Goal: Contribute content: Add original content to the website for others to see

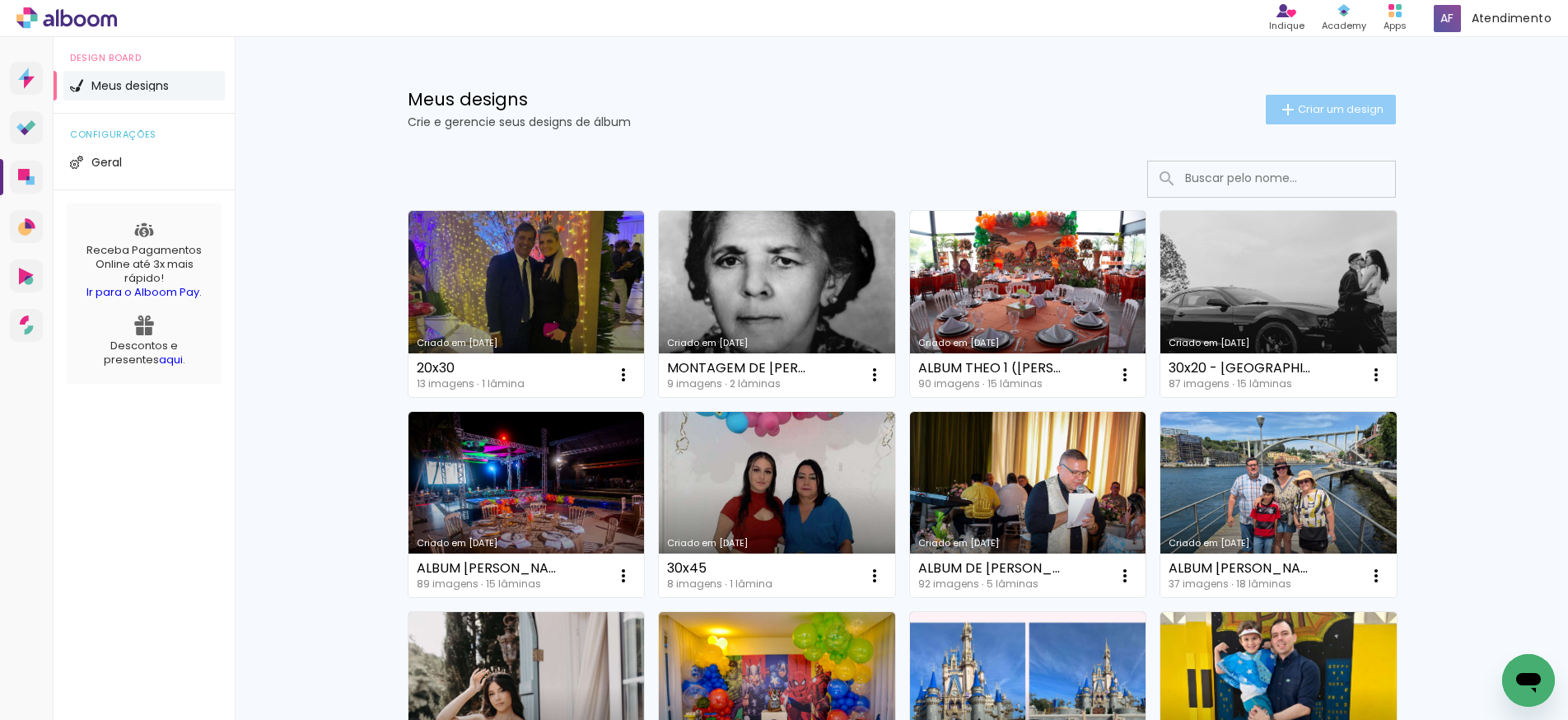
click at [1325, 107] on span "Criar um design" at bounding box center [1341, 109] width 86 height 11
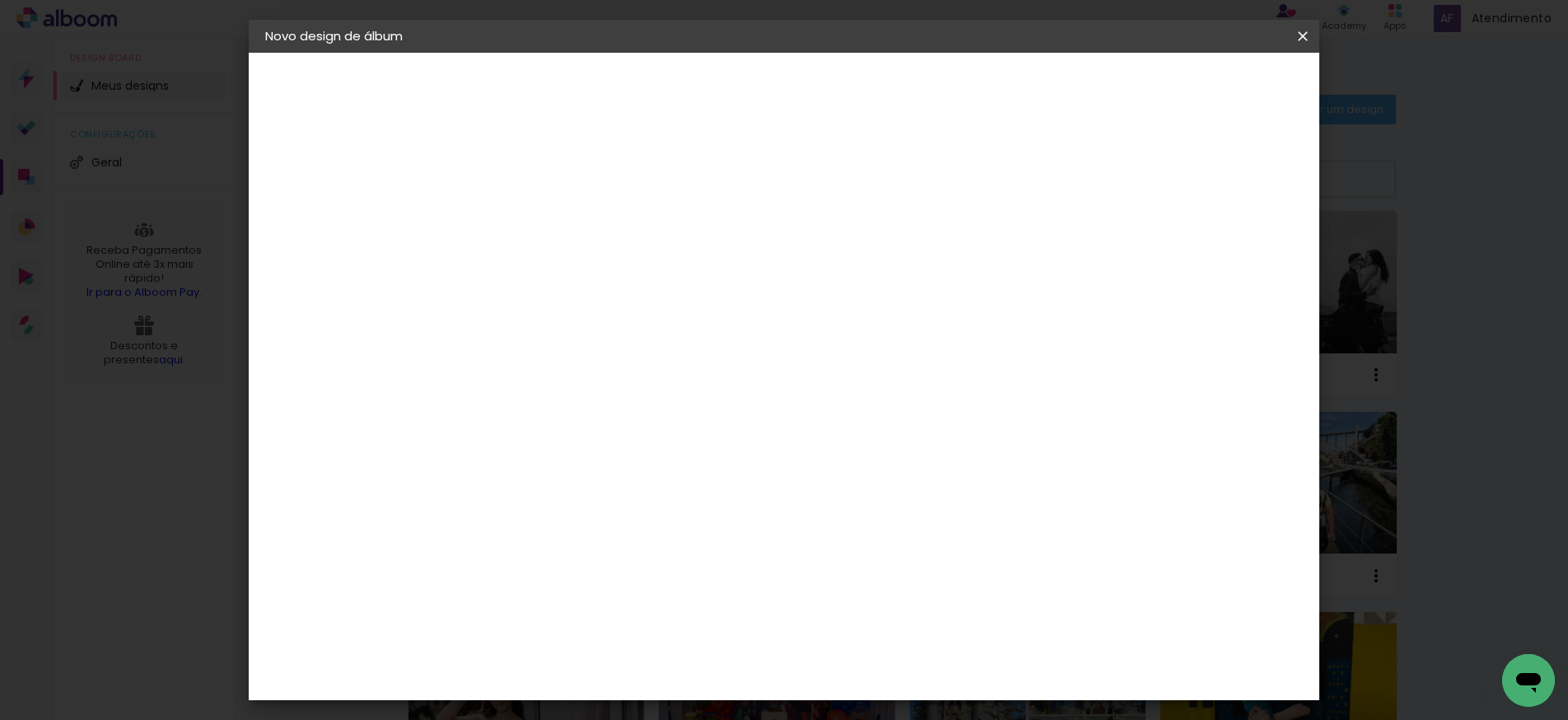
click at [535, 224] on input at bounding box center [535, 221] width 0 height 26
click at [535, 217] on input "ITHAMARA E JUNIOR" at bounding box center [535, 221] width 0 height 26
click at [535, 225] on input "ALBUM ITHAMARA E JUNIOR" at bounding box center [535, 221] width 0 height 26
type input "ALBUM ITHAMARA E JUNIOR ([PERSON_NAME])"
type paper-input "ALBUM ITHAMARA E JUNIOR ([PERSON_NAME])"
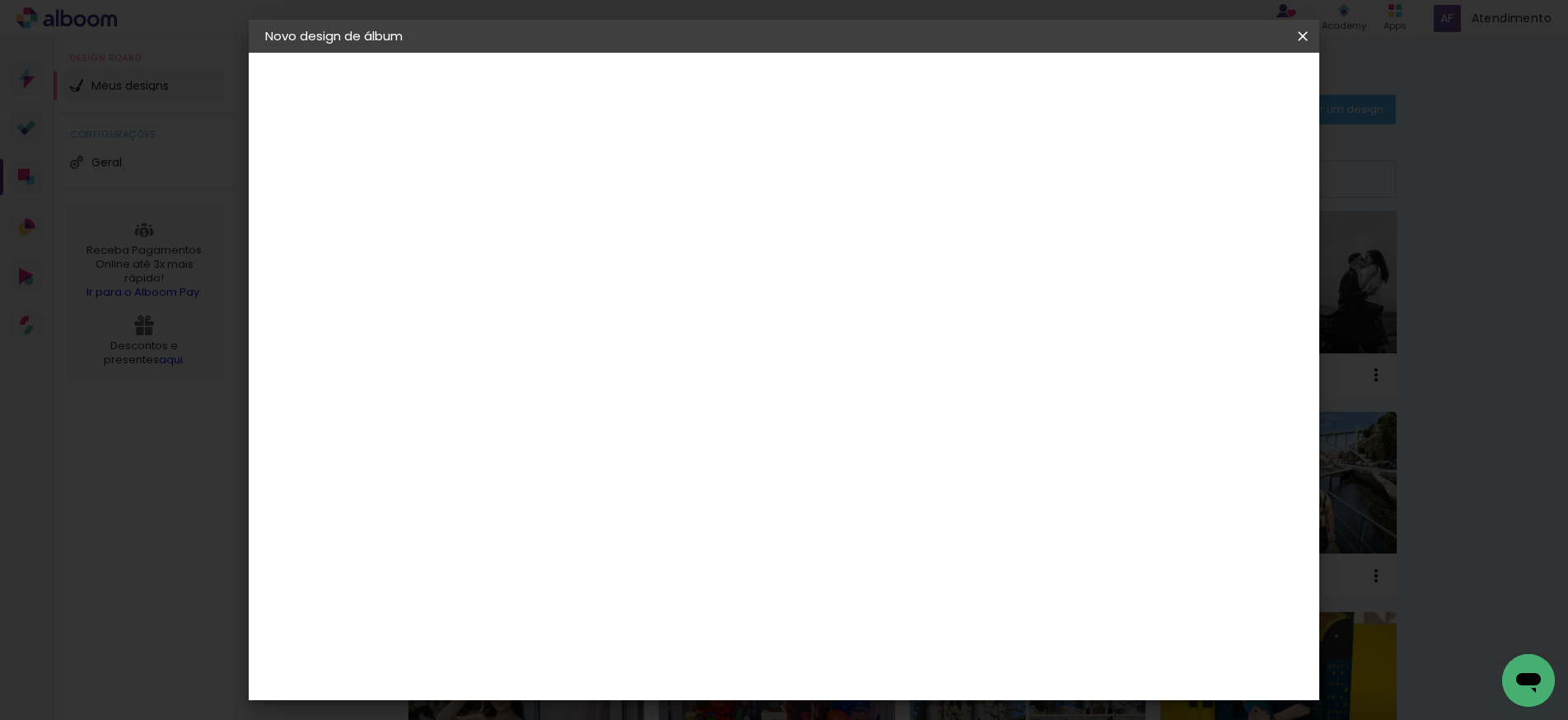
click at [0, 0] on slot "Avançar" at bounding box center [0, 0] width 0 height 0
click at [0, 0] on slot "Tamanho Livre" at bounding box center [0, 0] width 0 height 0
drag, startPoint x: 1252, startPoint y: 84, endPoint x: 1228, endPoint y: 105, distance: 31.9
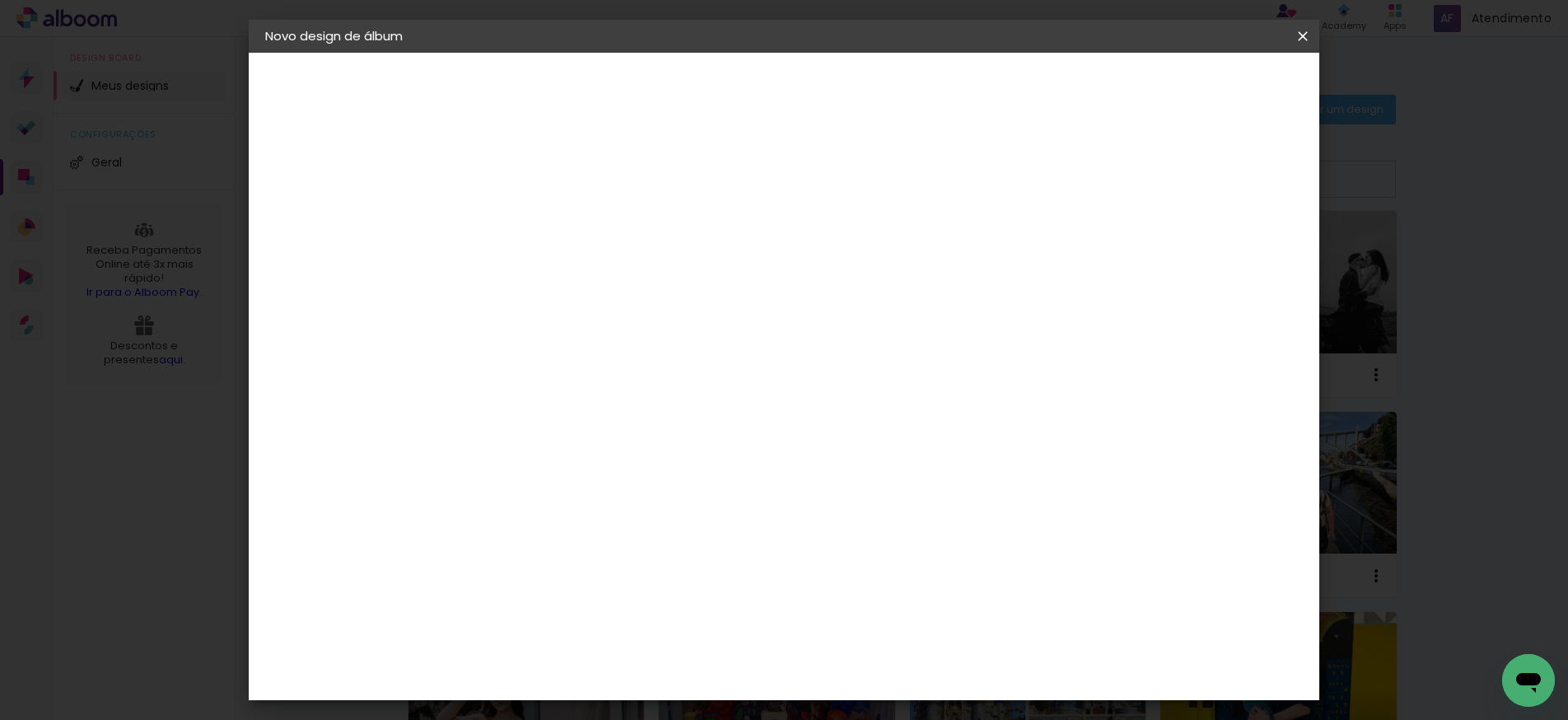
click at [0, 0] on slot "Avançar" at bounding box center [0, 0] width 0 height 0
drag, startPoint x: 480, startPoint y: 469, endPoint x: 522, endPoint y: 470, distance: 42.0
click at [521, 470] on div "30" at bounding box center [492, 470] width 62 height 25
type input "25,6"
type paper-input "25,6"
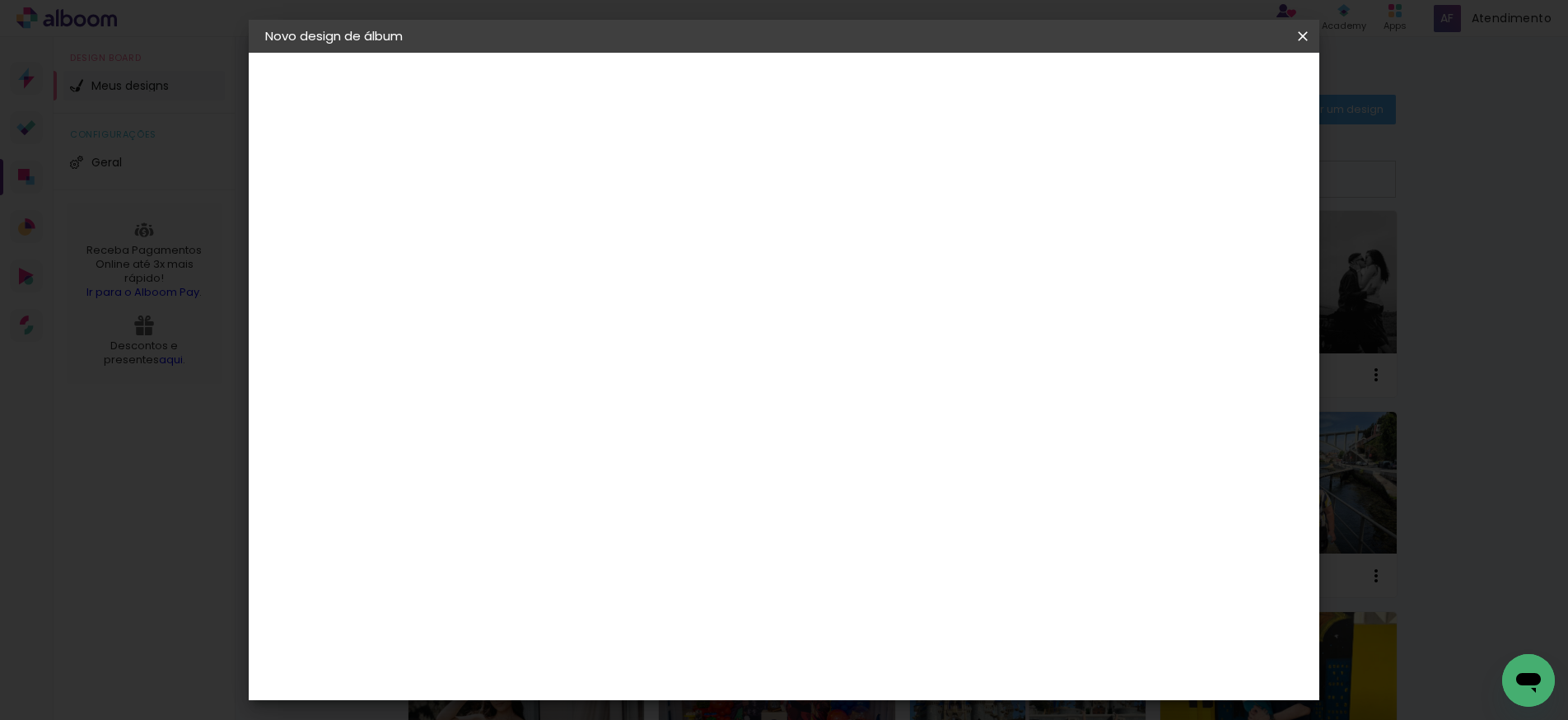
click at [715, 262] on span "30" at bounding box center [717, 257] width 28 height 25
click at [887, 641] on input "60" at bounding box center [880, 644] width 42 height 25
drag, startPoint x: 875, startPoint y: 644, endPoint x: 902, endPoint y: 641, distance: 27.2
click at [902, 641] on input "60" at bounding box center [880, 644] width 42 height 25
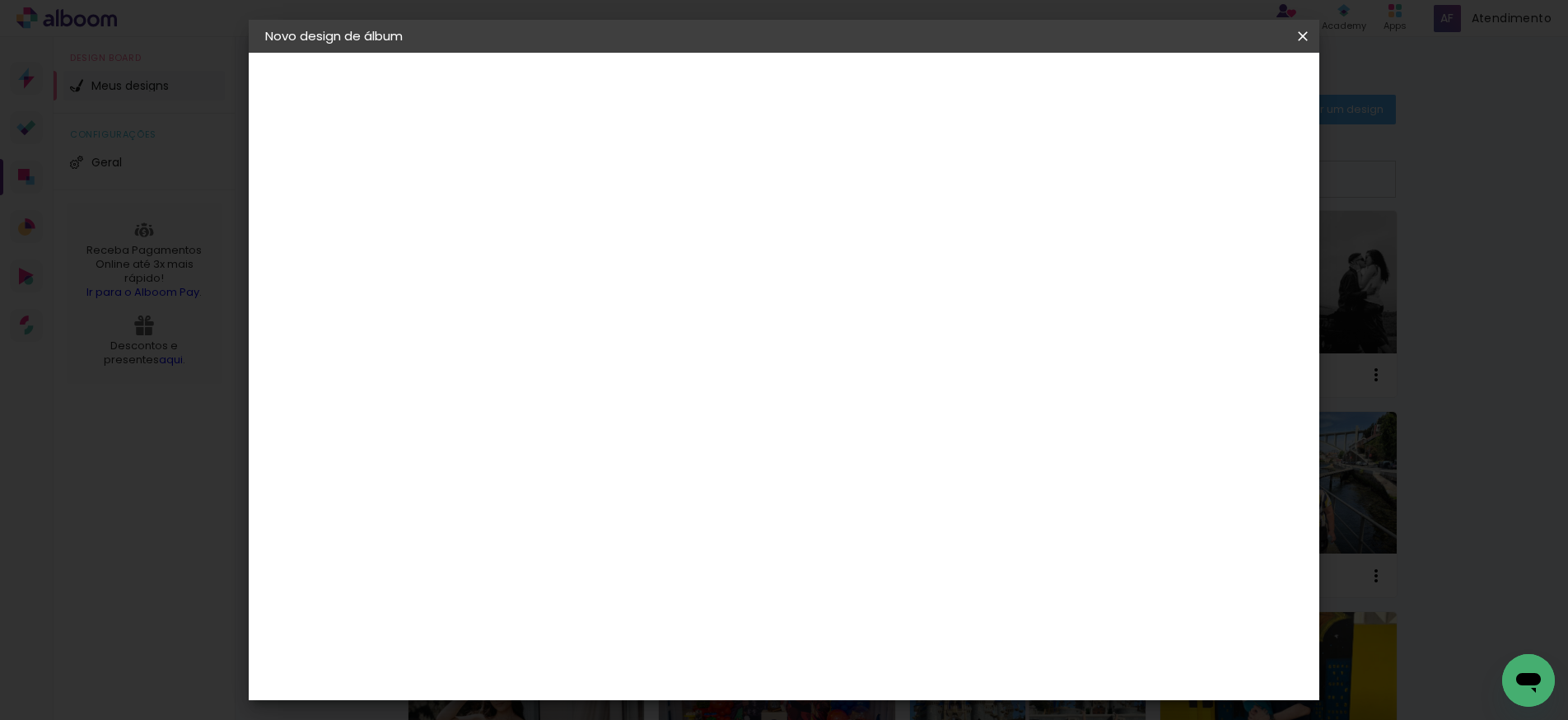
click at [894, 667] on input "40,4" at bounding box center [880, 673] width 42 height 25
click at [894, 675] on input "40,6" at bounding box center [880, 670] width 42 height 25
type input "40,4"
type paper-input "40,4"
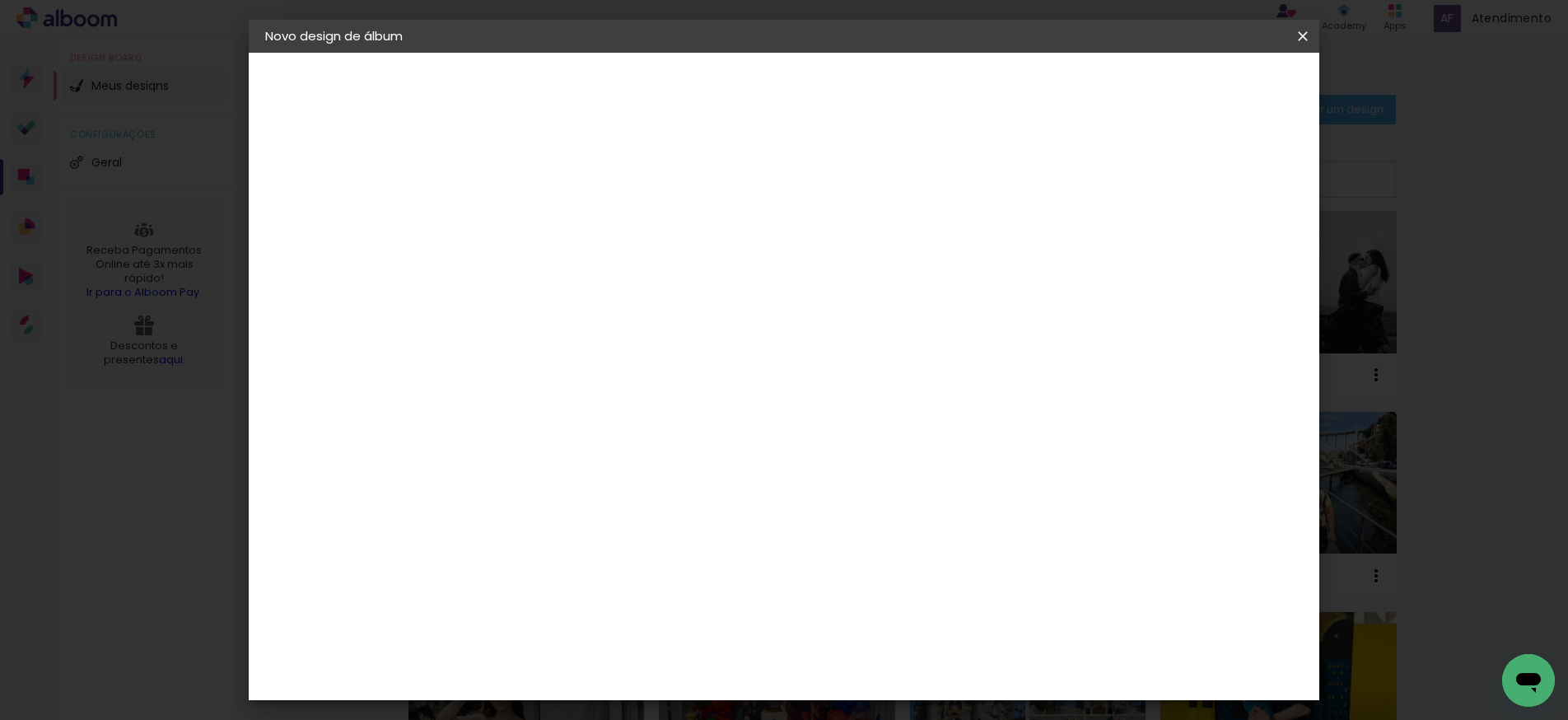
click at [741, 262] on span "cm" at bounding box center [747, 257] width 20 height 25
click at [894, 670] on input "40,4" at bounding box center [880, 670] width 42 height 25
type input "40,8"
type paper-input "40,8"
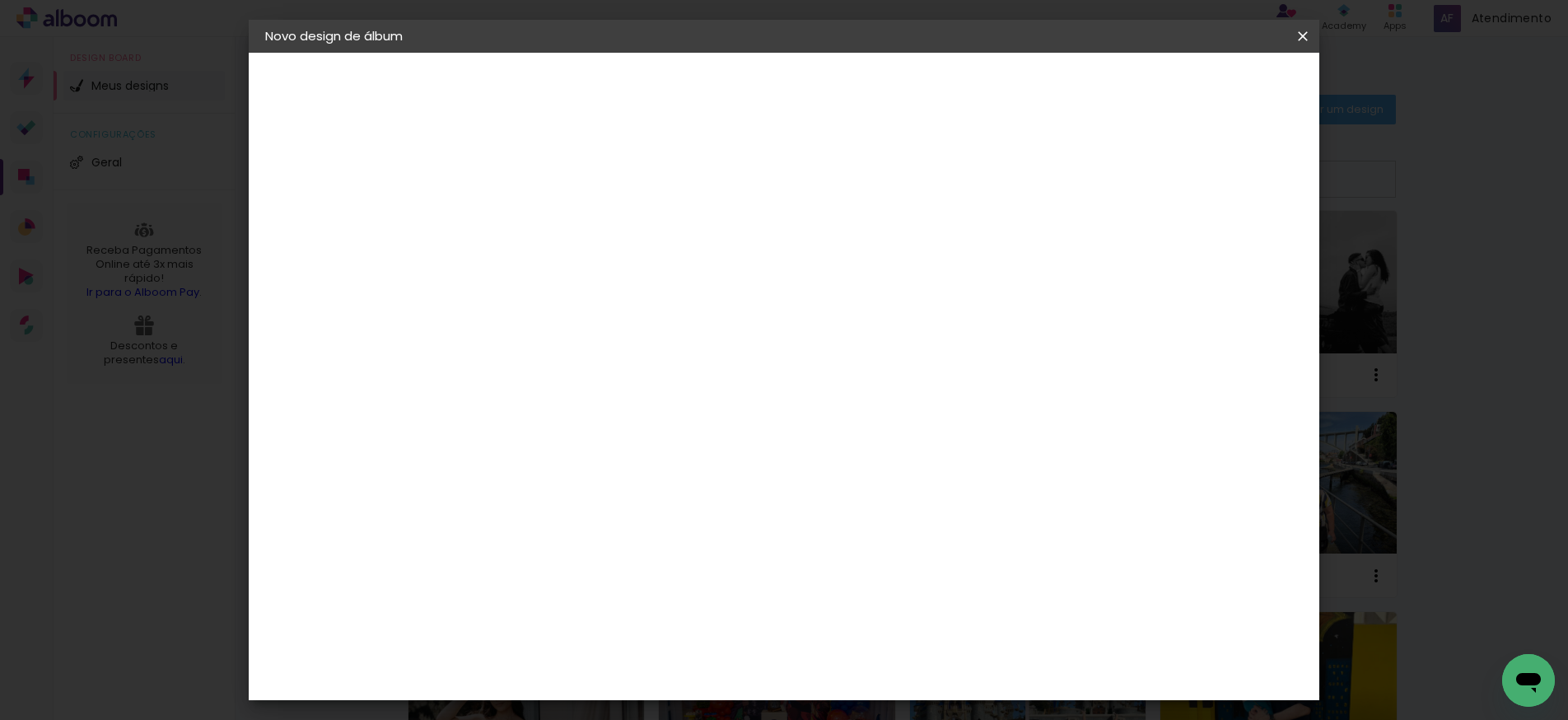
click at [1212, 85] on span "Iniciar design" at bounding box center [1175, 88] width 75 height 12
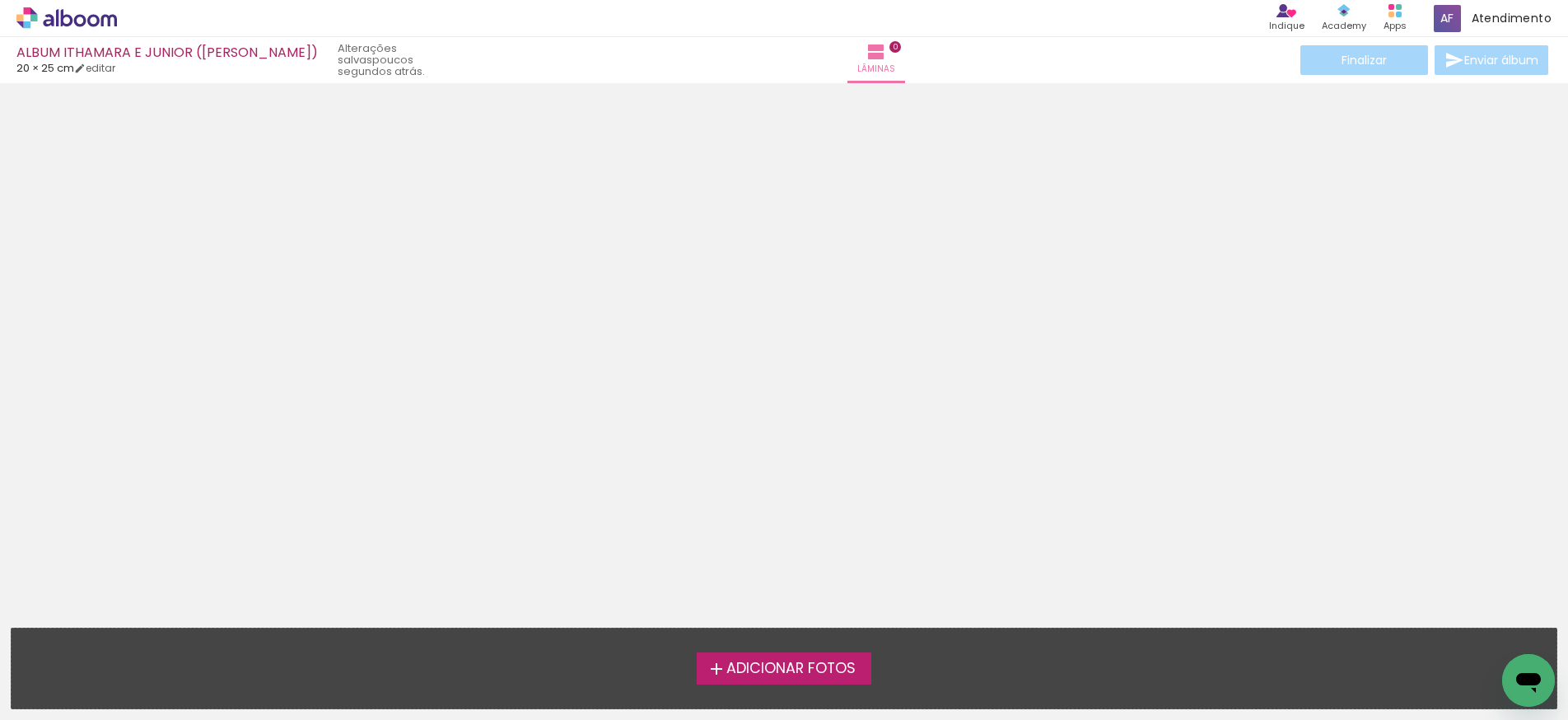
click at [782, 670] on span "Adicionar Fotos" at bounding box center [790, 668] width 129 height 15
click at [0, 0] on input "file" at bounding box center [0, 0] width 0 height 0
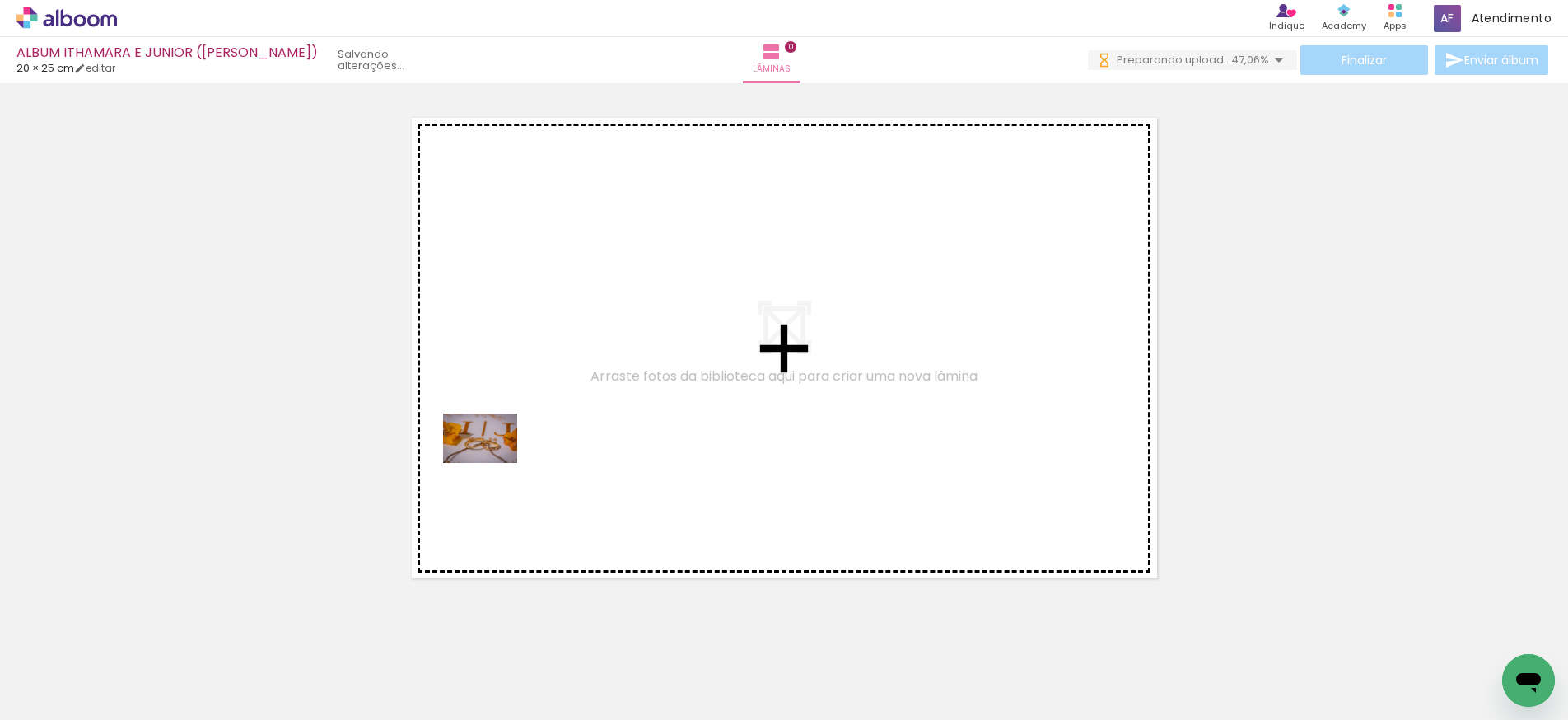
drag, startPoint x: 152, startPoint y: 670, endPoint x: 492, endPoint y: 462, distance: 398.6
click at [492, 462] on quentale-workspace at bounding box center [784, 360] width 1568 height 720
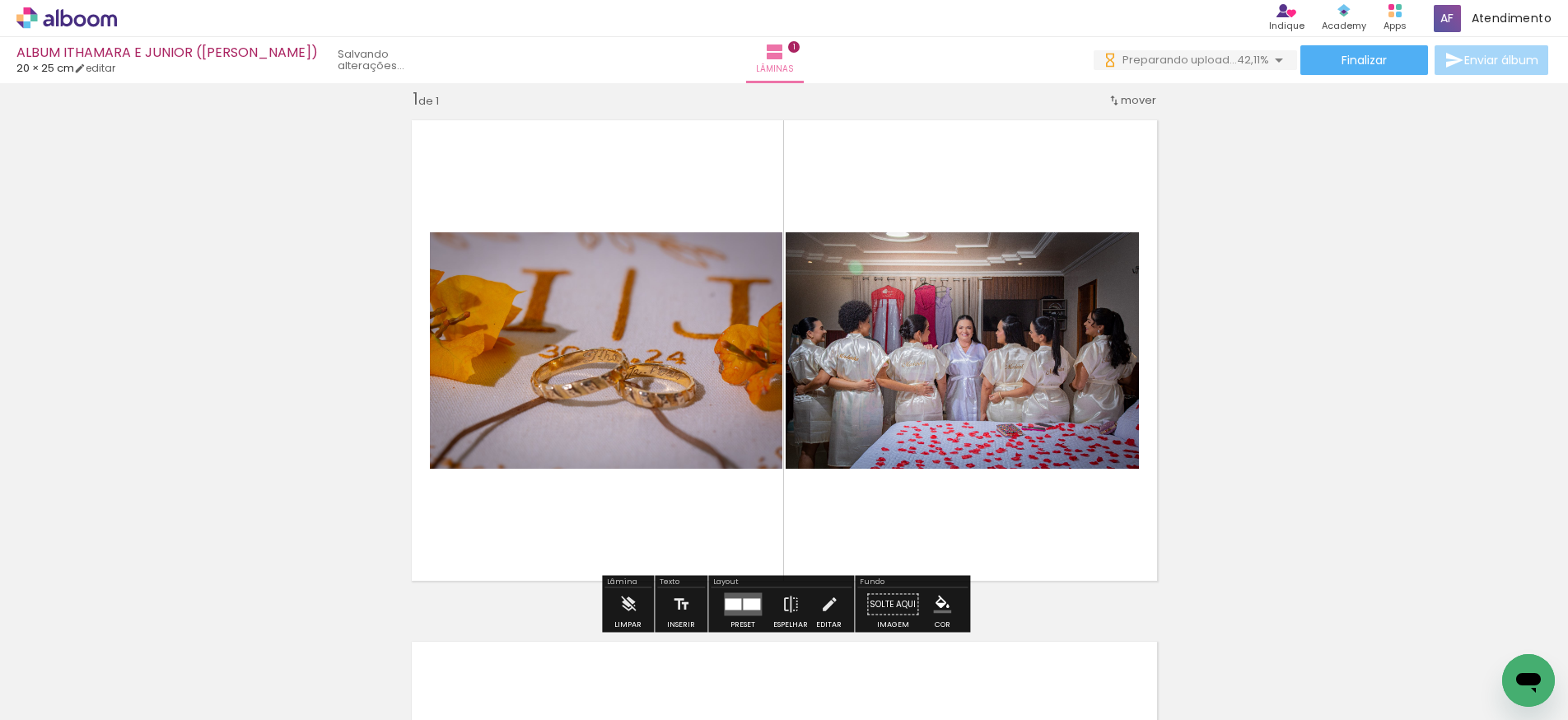
drag, startPoint x: 448, startPoint y: 625, endPoint x: 515, endPoint y: 508, distance: 134.8
click at [515, 508] on quentale-workspace at bounding box center [784, 360] width 1568 height 720
drag, startPoint x: 547, startPoint y: 663, endPoint x: 551, endPoint y: 692, distance: 29.3
click at [551, 691] on div at bounding box center [534, 664] width 82 height 54
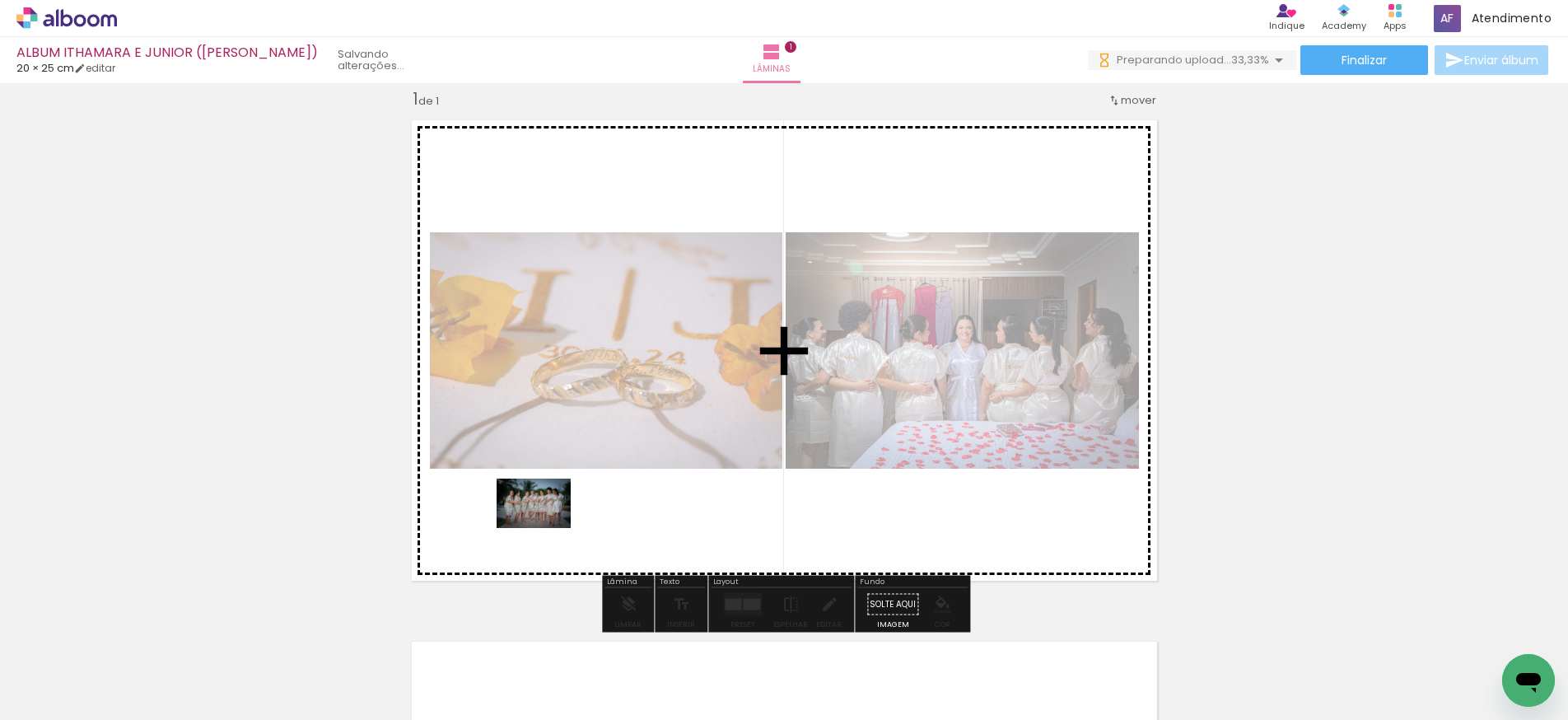
drag, startPoint x: 529, startPoint y: 674, endPoint x: 546, endPoint y: 527, distance: 148.0
click at [546, 527] on quentale-workspace at bounding box center [784, 360] width 1568 height 720
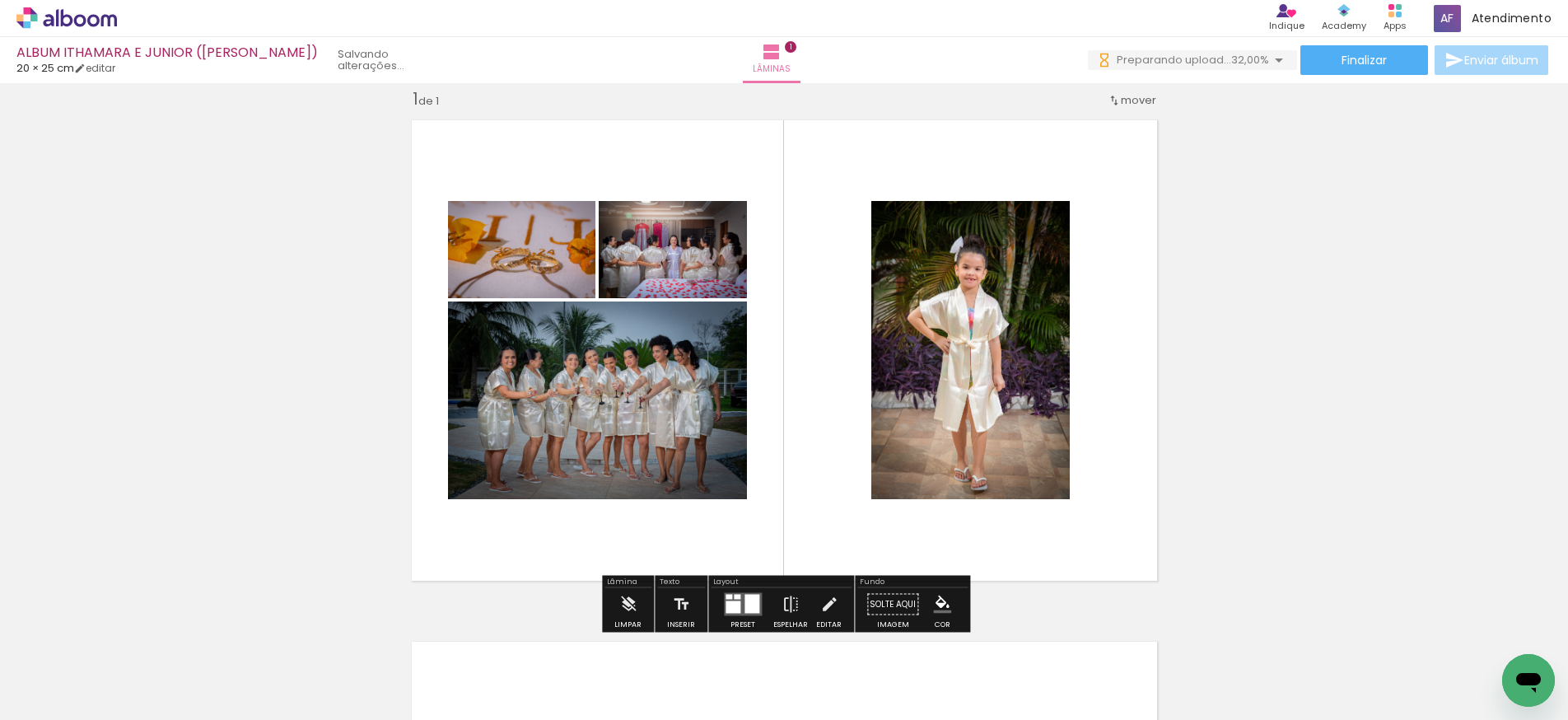
drag, startPoint x: 324, startPoint y: 610, endPoint x: 457, endPoint y: 501, distance: 172.0
click at [457, 501] on quentale-workspace at bounding box center [784, 360] width 1568 height 720
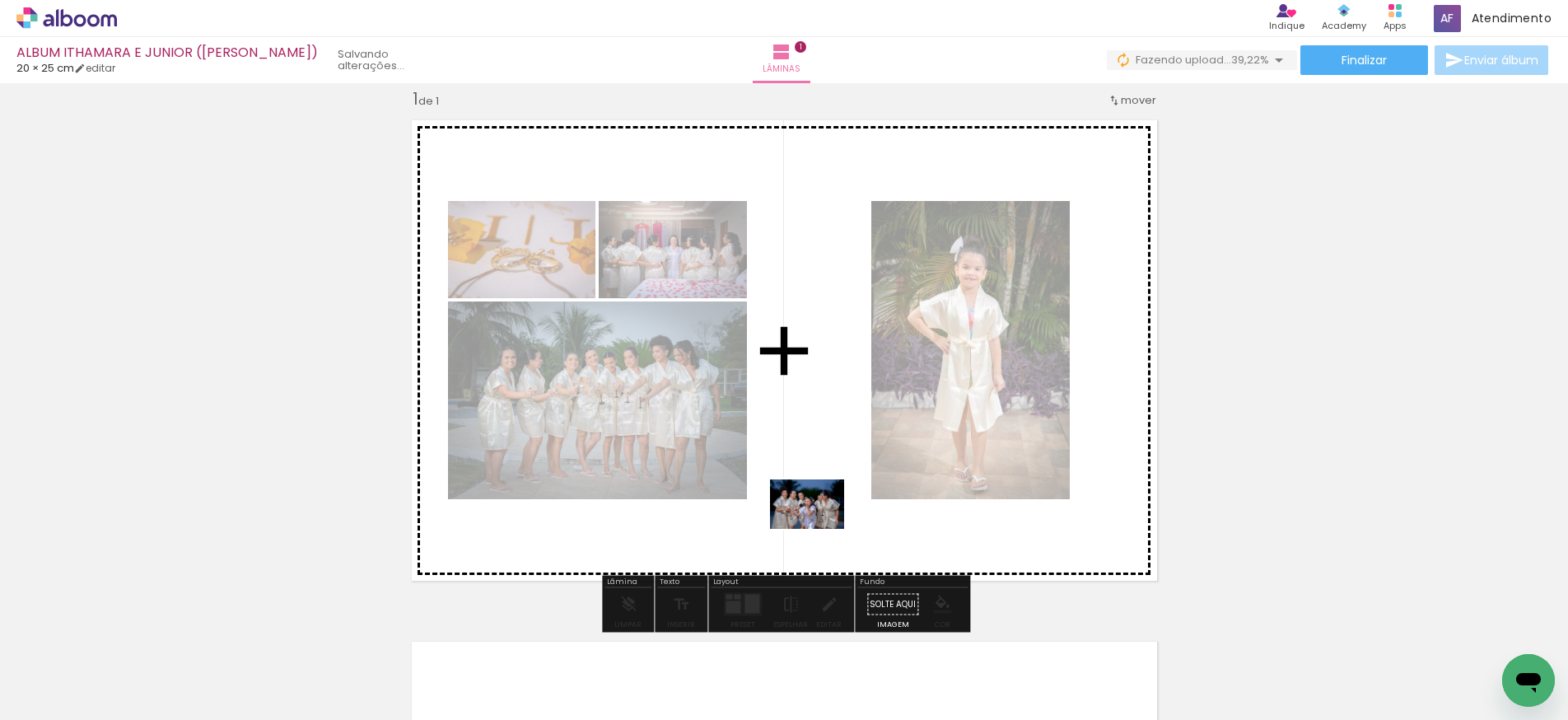
drag, startPoint x: 908, startPoint y: 676, endPoint x: 815, endPoint y: 525, distance: 177.3
click at [815, 525] on quentale-workspace at bounding box center [784, 360] width 1568 height 720
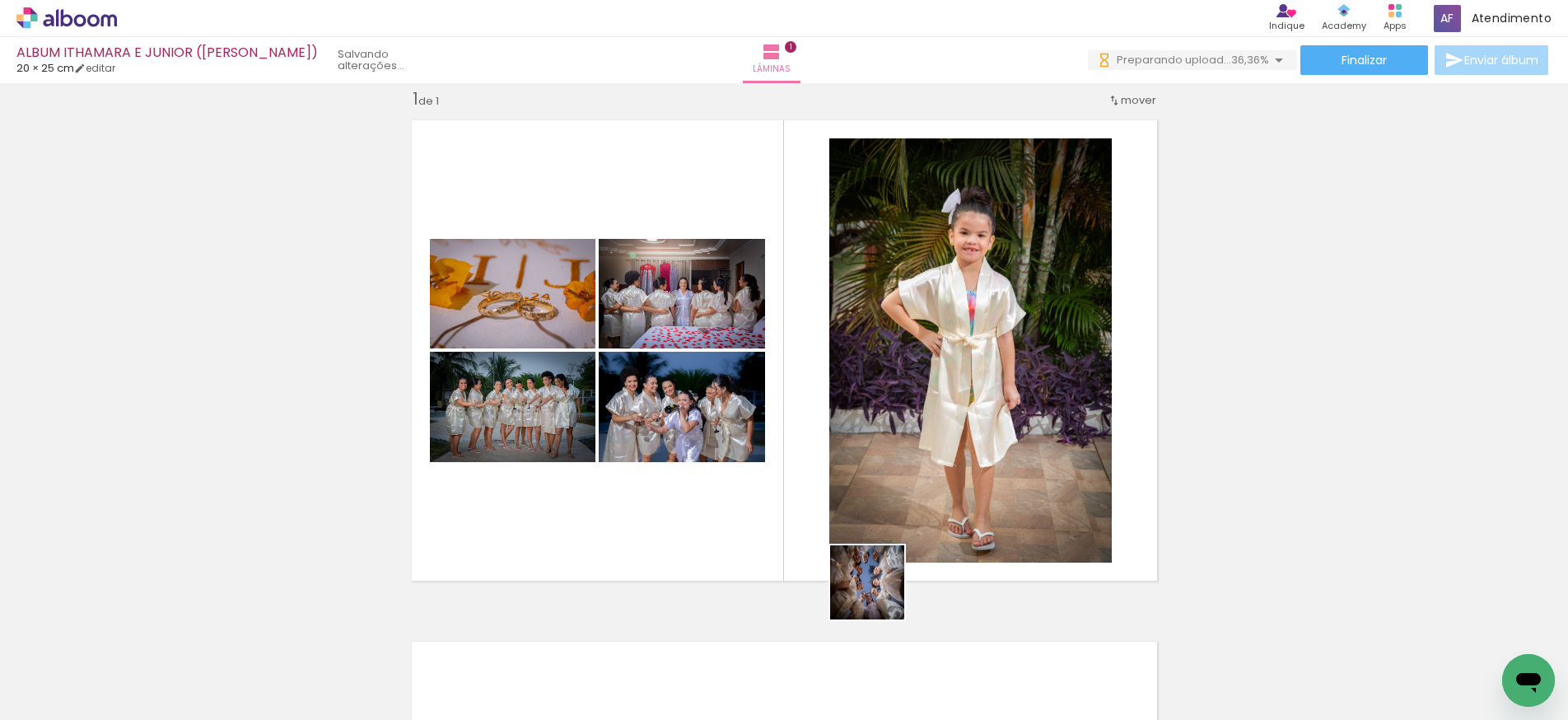
drag, startPoint x: 992, startPoint y: 671, endPoint x: 802, endPoint y: 566, distance: 217.1
click at [802, 566] on quentale-workspace at bounding box center [784, 360] width 1568 height 720
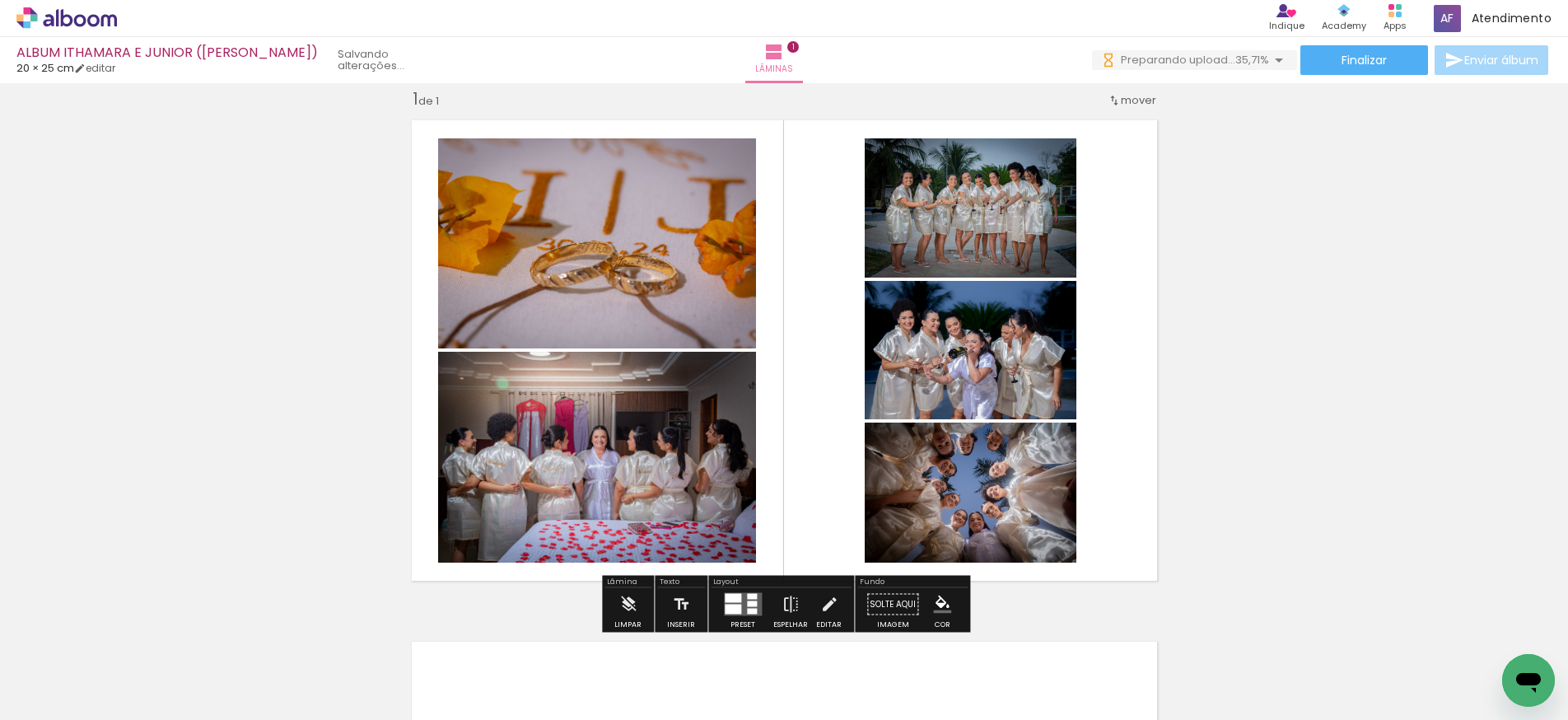
drag, startPoint x: 686, startPoint y: 421, endPoint x: 845, endPoint y: 686, distance: 309.0
click at [845, 686] on quentale-workspace at bounding box center [784, 360] width 1568 height 720
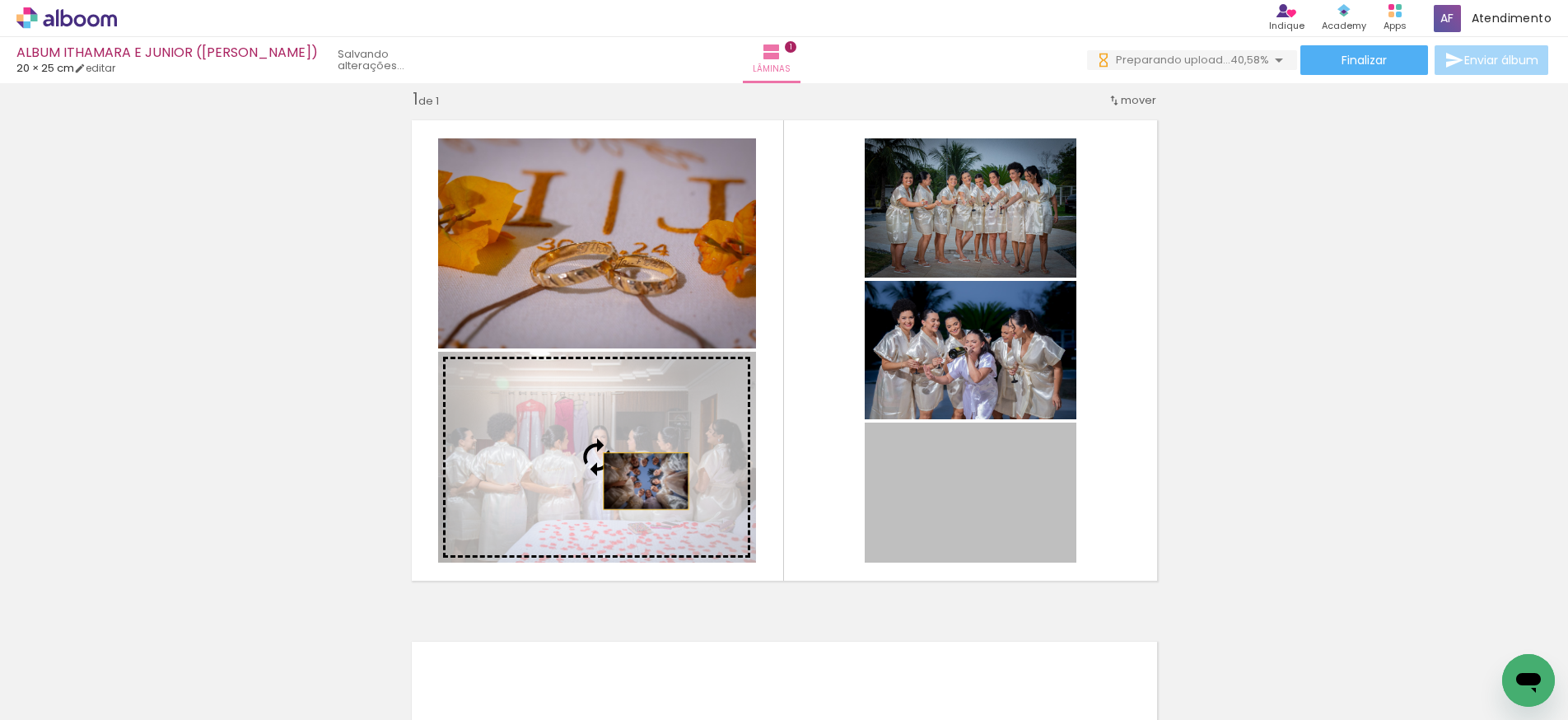
drag, startPoint x: 974, startPoint y: 494, endPoint x: 646, endPoint y: 481, distance: 328.3
click at [0, 0] on slot at bounding box center [0, 0] width 0 height 0
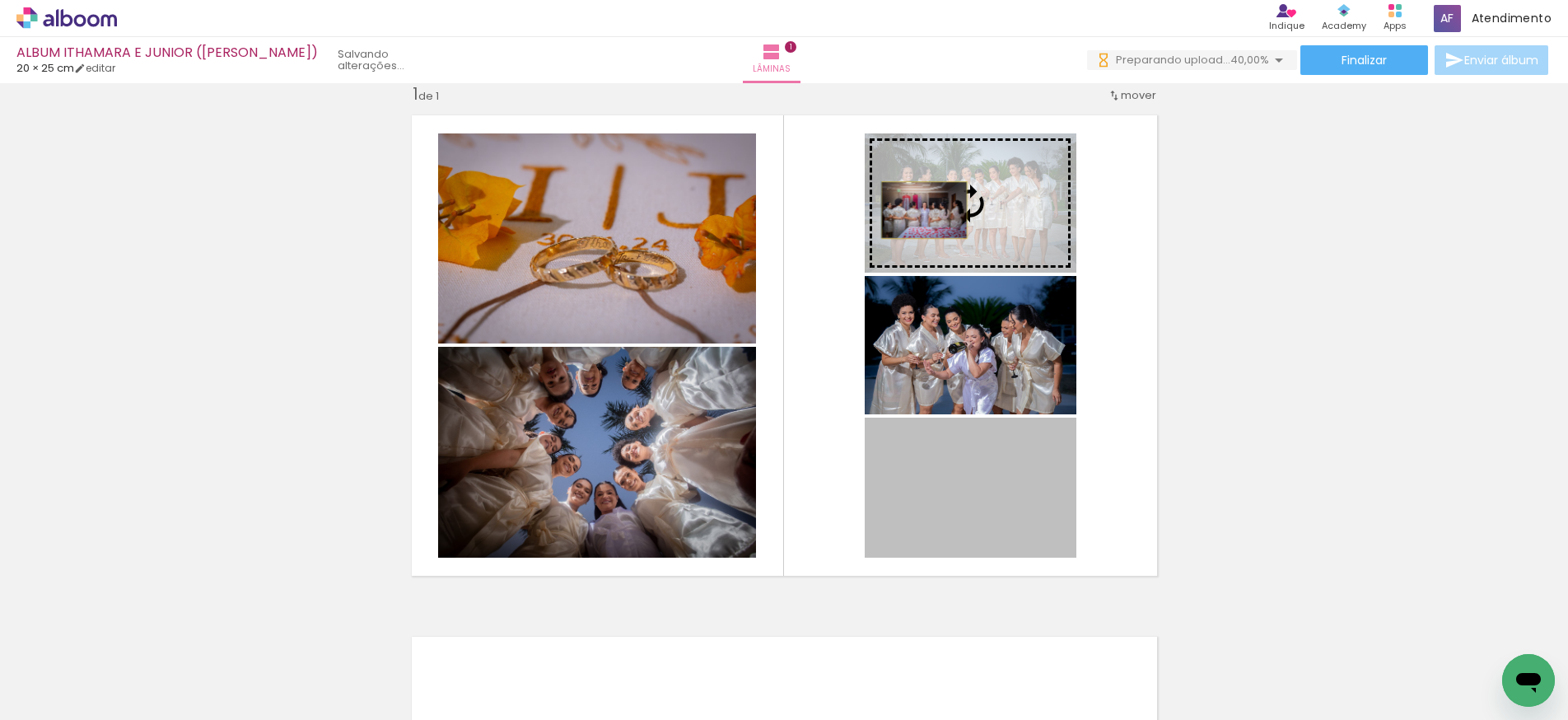
drag, startPoint x: 962, startPoint y: 499, endPoint x: 924, endPoint y: 210, distance: 291.5
click at [0, 0] on slot at bounding box center [0, 0] width 0 height 0
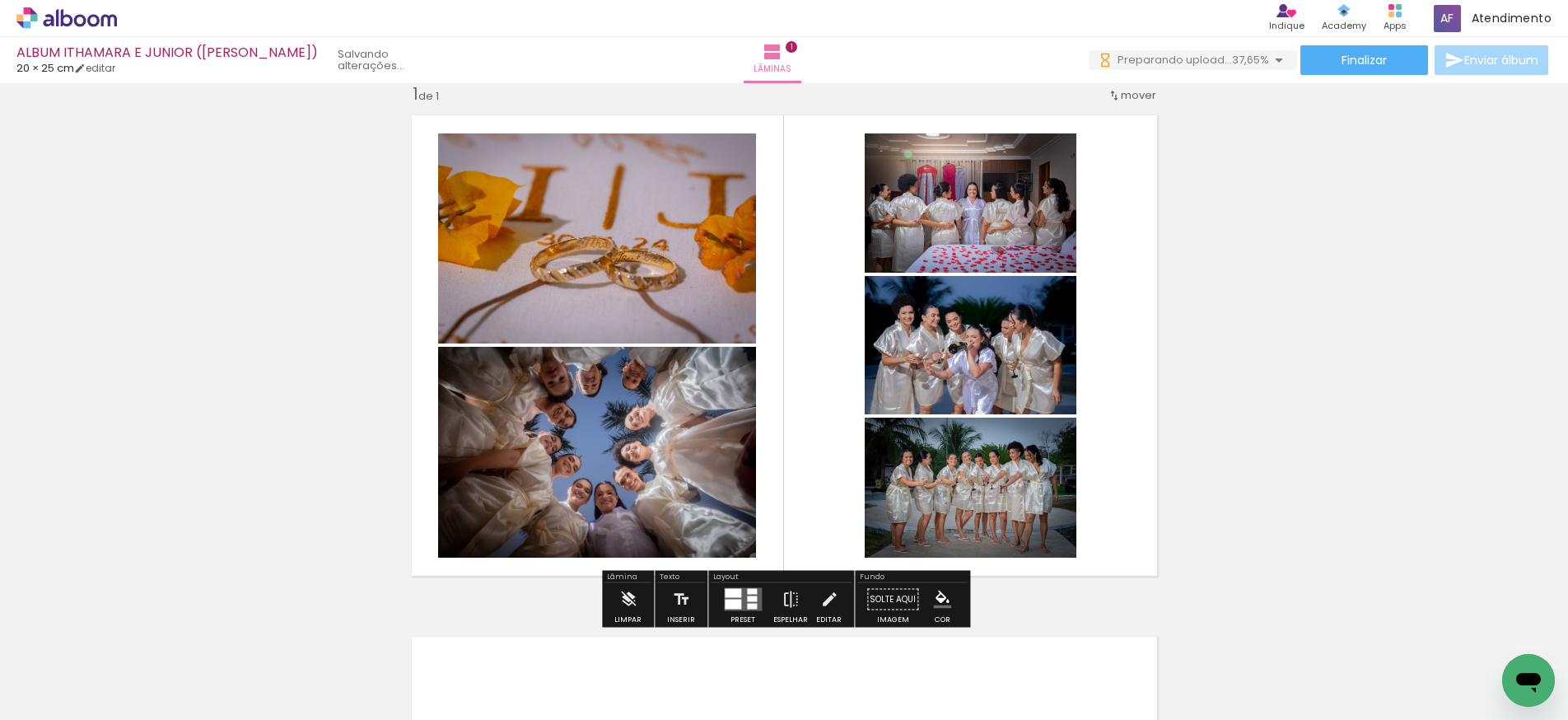
click at [890, 368] on quentale-photo at bounding box center [970, 345] width 211 height 138
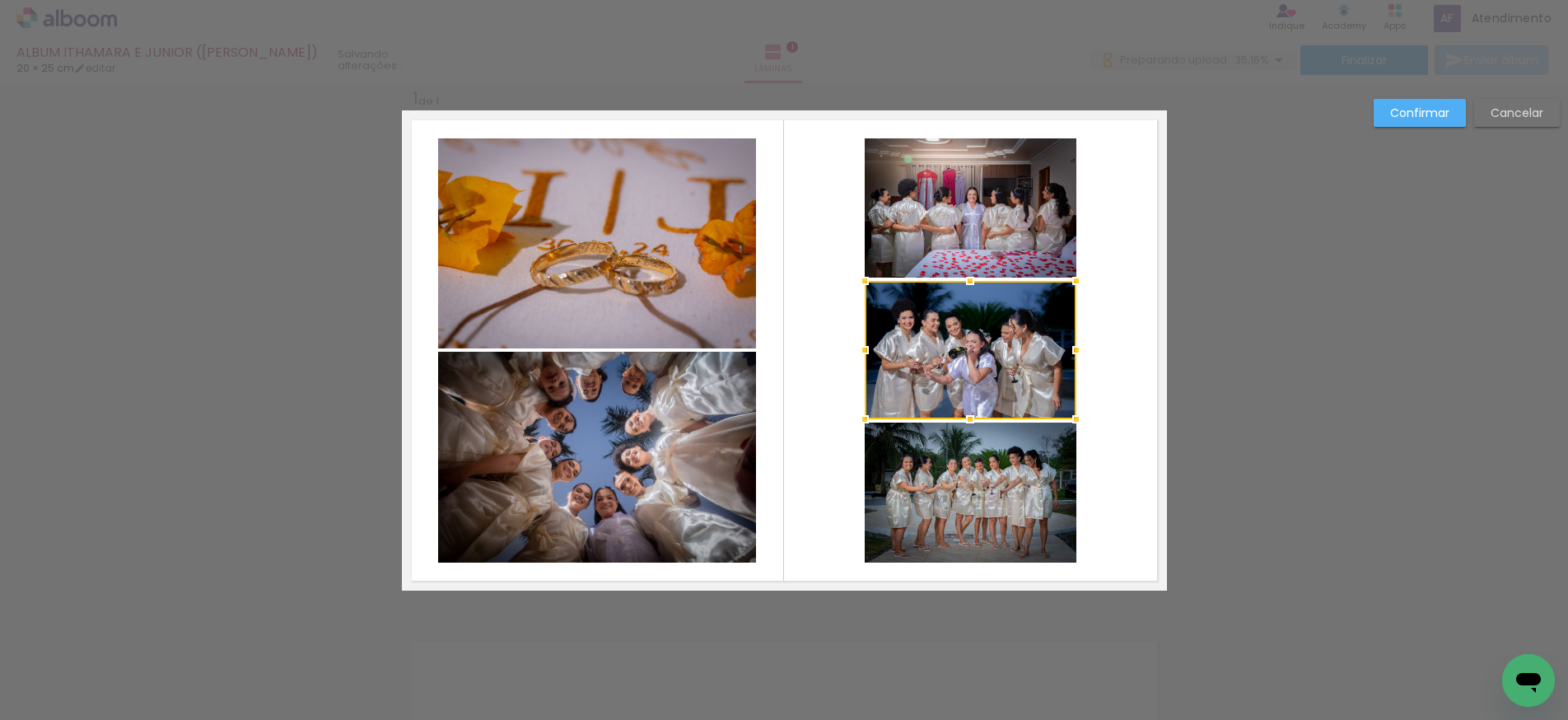
click at [701, 439] on quentale-photo at bounding box center [597, 456] width 318 height 210
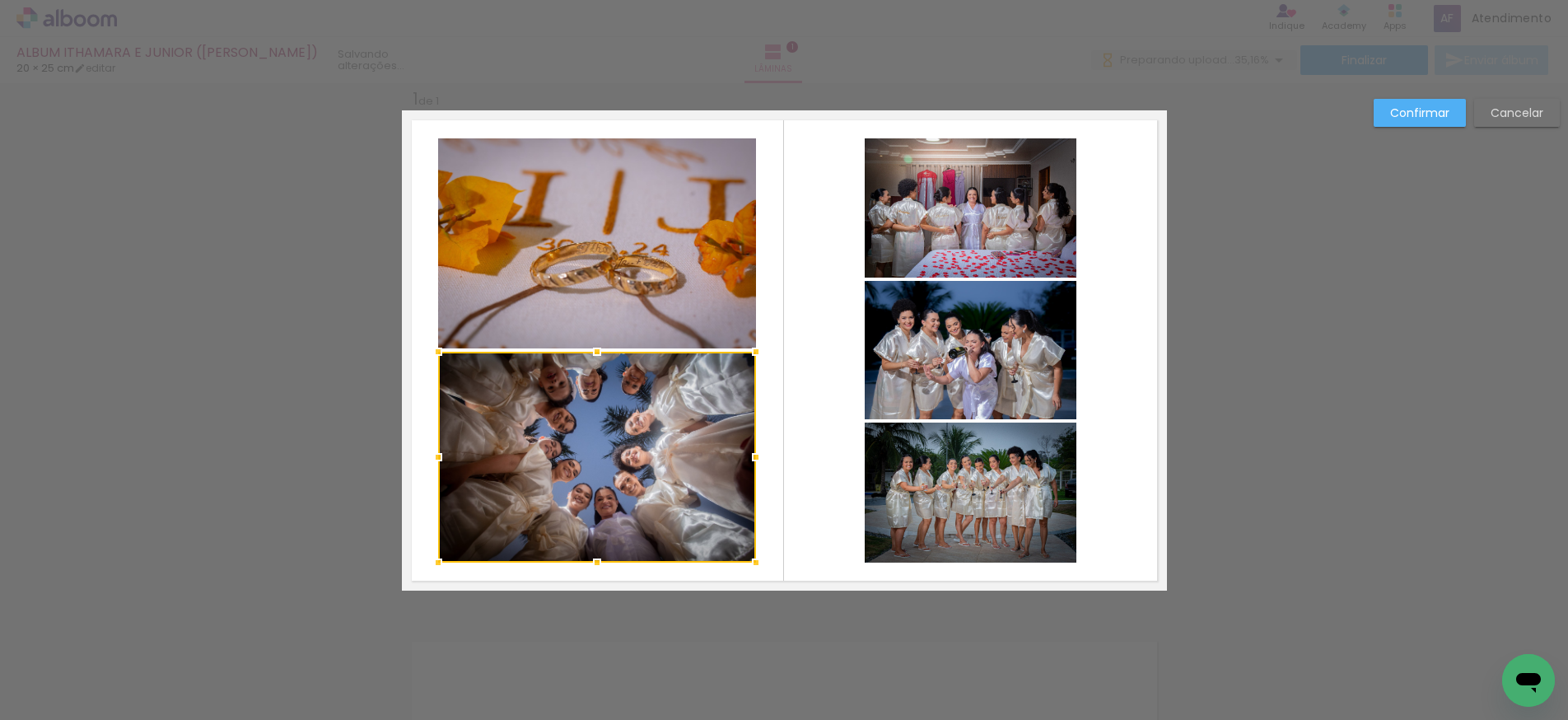
click at [691, 294] on quentale-photo at bounding box center [597, 243] width 318 height 210
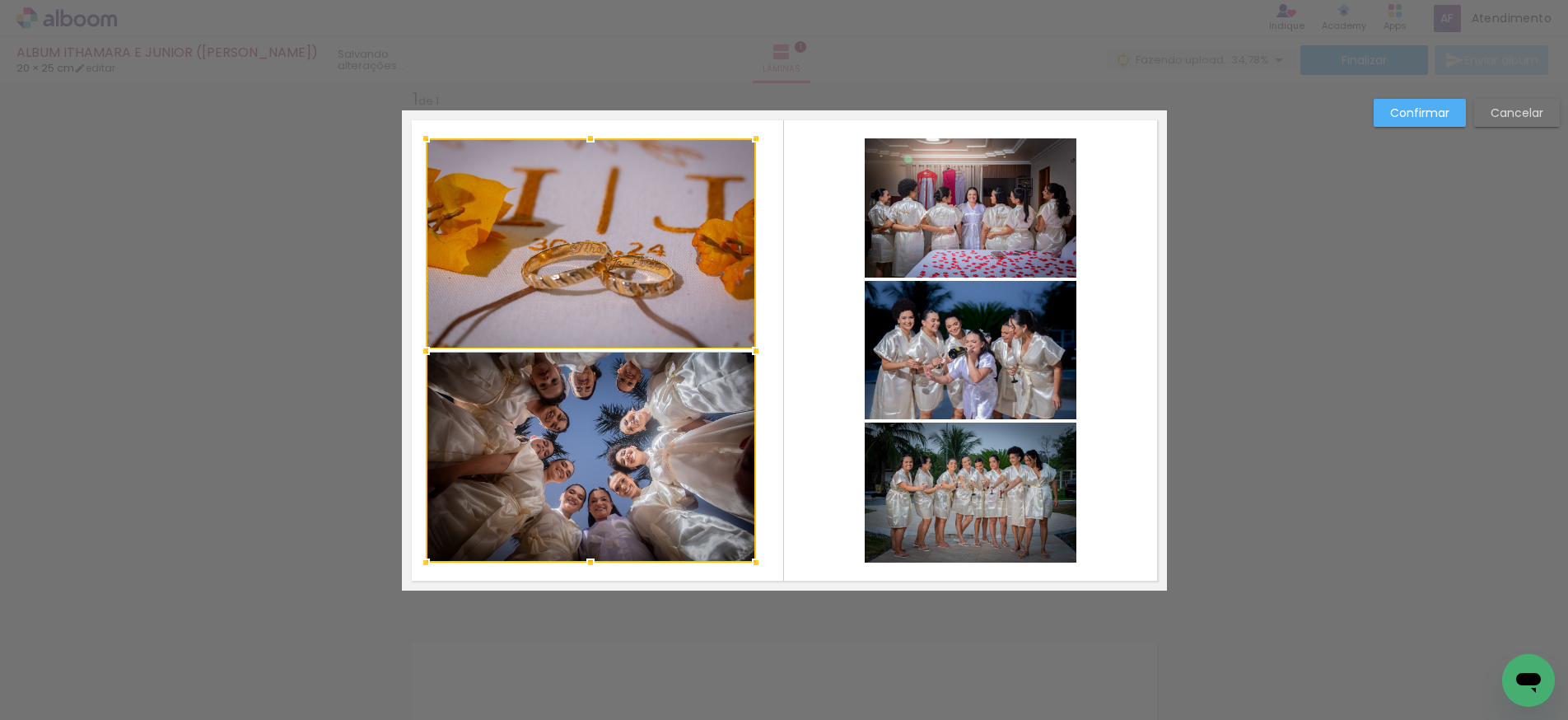
drag, startPoint x: 437, startPoint y: 352, endPoint x: 426, endPoint y: 353, distance: 11.0
click at [426, 353] on div at bounding box center [425, 350] width 33 height 33
click at [686, 303] on quentale-photo at bounding box center [591, 243] width 330 height 210
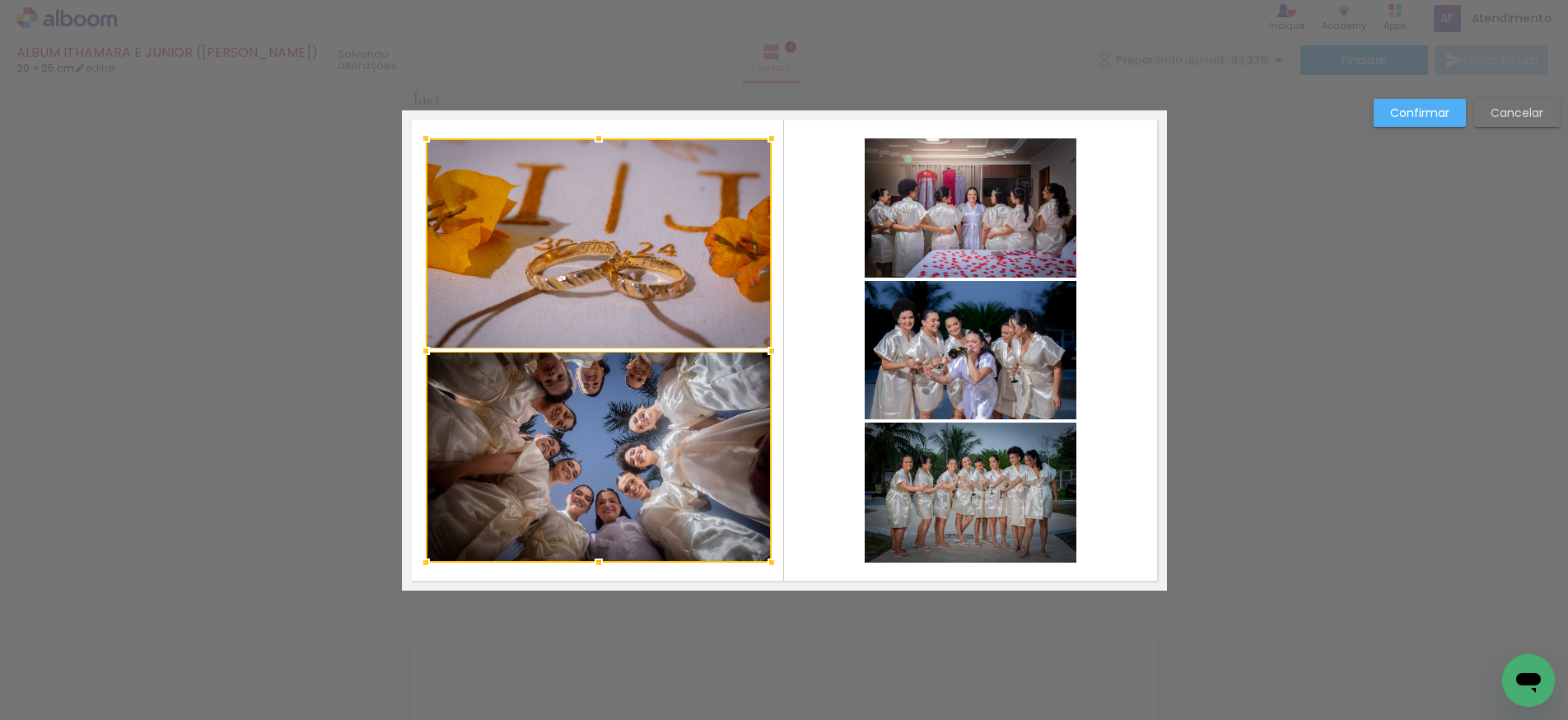
drag, startPoint x: 755, startPoint y: 349, endPoint x: 771, endPoint y: 351, distance: 16.1
click at [771, 351] on div at bounding box center [771, 350] width 33 height 33
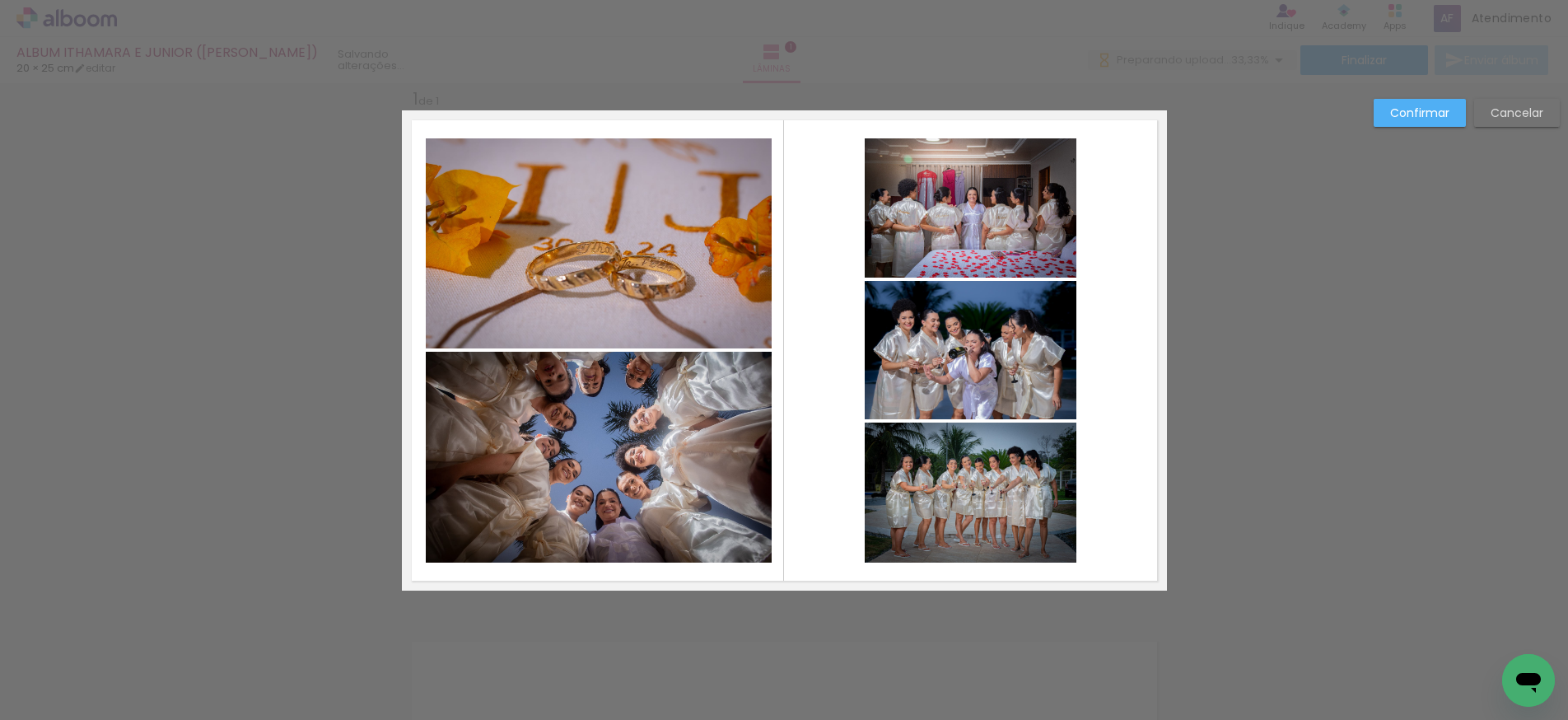
click at [894, 441] on quentale-photo at bounding box center [970, 493] width 211 height 140
click at [906, 358] on quentale-photo at bounding box center [970, 350] width 211 height 138
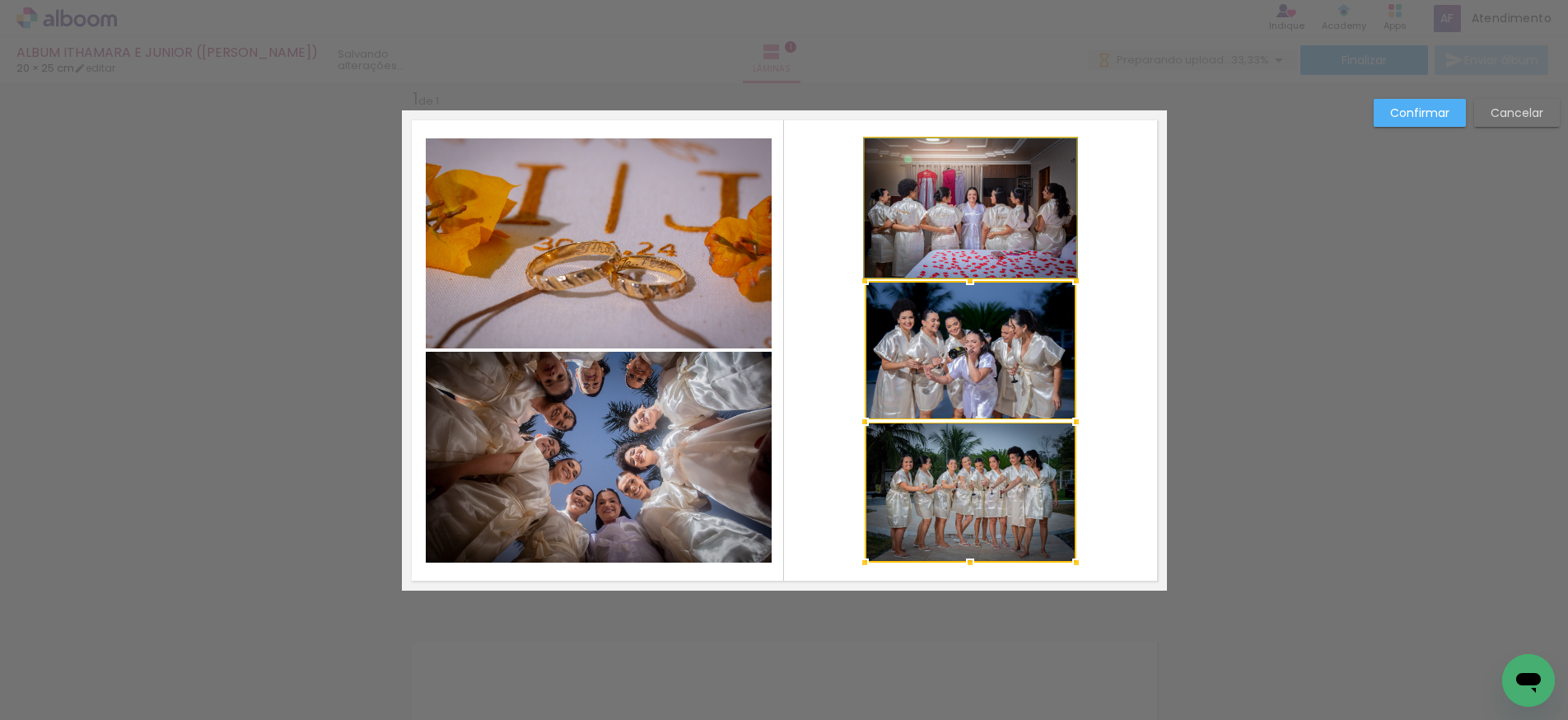
click at [911, 238] on quentale-photo at bounding box center [970, 207] width 211 height 139
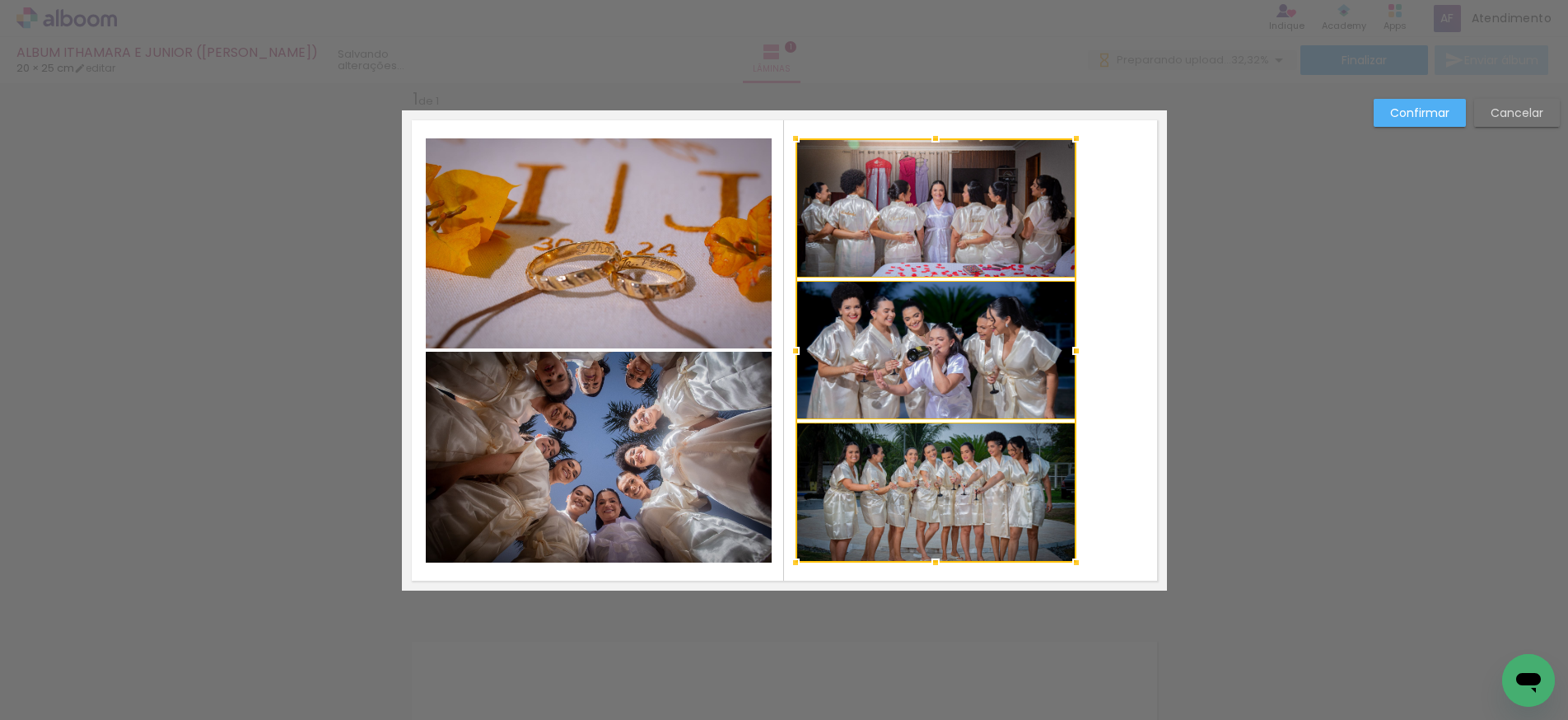
drag, startPoint x: 867, startPoint y: 352, endPoint x: 797, endPoint y: 354, distance: 70.0
click at [797, 354] on div at bounding box center [795, 350] width 33 height 33
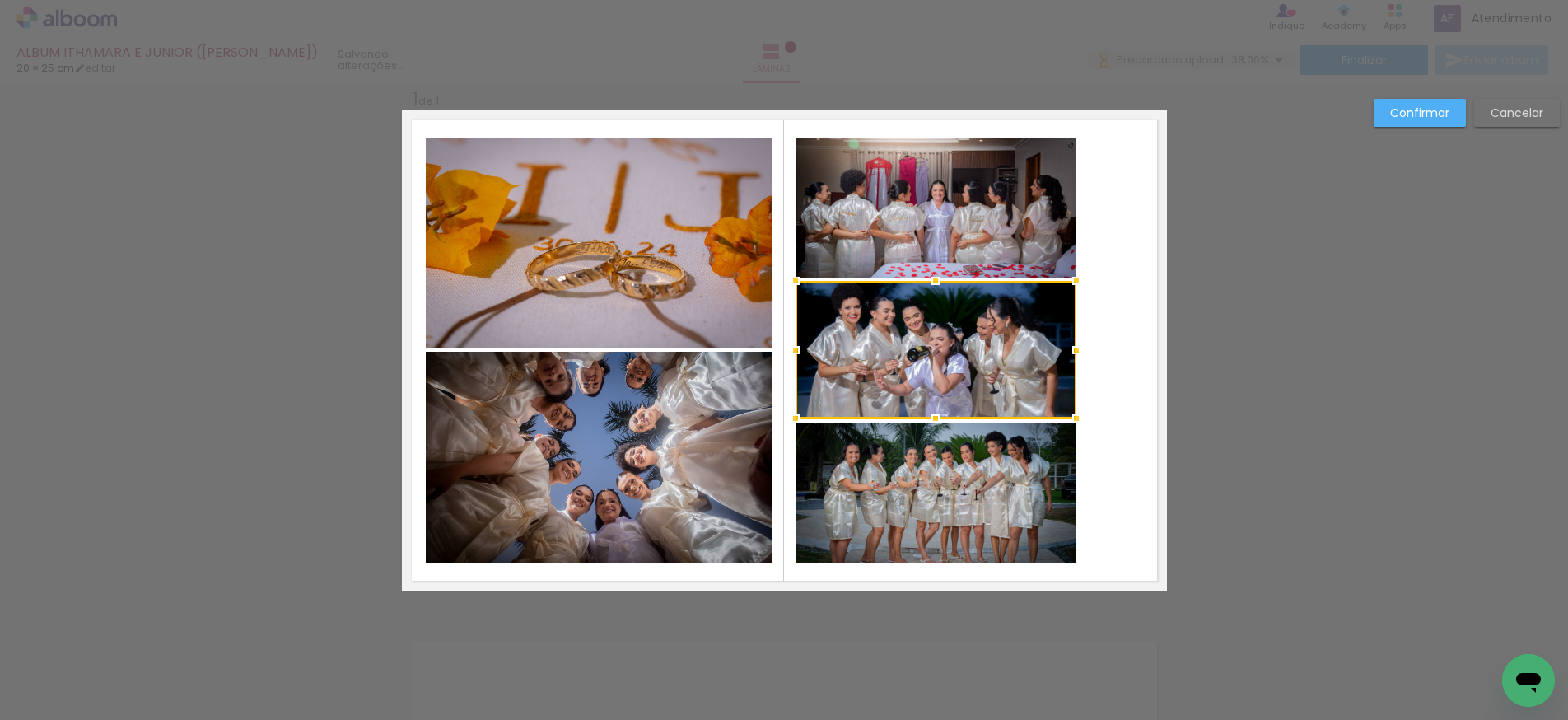
click at [1120, 474] on quentale-layouter at bounding box center [784, 351] width 765 height 480
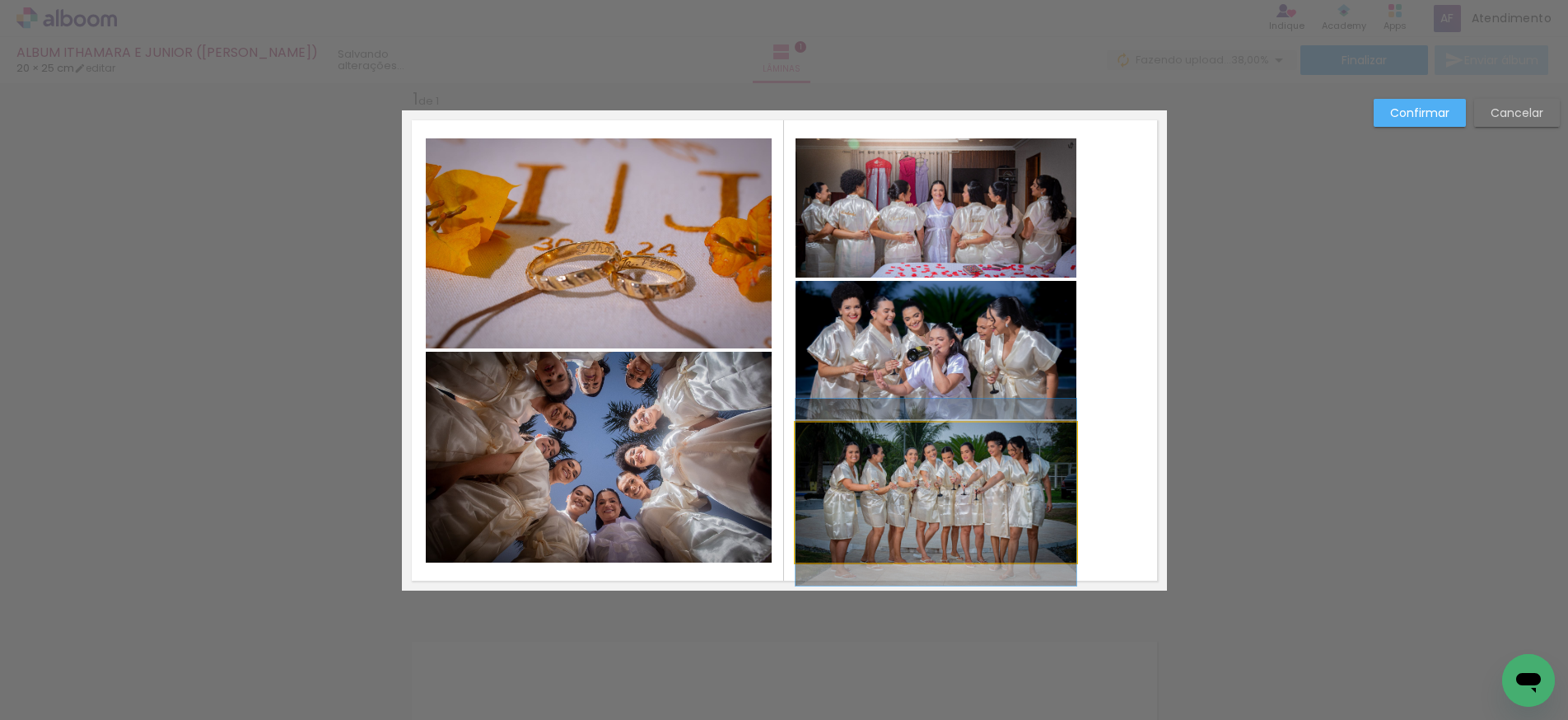
click at [1034, 496] on quentale-photo at bounding box center [936, 493] width 281 height 140
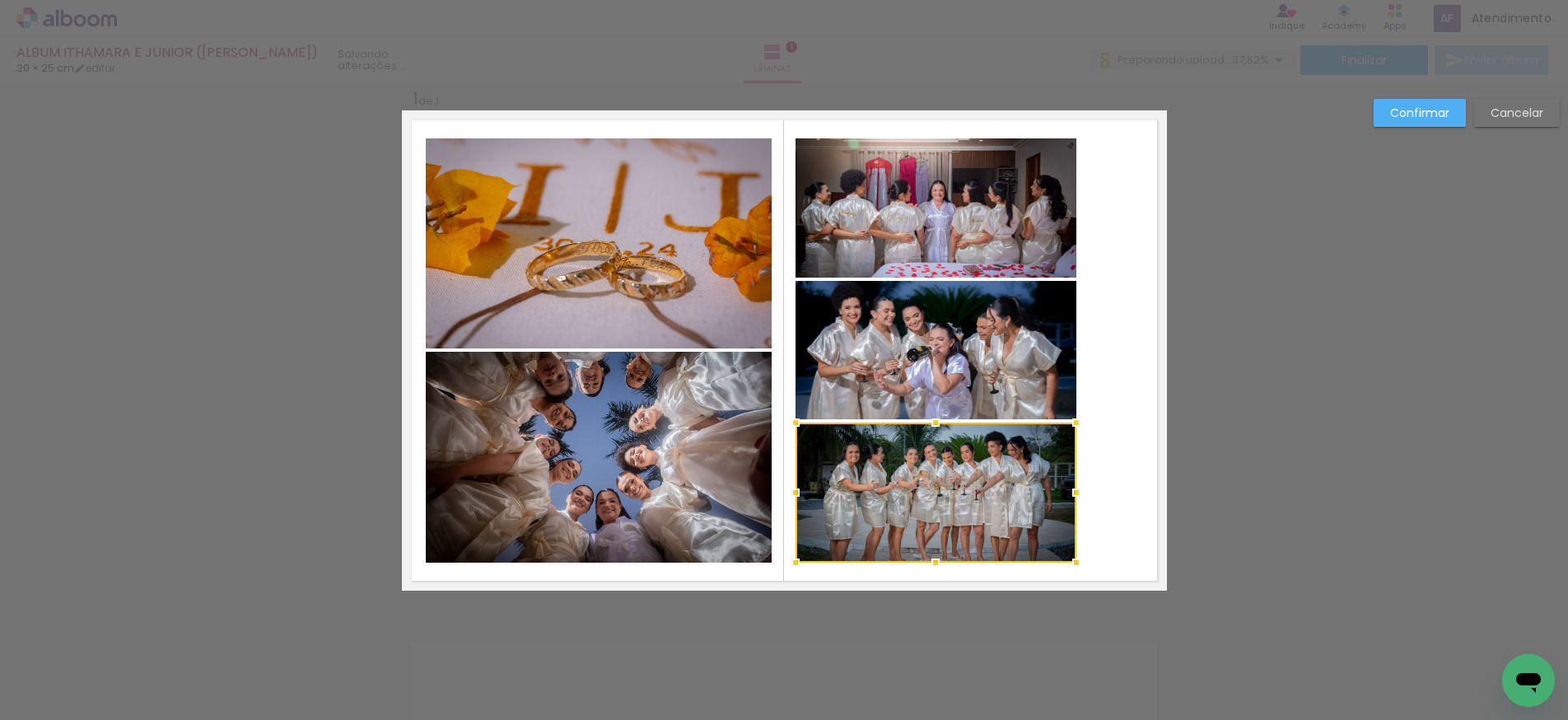
click at [975, 360] on quentale-photo at bounding box center [936, 349] width 281 height 137
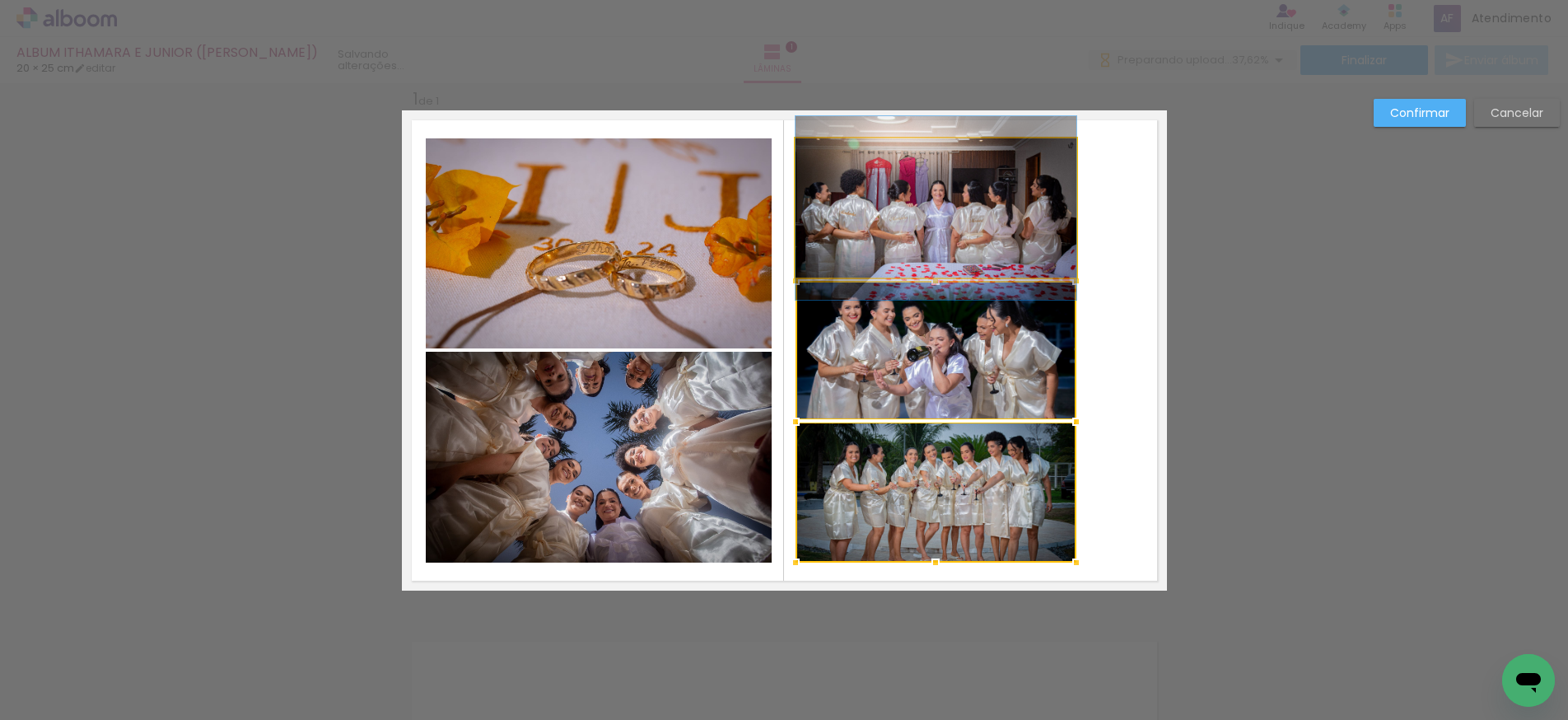
click at [966, 219] on quentale-photo at bounding box center [936, 207] width 281 height 139
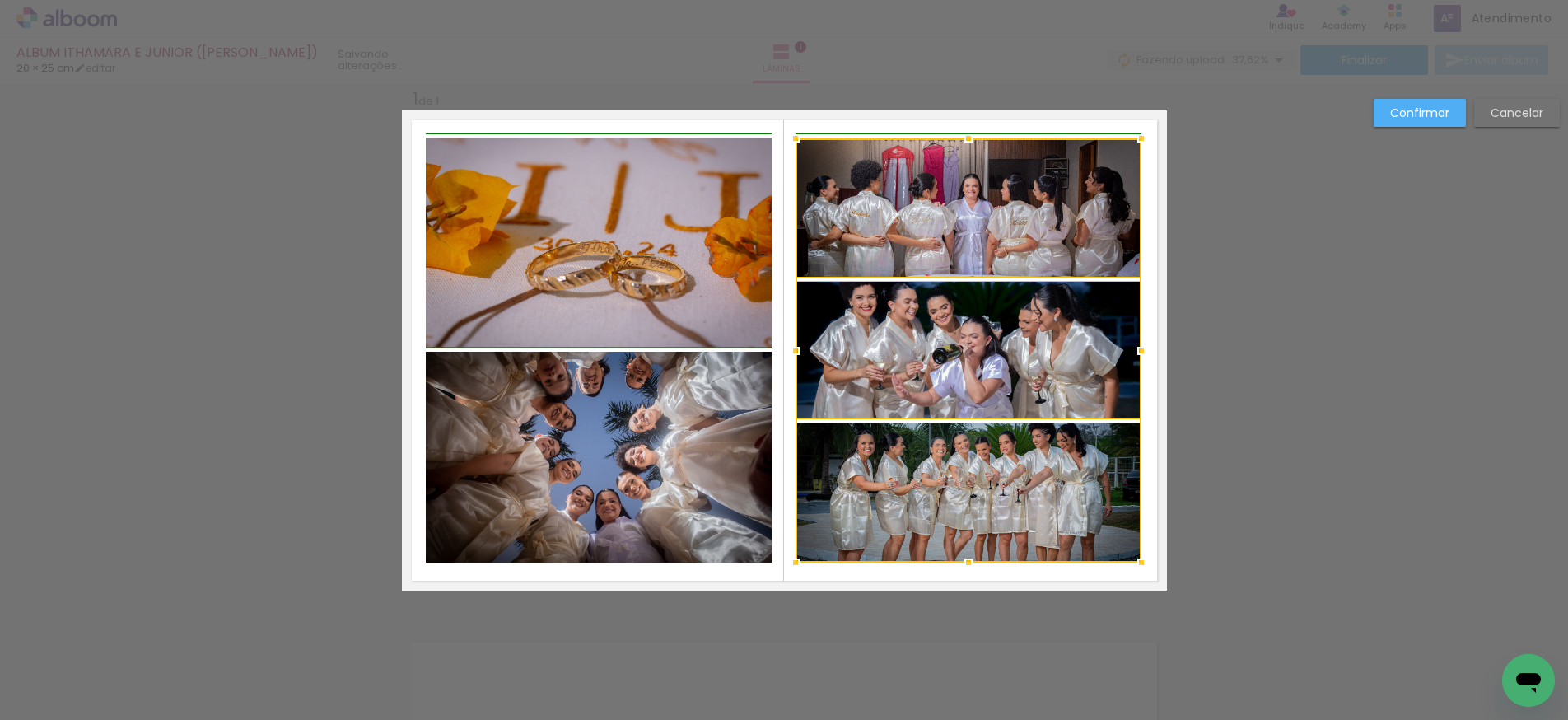
drag, startPoint x: 1078, startPoint y: 352, endPoint x: 1148, endPoint y: 353, distance: 70.0
click at [1148, 353] on div at bounding box center [1141, 350] width 33 height 33
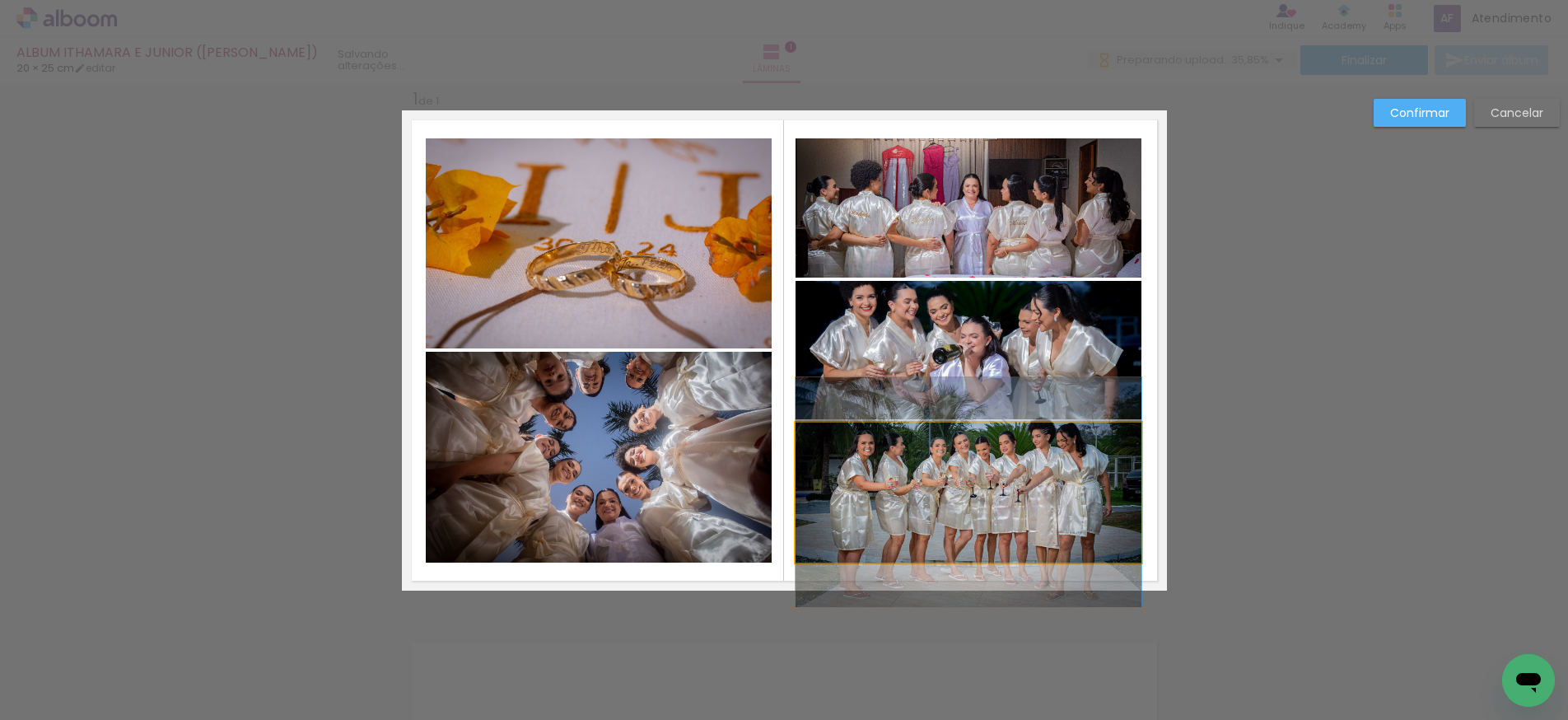
click at [1001, 498] on quentale-photo at bounding box center [968, 493] width 346 height 140
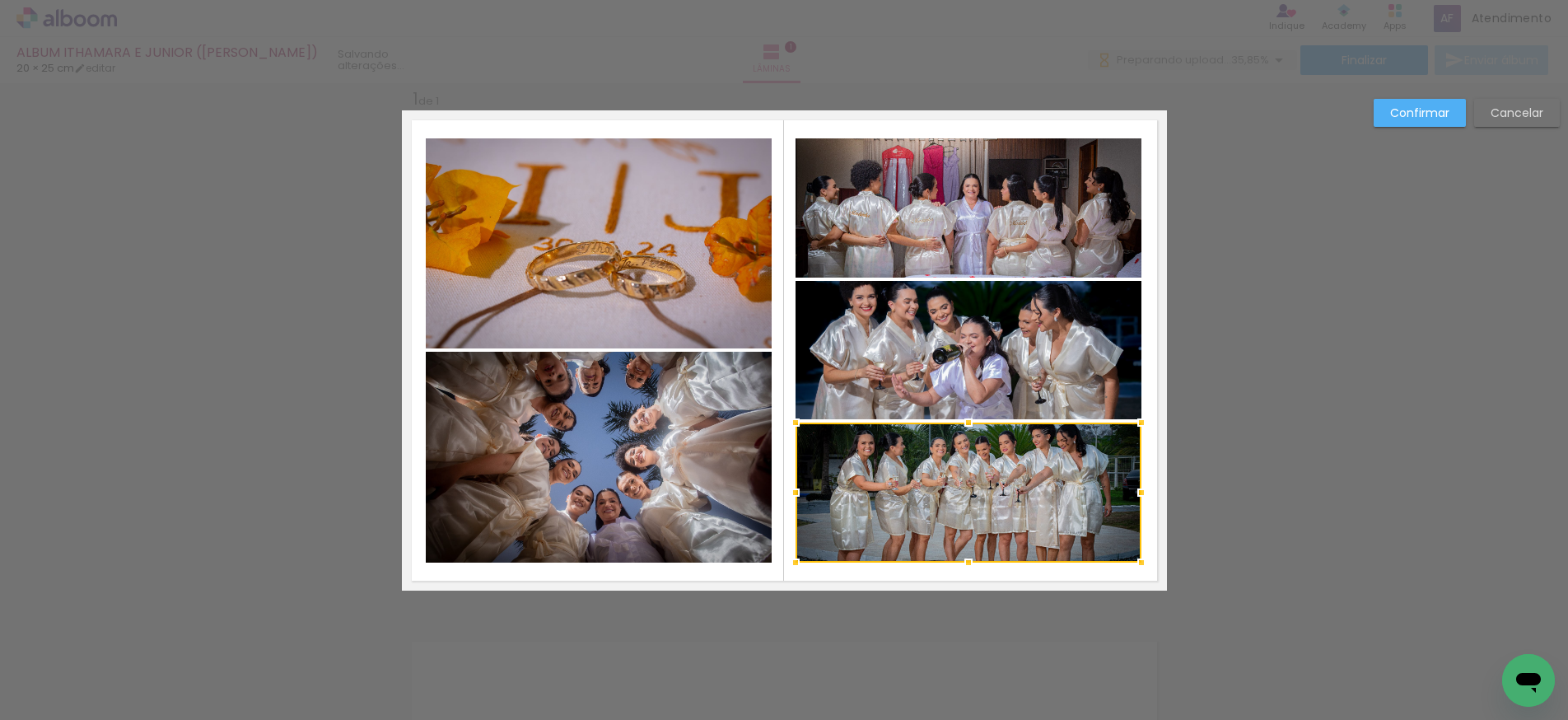
click at [998, 363] on quentale-photo at bounding box center [968, 349] width 346 height 137
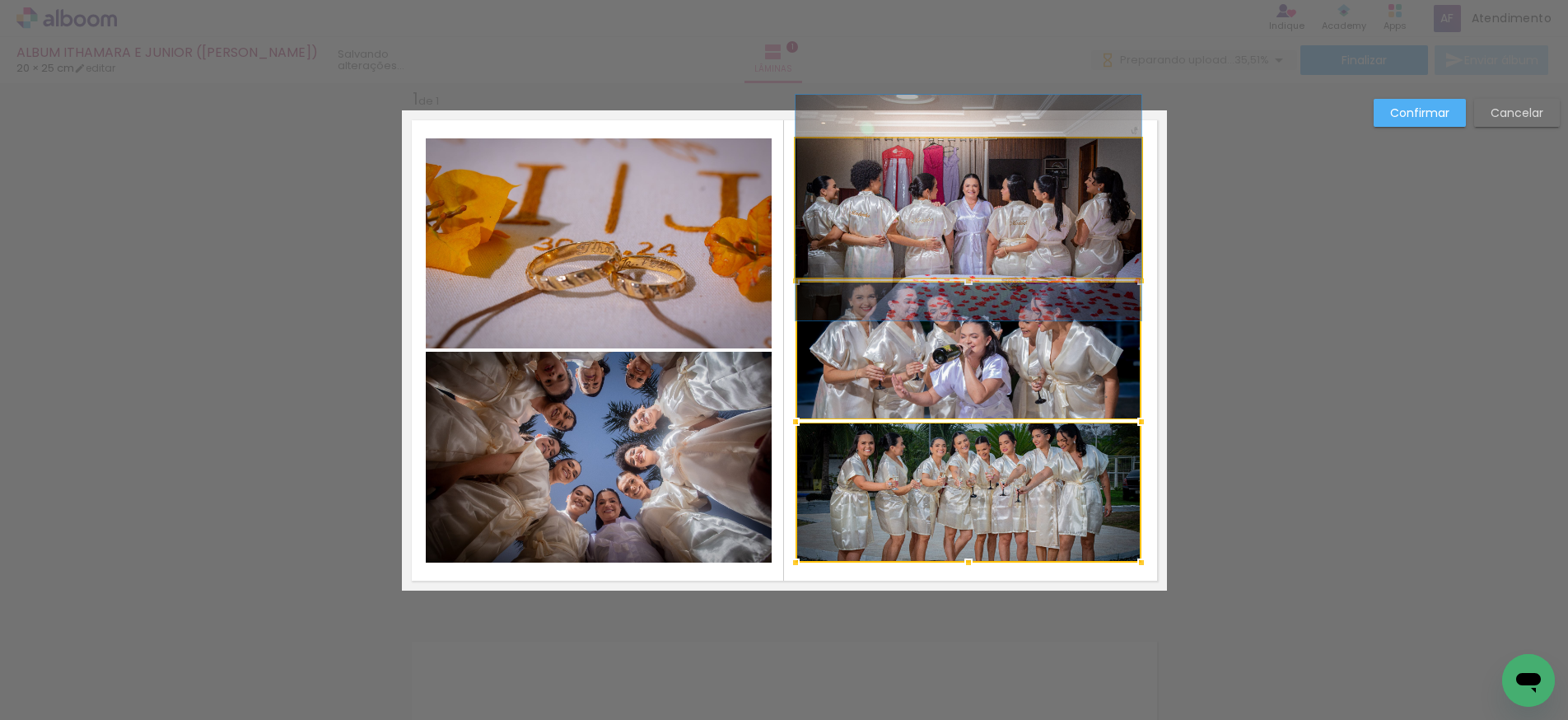
click at [984, 223] on quentale-photo at bounding box center [968, 207] width 346 height 139
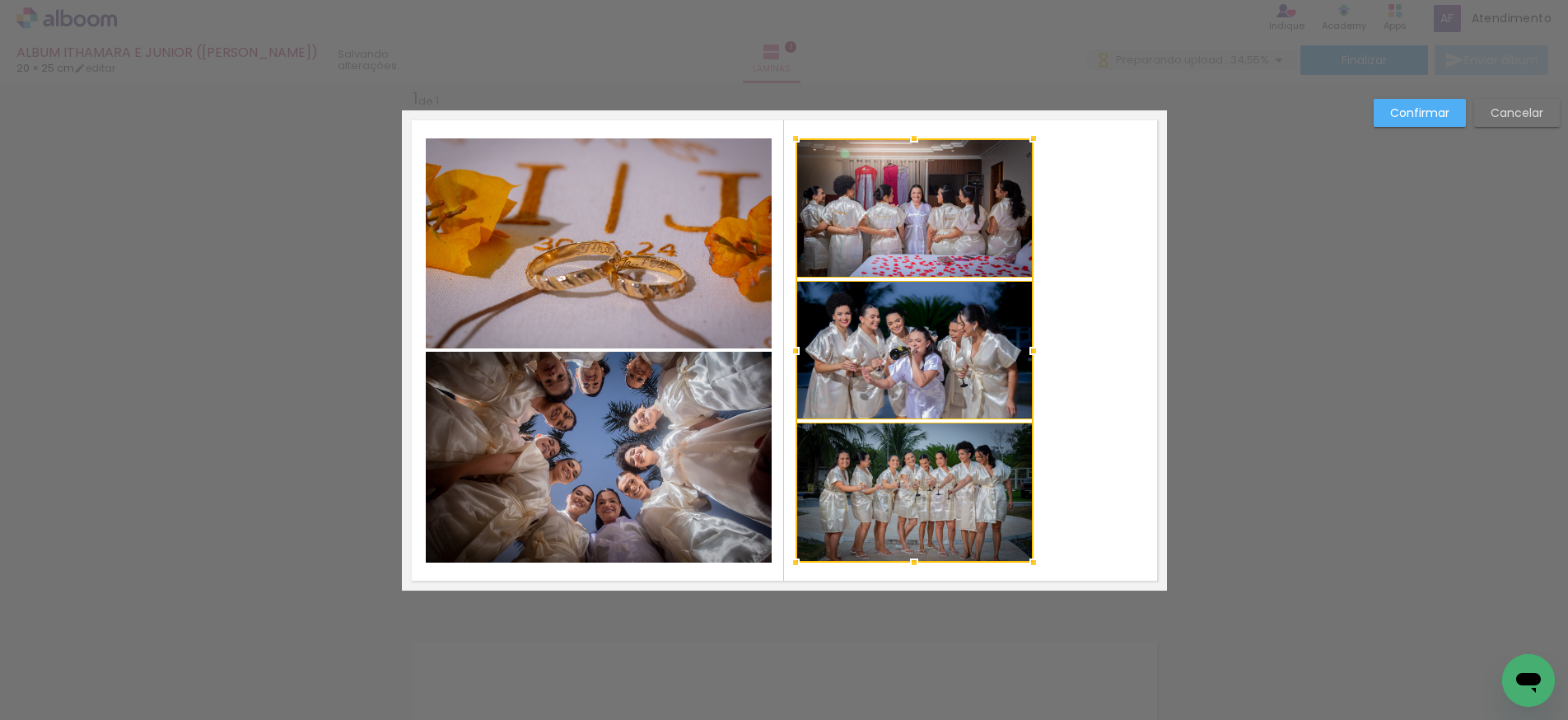
drag, startPoint x: 1141, startPoint y: 350, endPoint x: 1036, endPoint y: 370, distance: 106.9
click at [1028, 359] on div at bounding box center [1033, 350] width 33 height 33
click at [1113, 444] on quentale-layouter at bounding box center [784, 351] width 765 height 480
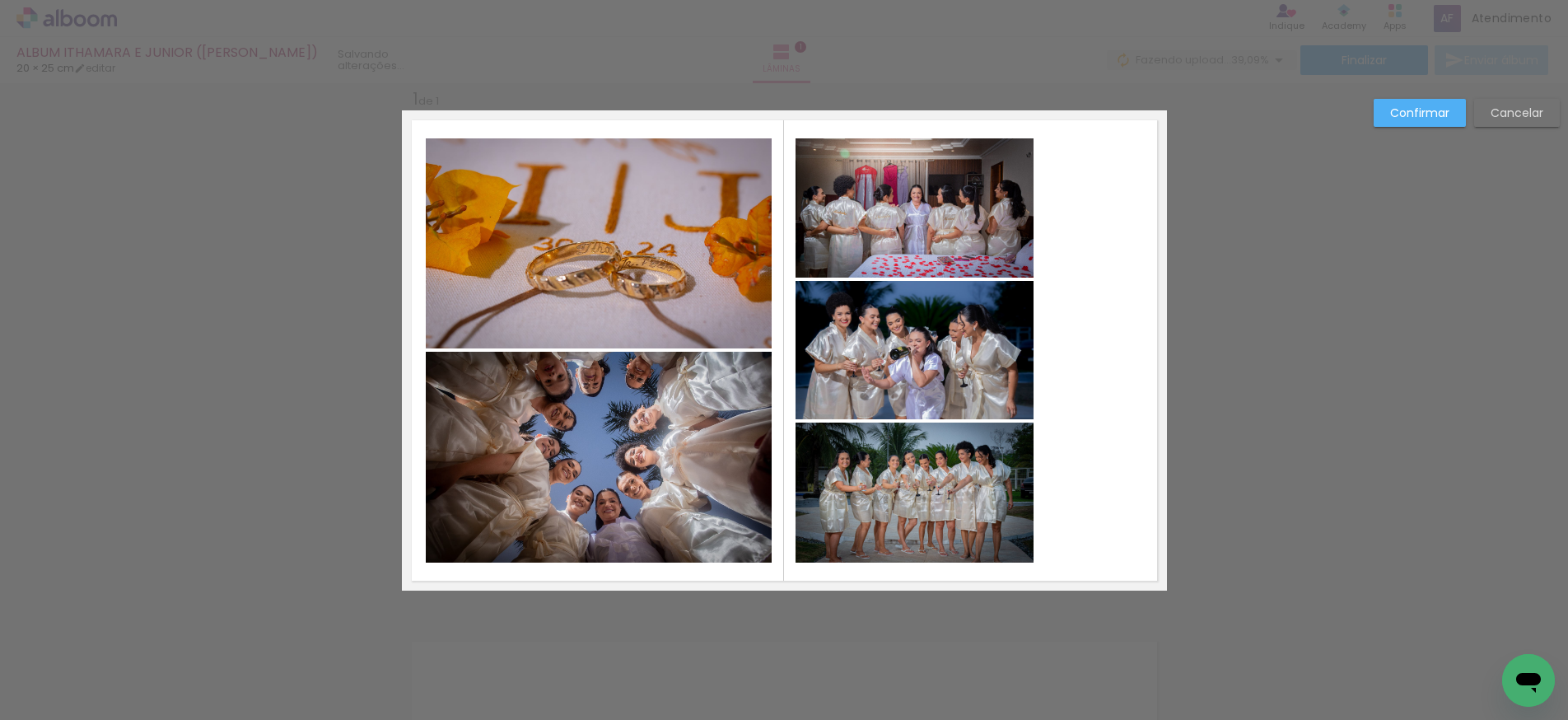
click at [903, 246] on quentale-photo at bounding box center [914, 207] width 238 height 139
click at [885, 344] on quentale-photo at bounding box center [914, 349] width 238 height 137
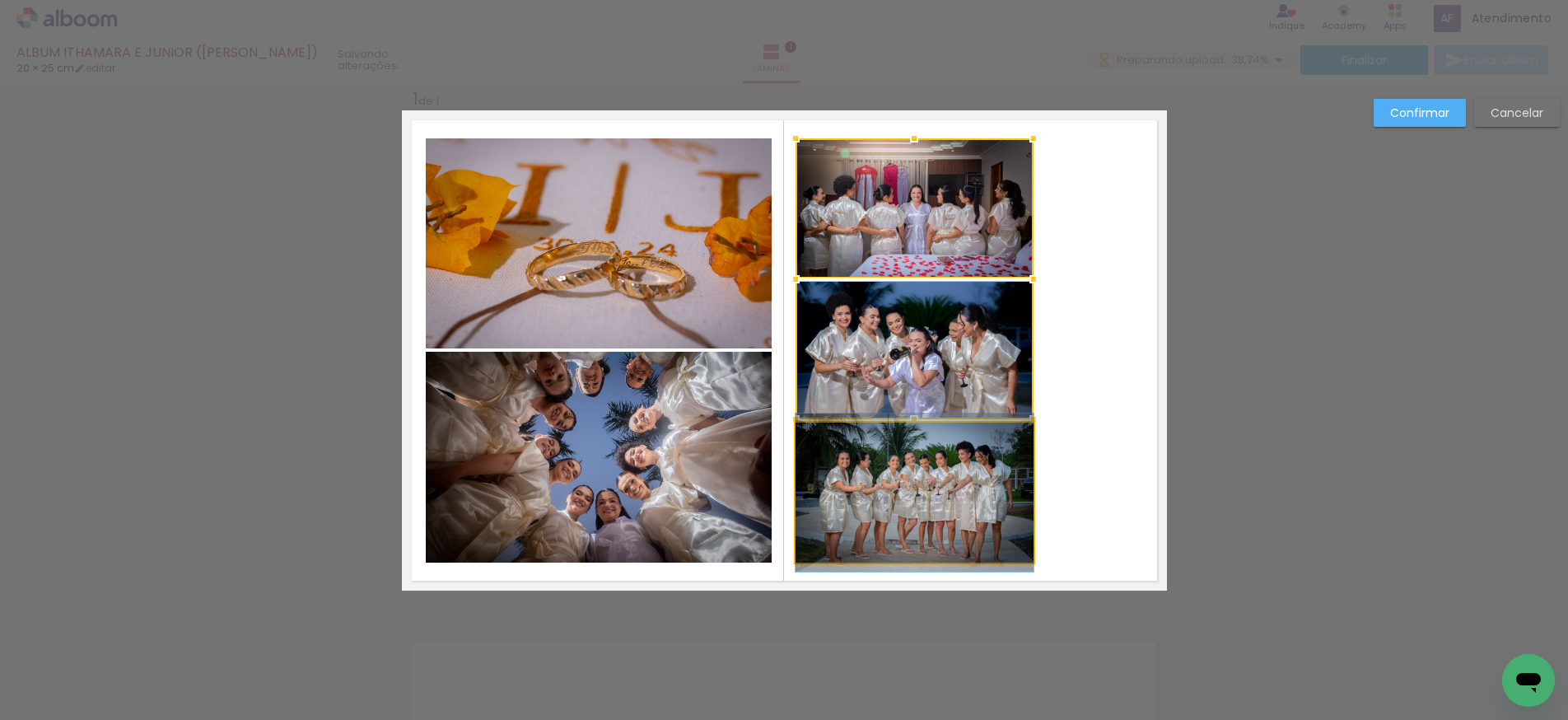
click at [881, 506] on quentale-photo at bounding box center [914, 493] width 238 height 140
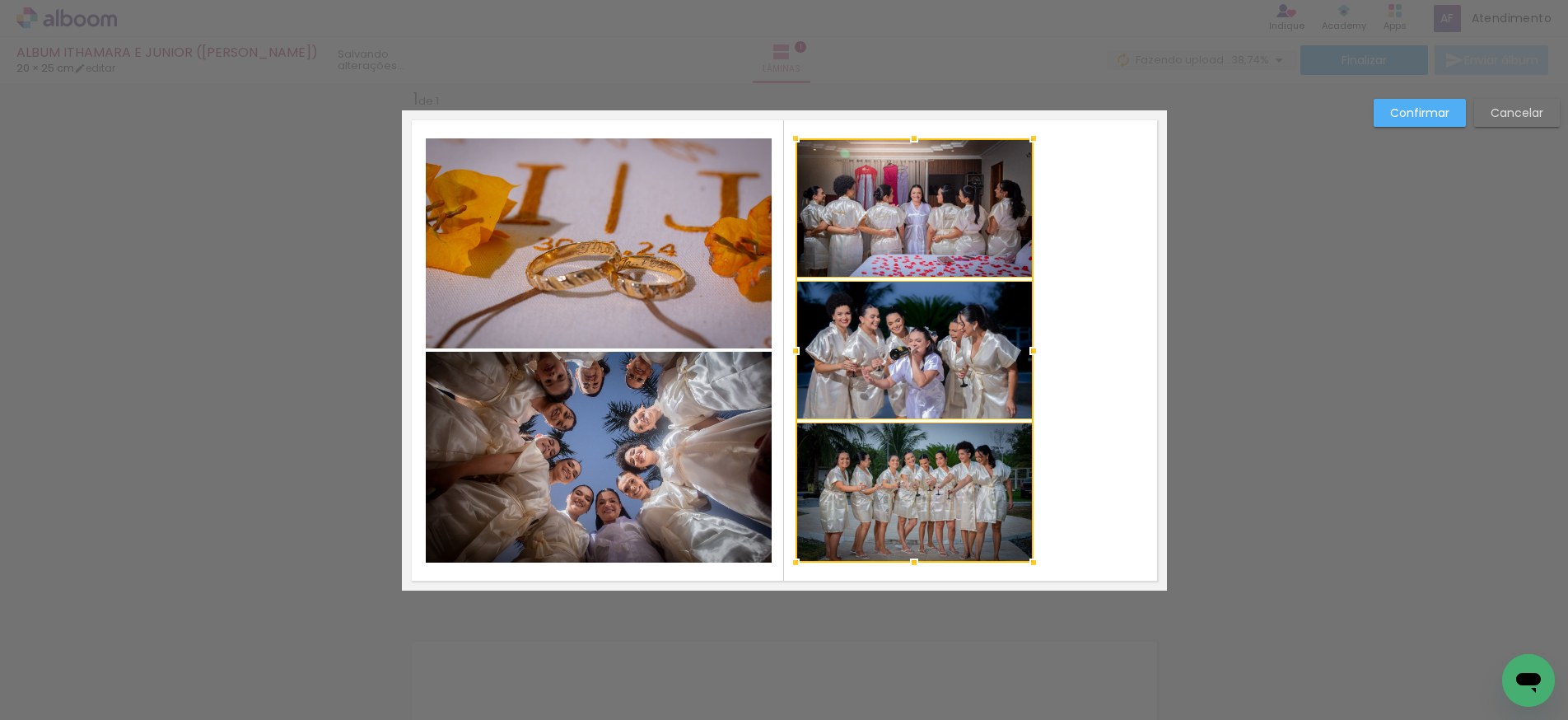
click at [921, 490] on div at bounding box center [914, 350] width 238 height 424
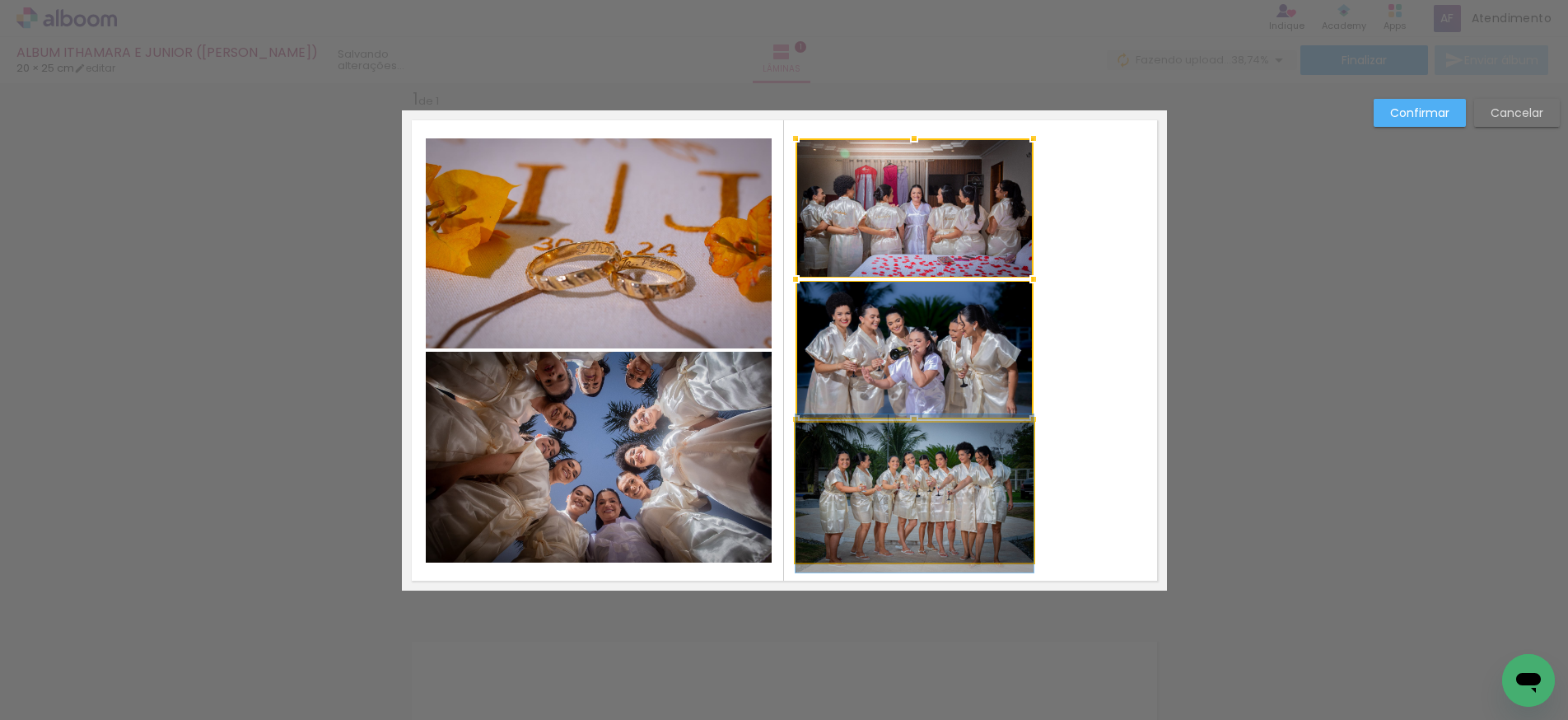
click at [910, 489] on album-spread "1 de 1" at bounding box center [784, 351] width 765 height 480
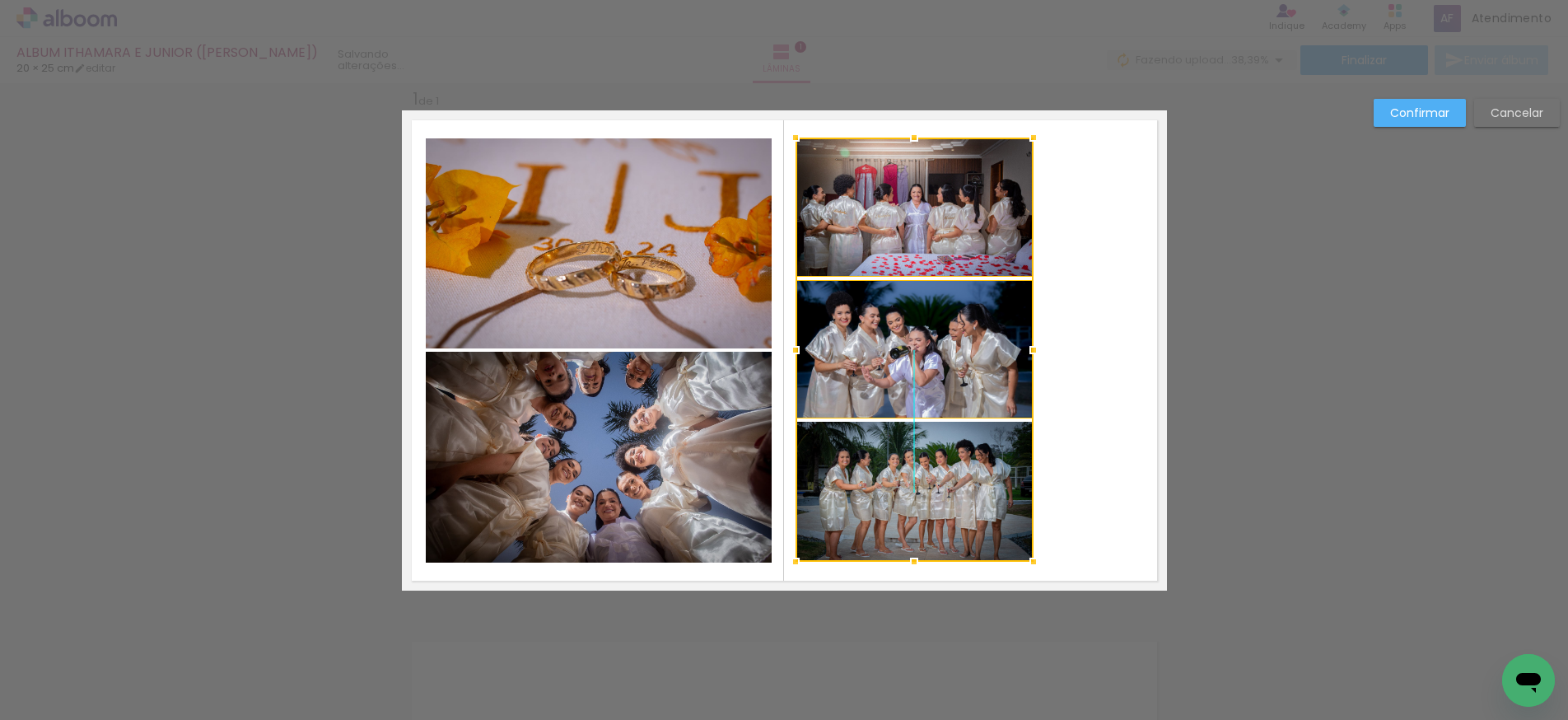
click at [937, 473] on div at bounding box center [914, 349] width 238 height 424
click at [1099, 410] on quentale-layouter at bounding box center [784, 351] width 765 height 480
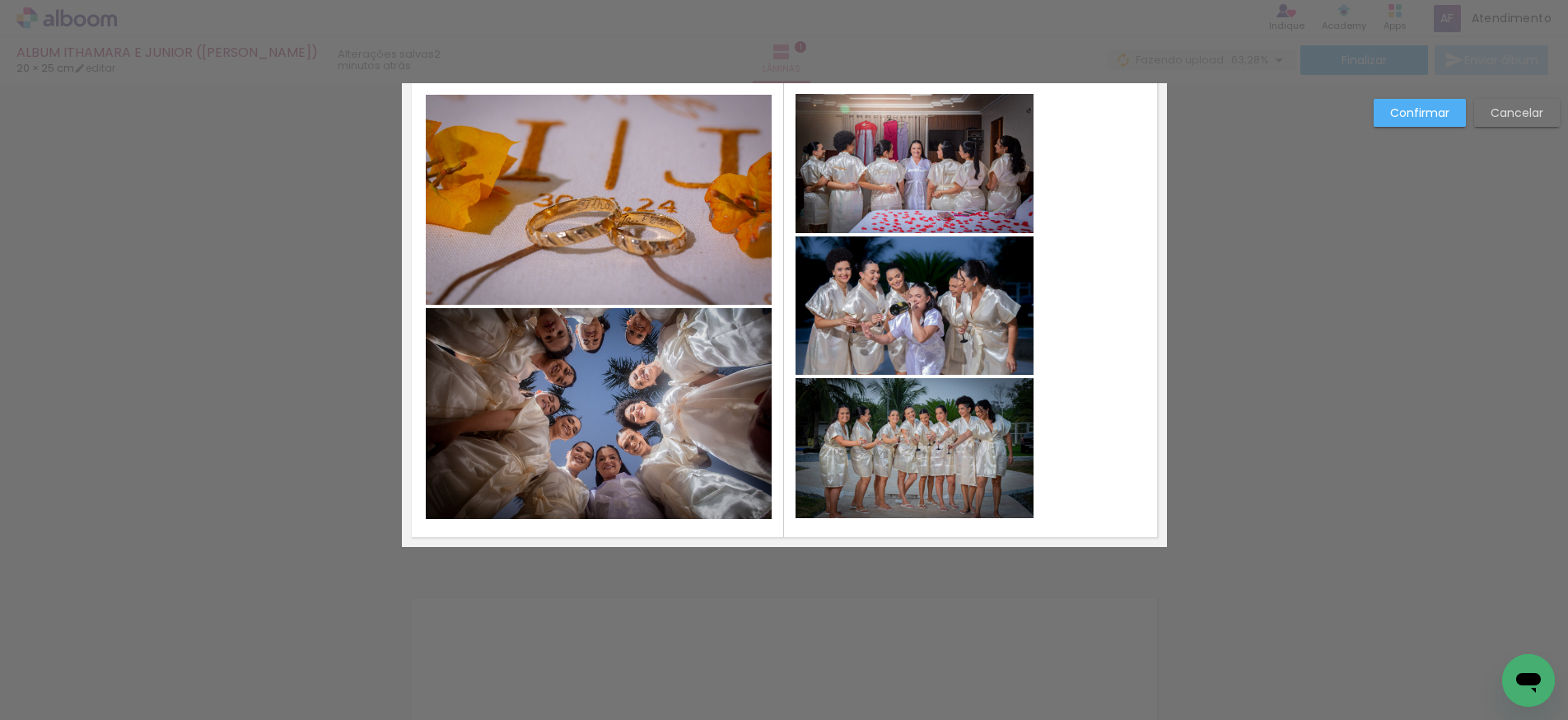
scroll to position [66, 0]
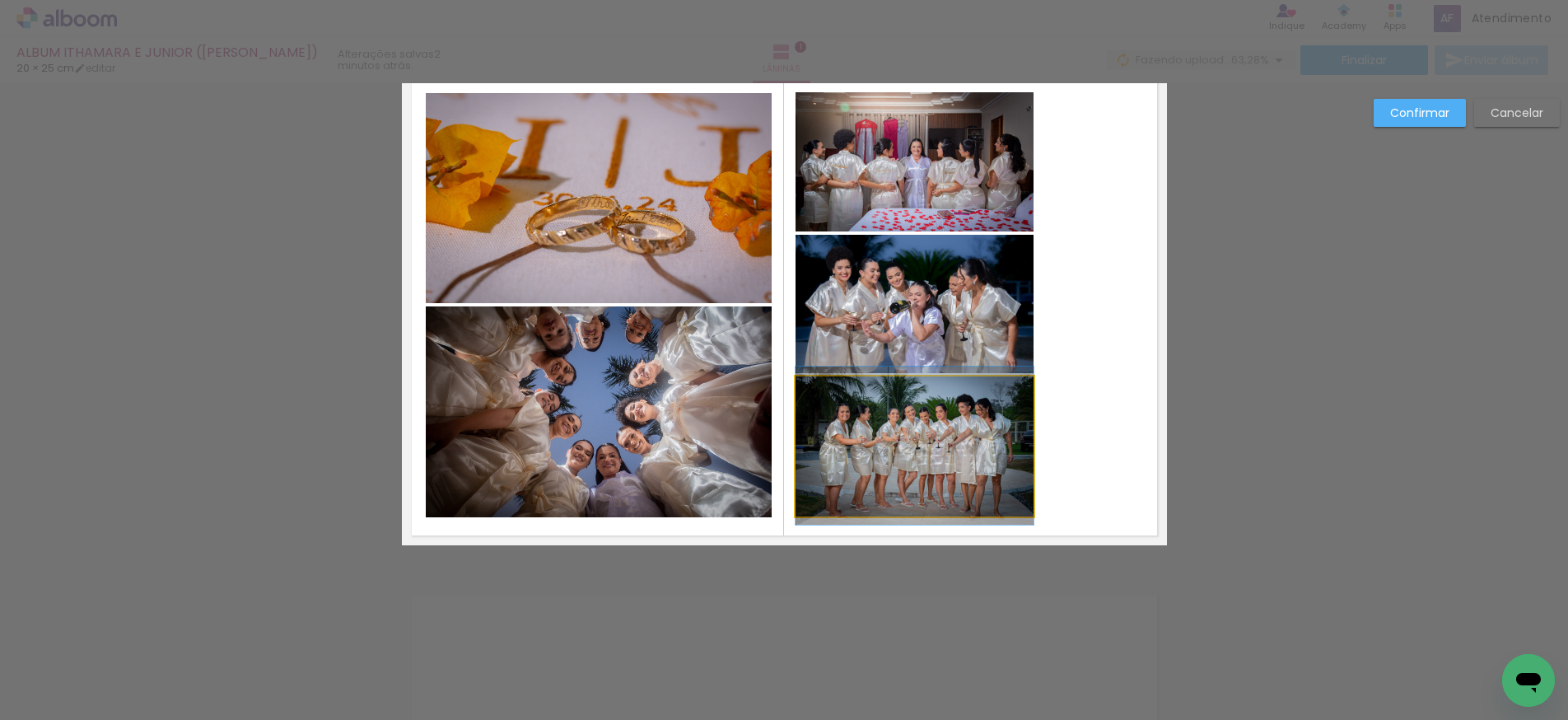
click at [924, 464] on quentale-photo at bounding box center [914, 446] width 238 height 140
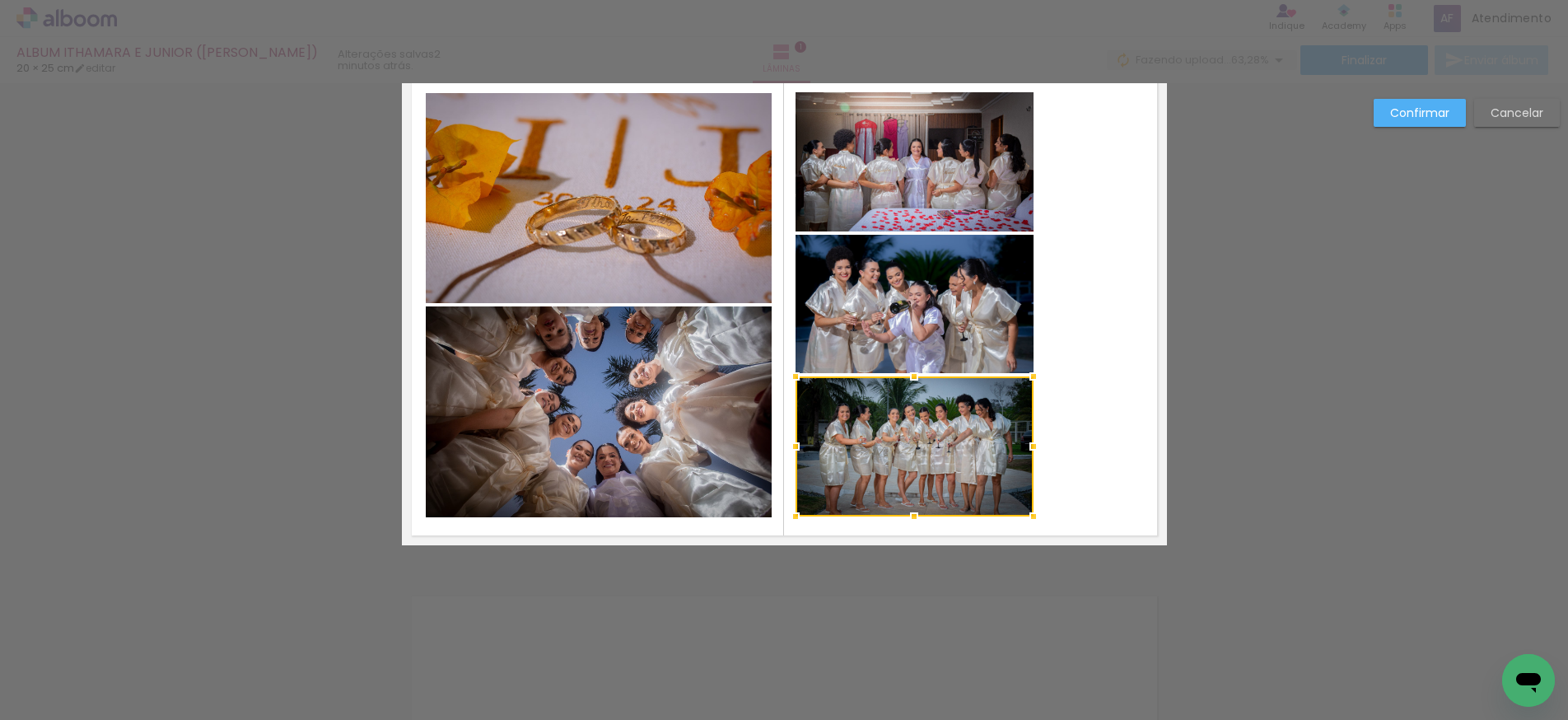
click at [899, 330] on quentale-photo at bounding box center [914, 303] width 238 height 137
click at [879, 194] on quentale-photo at bounding box center [914, 161] width 238 height 139
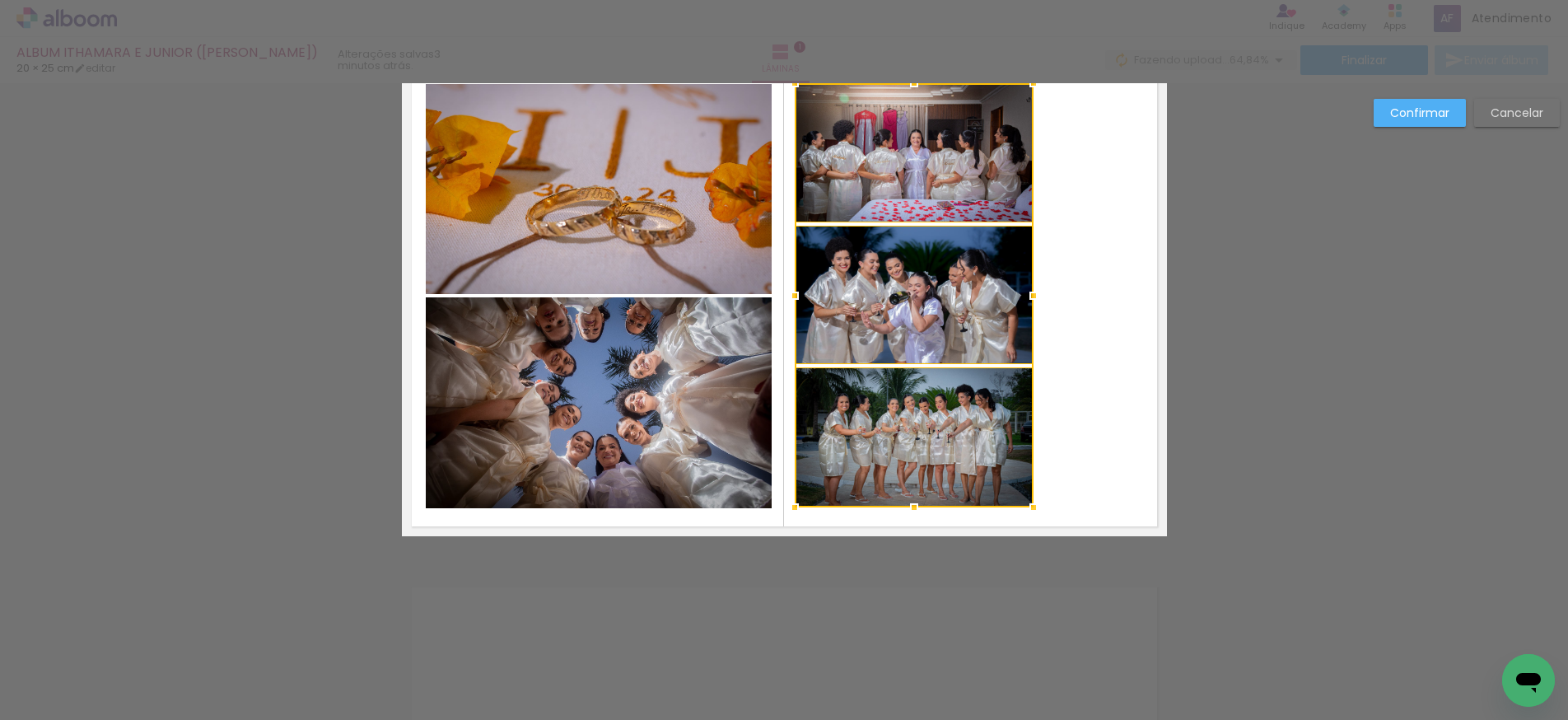
scroll to position [74, 0]
click at [792, 297] on div at bounding box center [791, 295] width 33 height 33
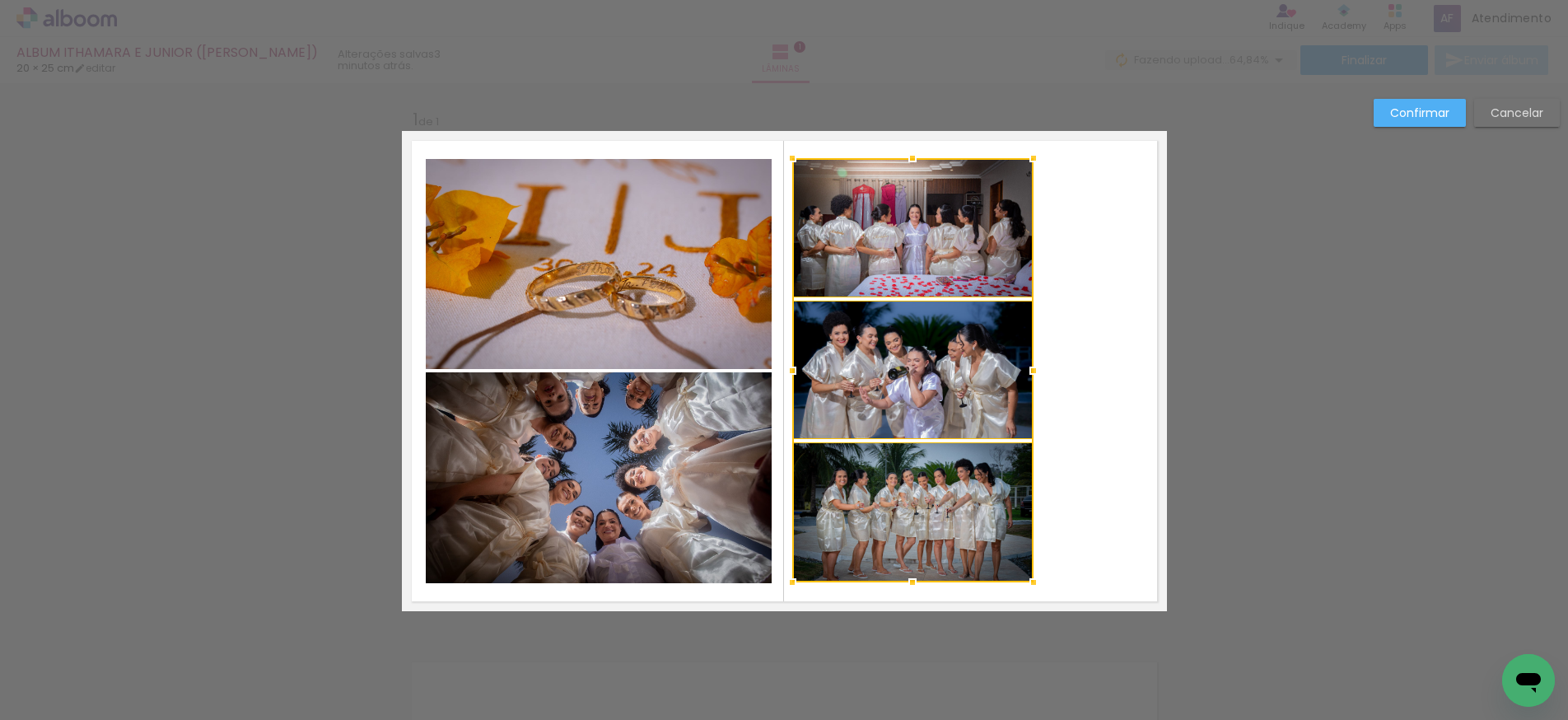
scroll to position [0, 0]
click at [913, 583] on div at bounding box center [912, 583] width 33 height 33
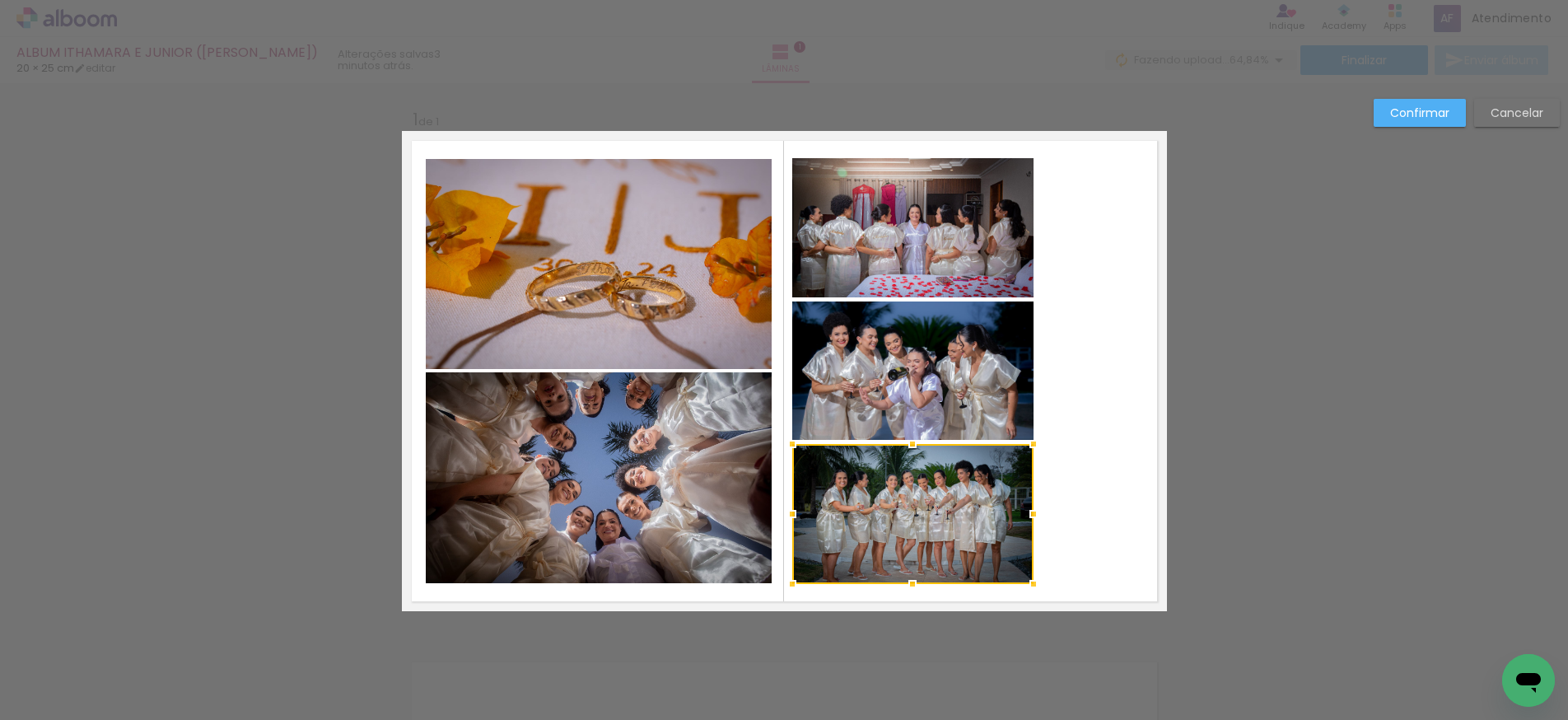
click at [1129, 399] on quentale-layouter at bounding box center [784, 371] width 765 height 480
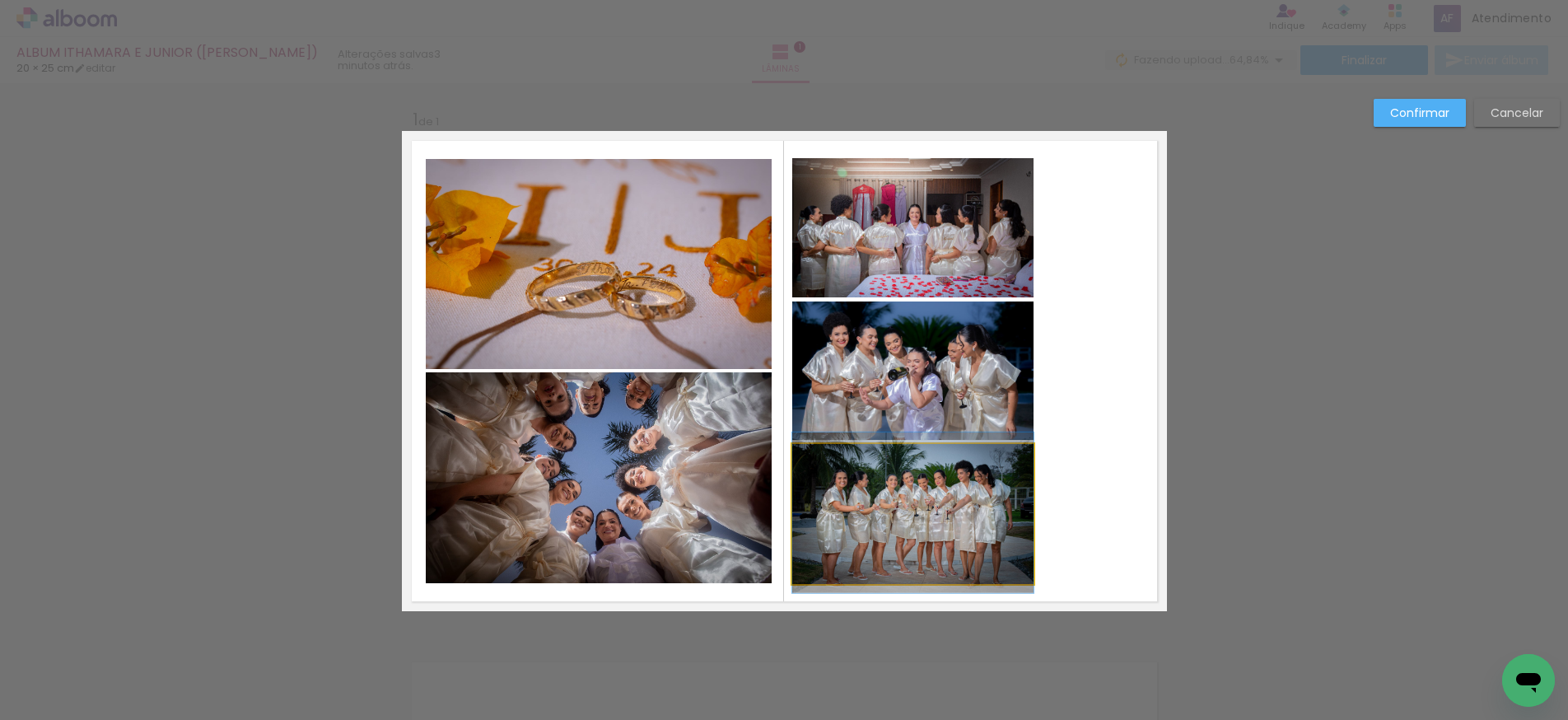
click at [961, 472] on quentale-photo at bounding box center [913, 514] width 241 height 140
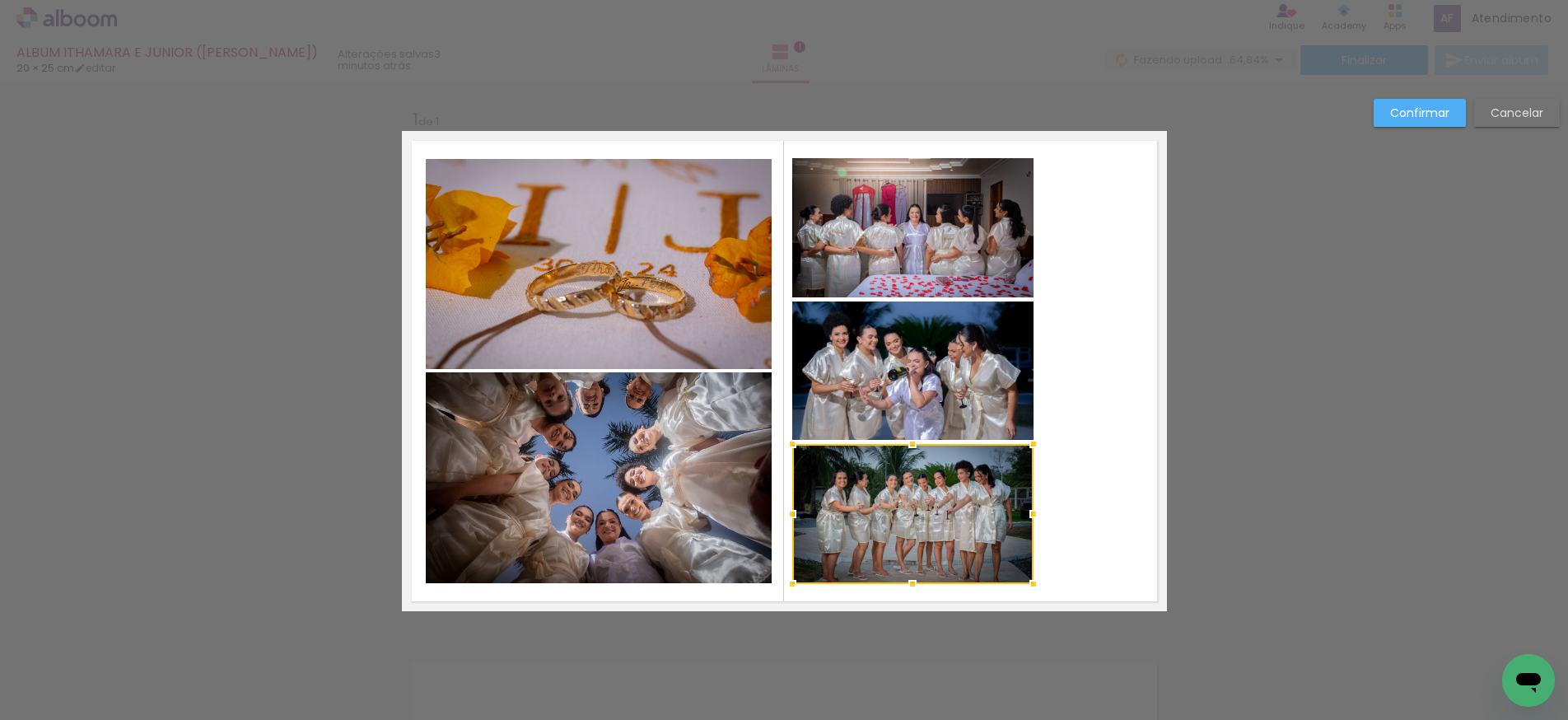
click at [932, 378] on quentale-photo at bounding box center [913, 370] width 241 height 138
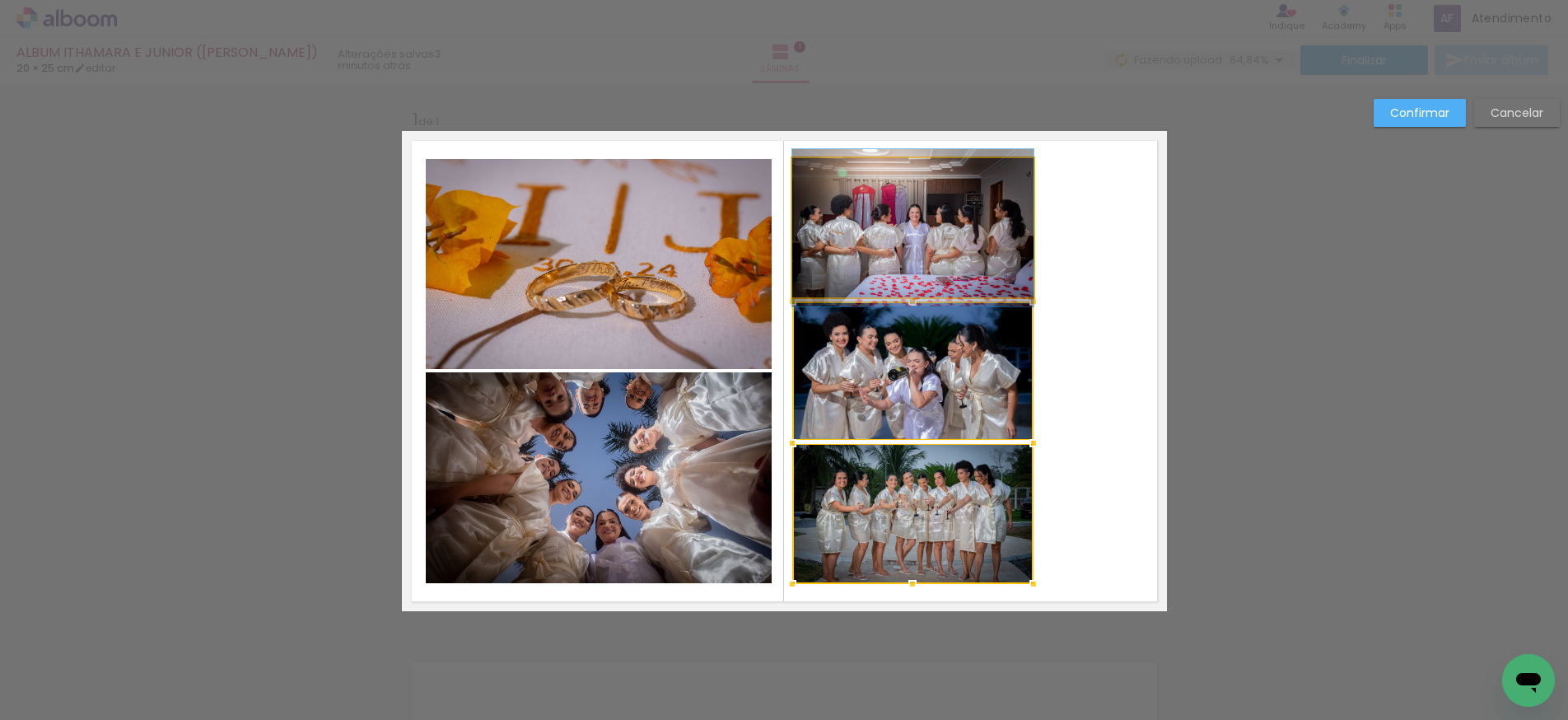
click at [914, 249] on quentale-photo at bounding box center [913, 227] width 241 height 139
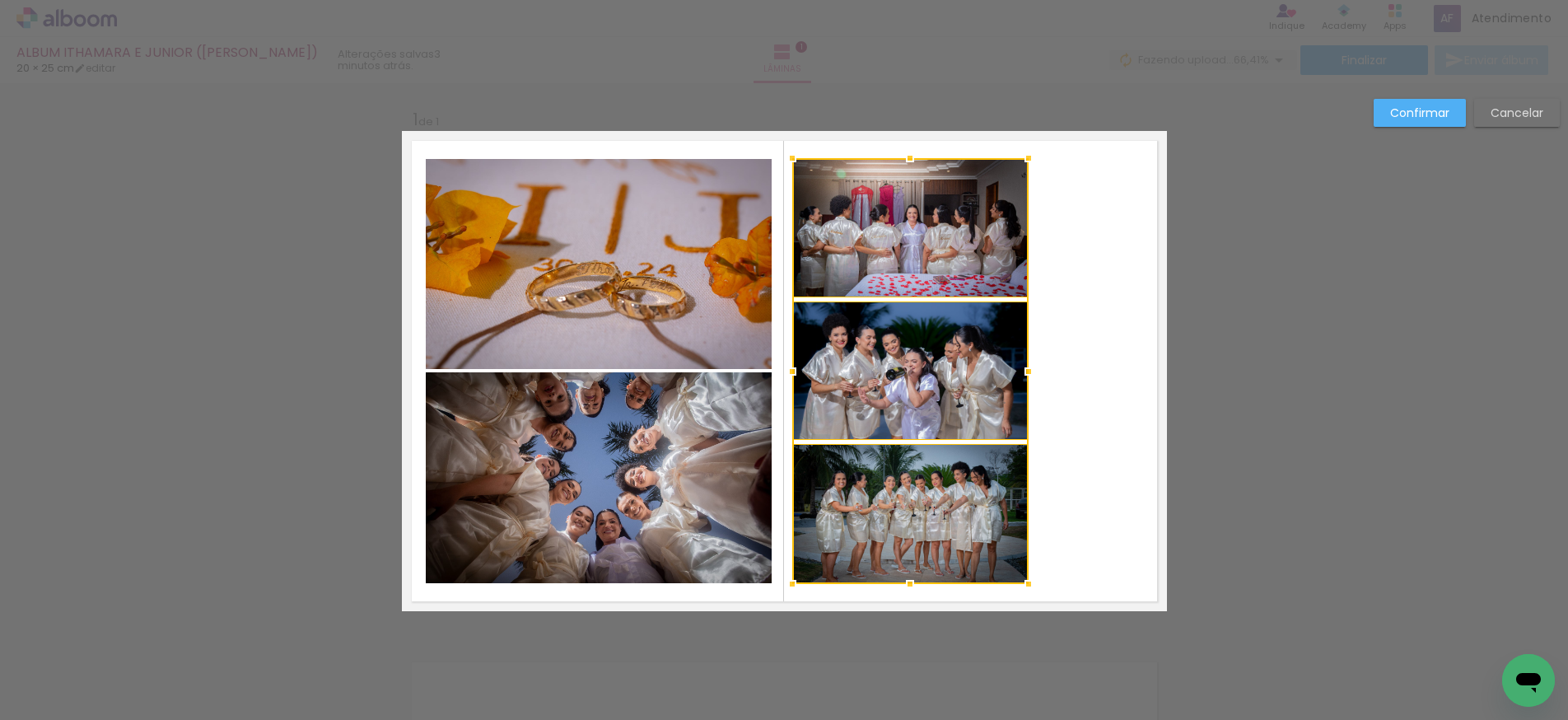
click at [1030, 372] on div at bounding box center [1029, 370] width 33 height 33
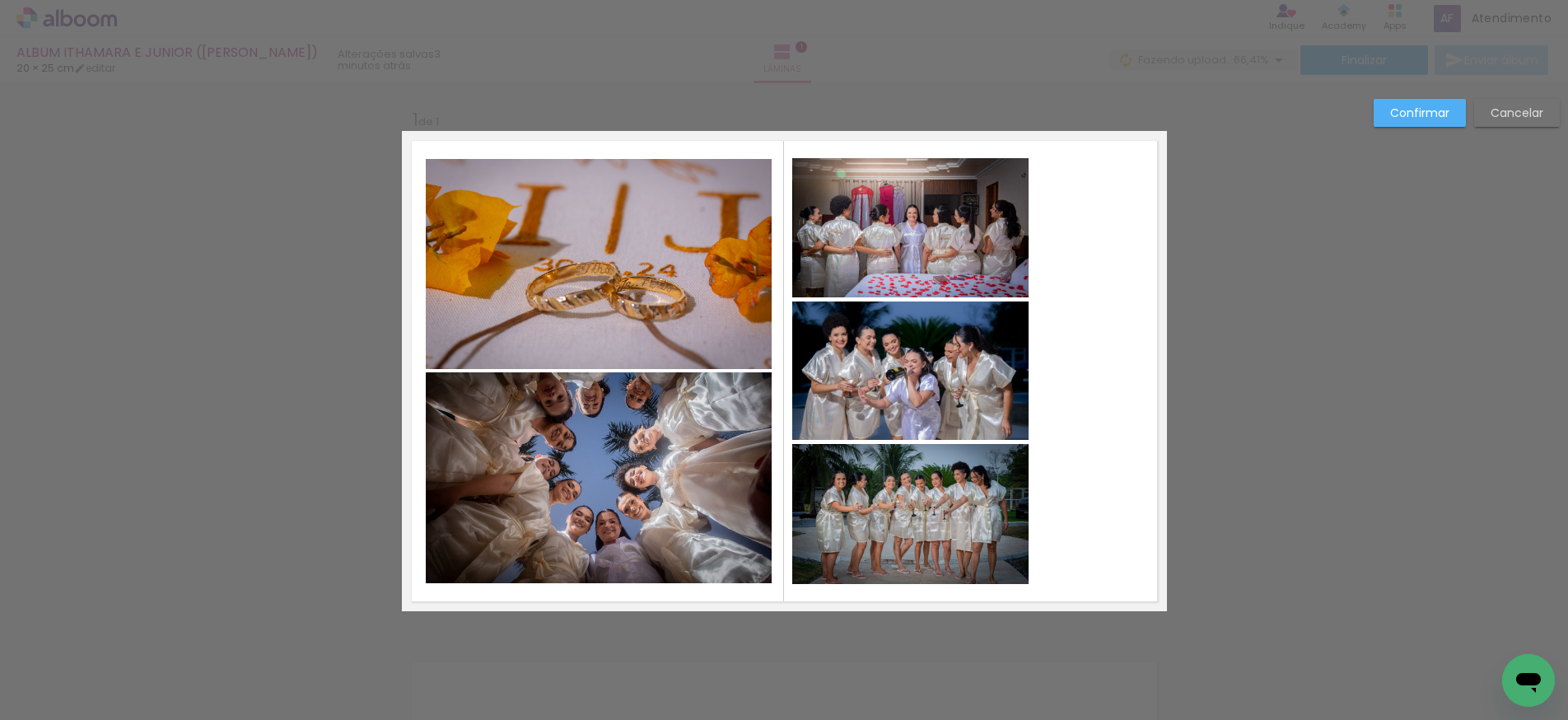
click at [1092, 375] on quentale-layouter at bounding box center [784, 371] width 765 height 480
click at [713, 403] on quentale-photo at bounding box center [599, 477] width 346 height 210
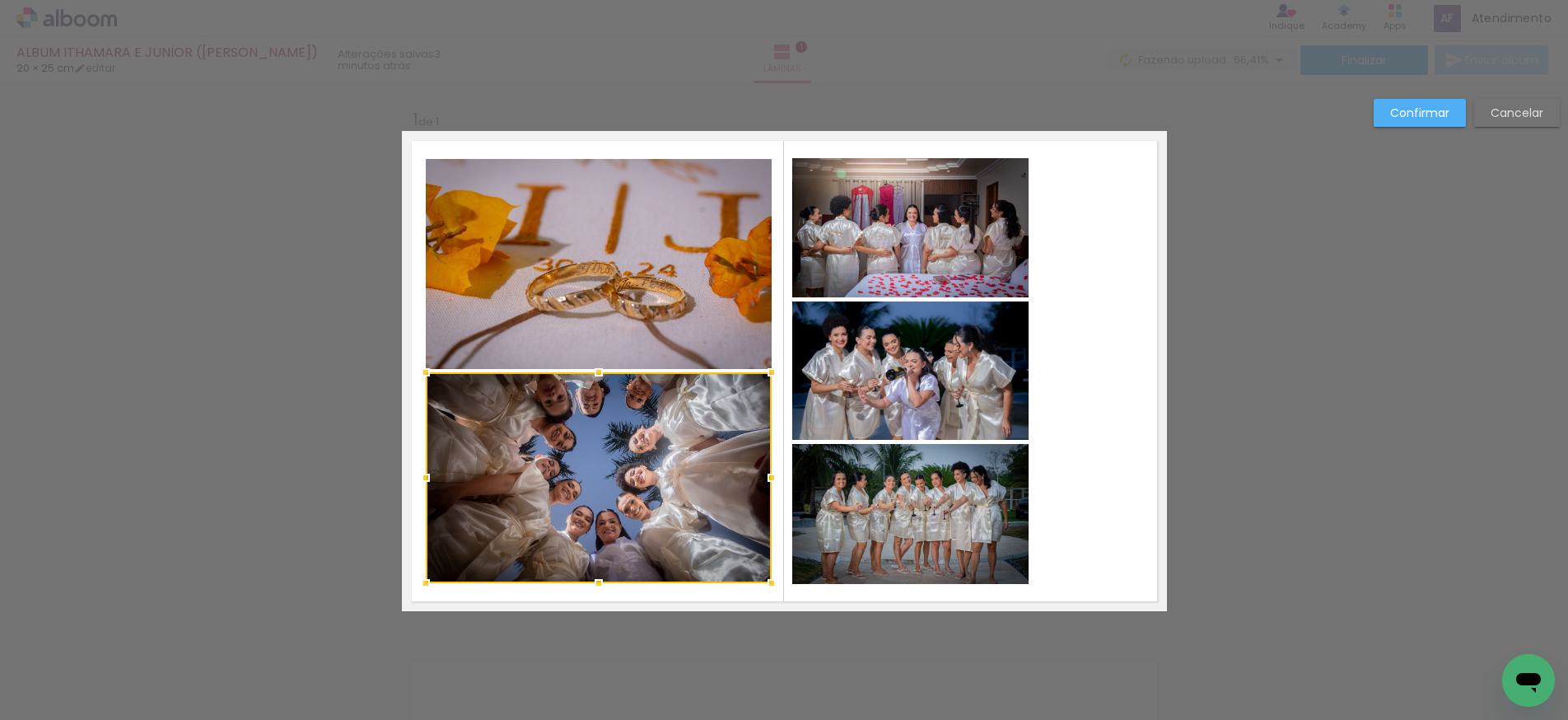
click at [726, 314] on quentale-photo at bounding box center [599, 264] width 346 height 210
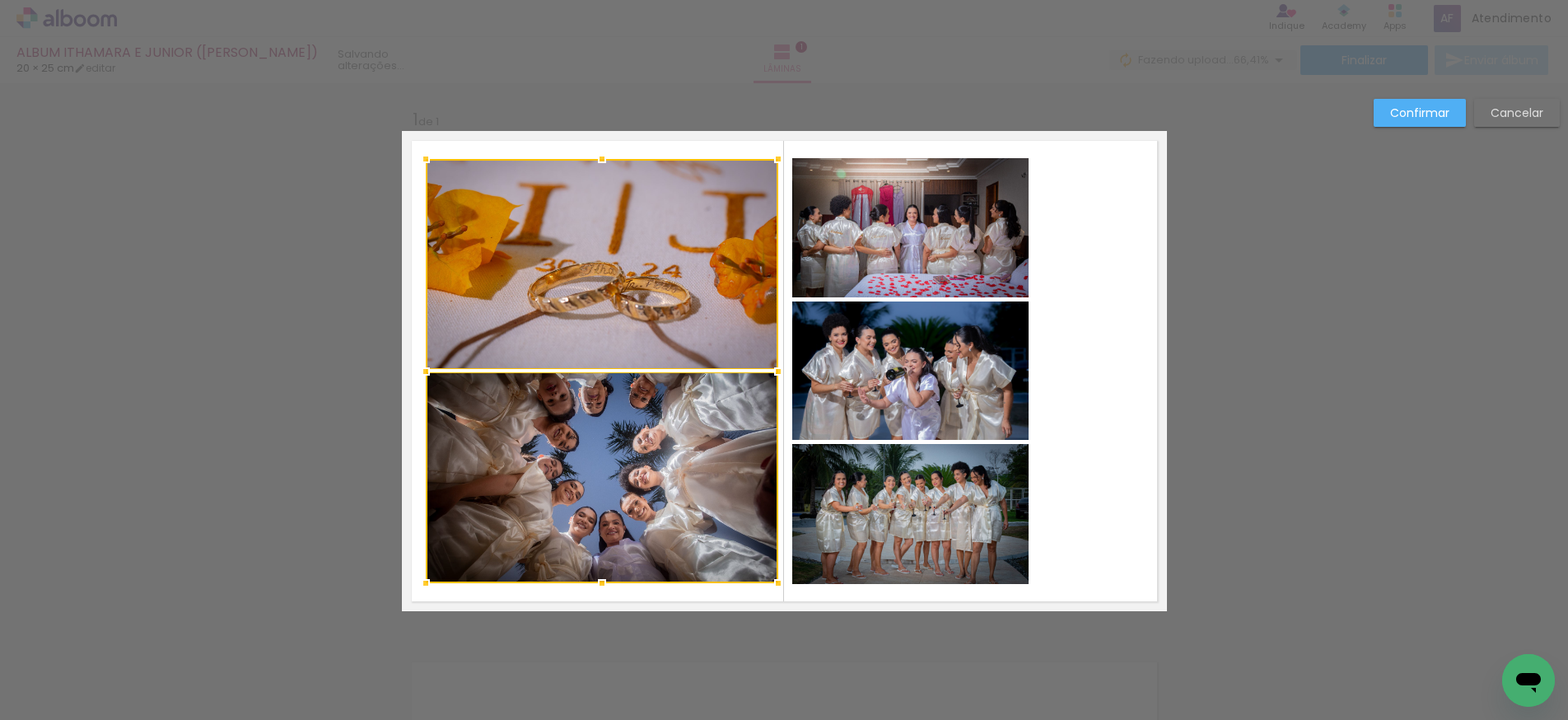
click at [778, 369] on div at bounding box center [778, 370] width 33 height 33
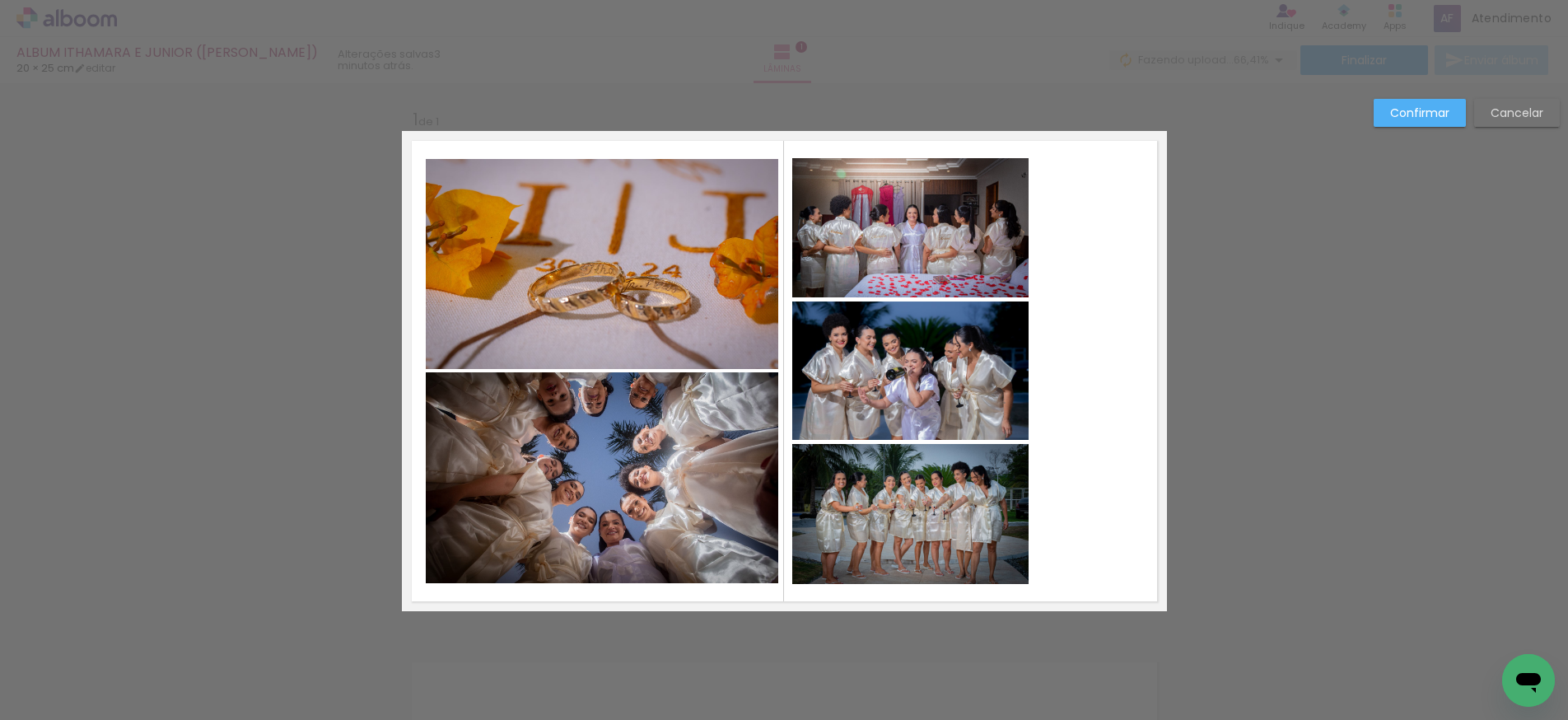
click at [1236, 402] on div "Confirmar Cancelar" at bounding box center [784, 623] width 1568 height 1081
click at [612, 442] on quentale-photo at bounding box center [602, 477] width 353 height 210
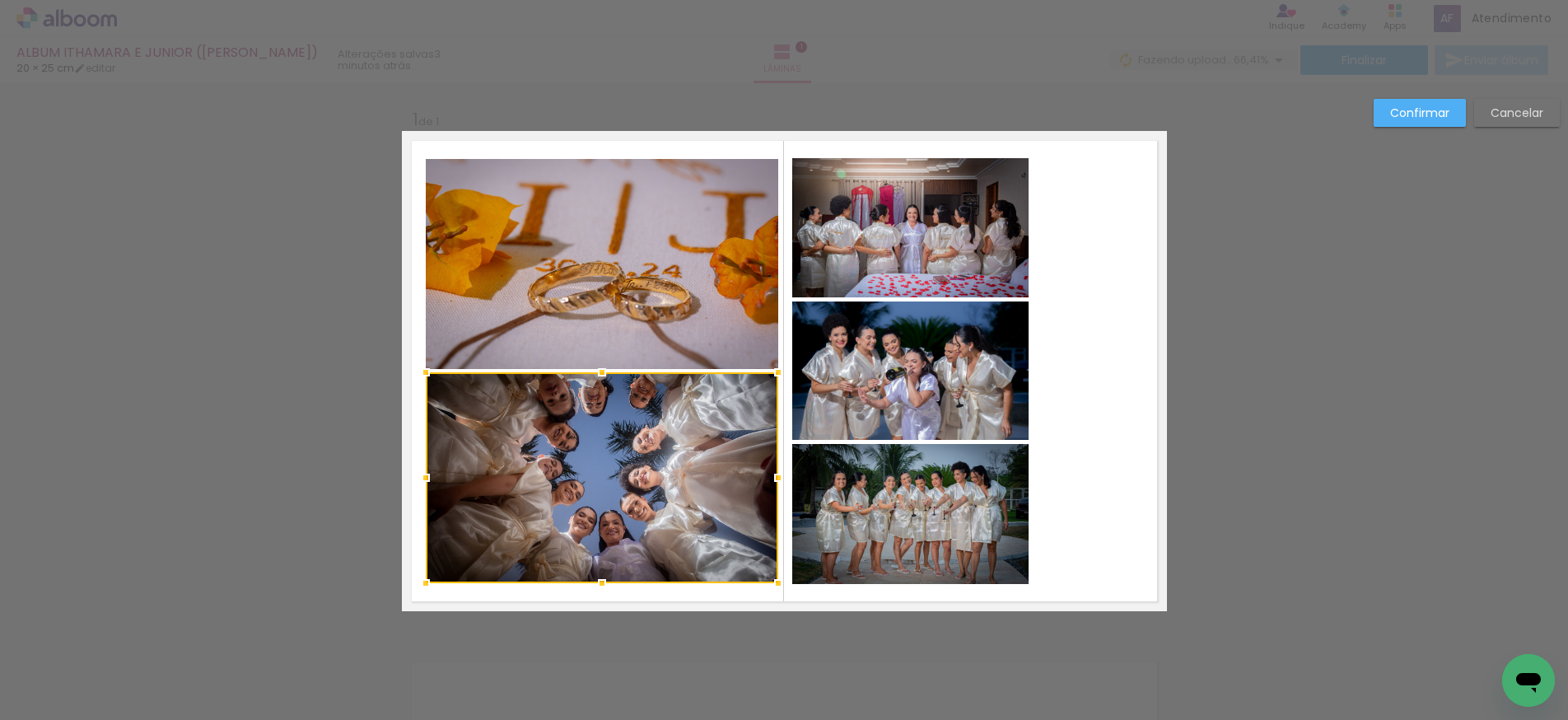
click at [0, 0] on slot "Confirmar" at bounding box center [0, 0] width 0 height 0
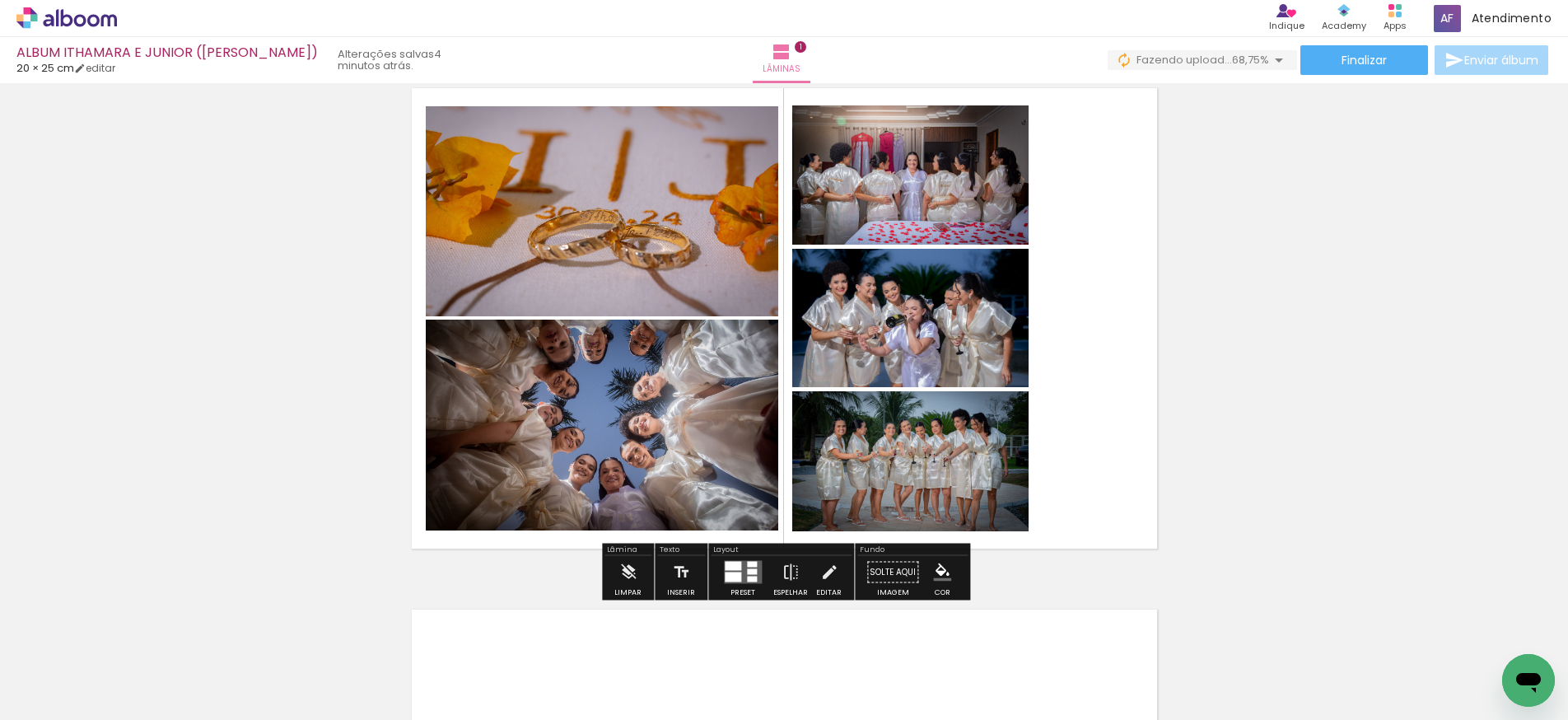
scroll to position [55, 0]
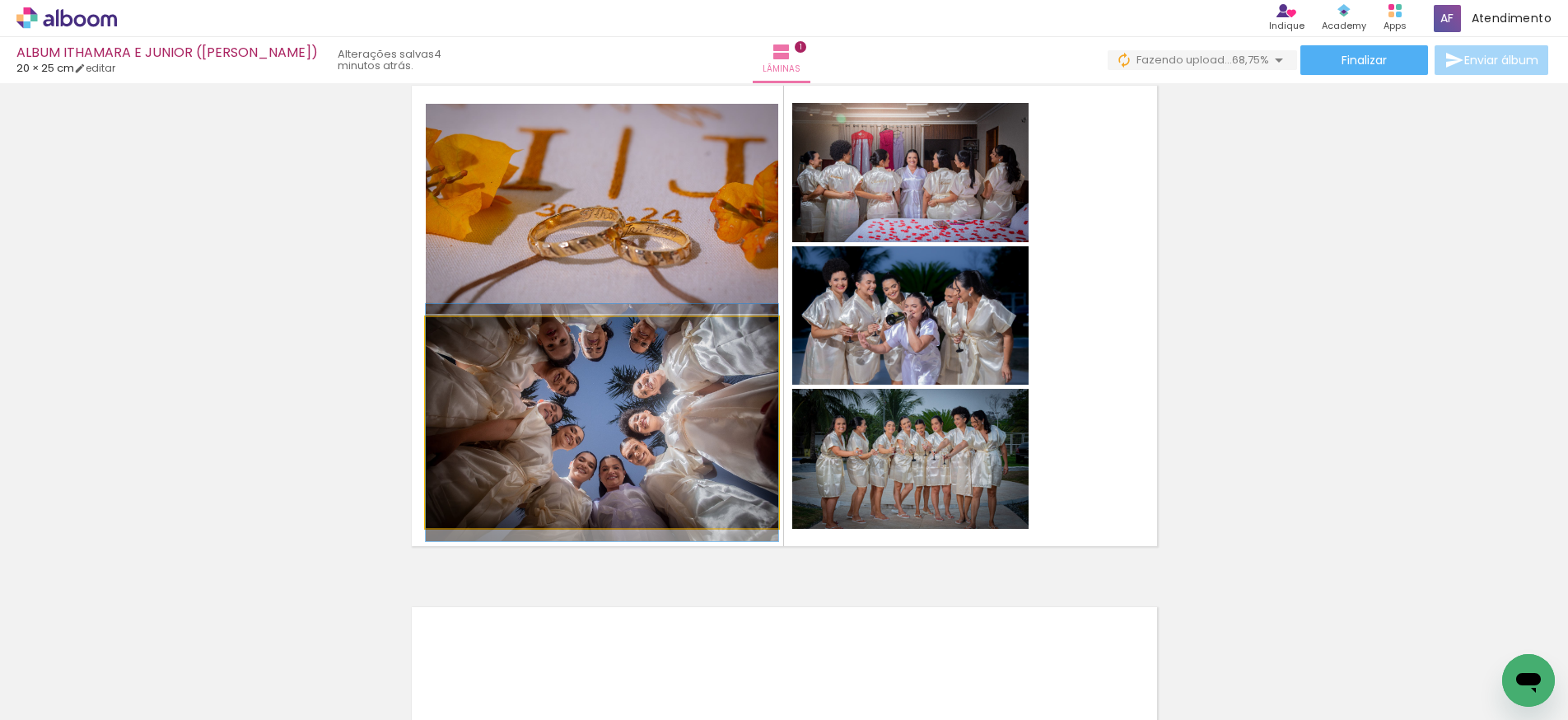
click at [602, 446] on quentale-photo at bounding box center [602, 422] width 353 height 210
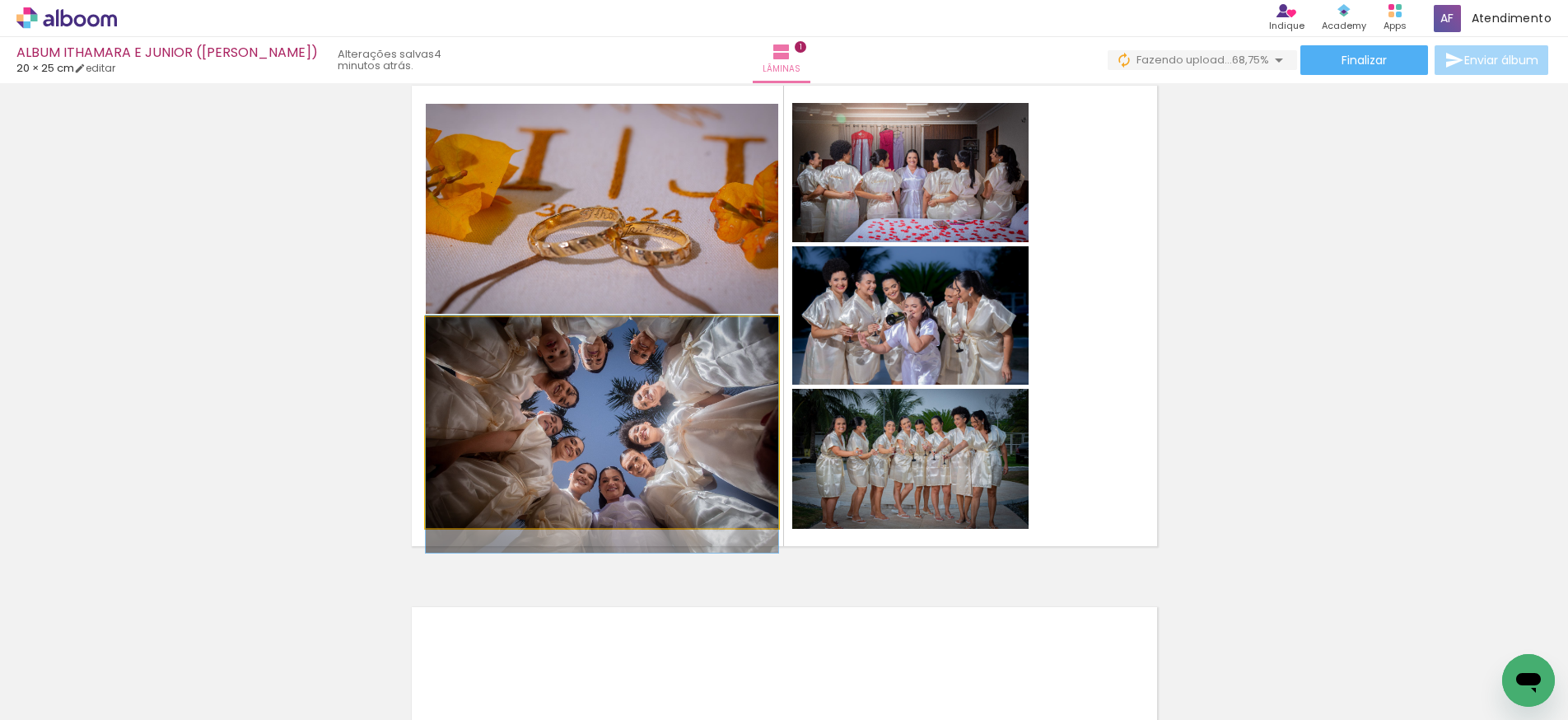
drag, startPoint x: 603, startPoint y: 409, endPoint x: 603, endPoint y: 422, distance: 13.0
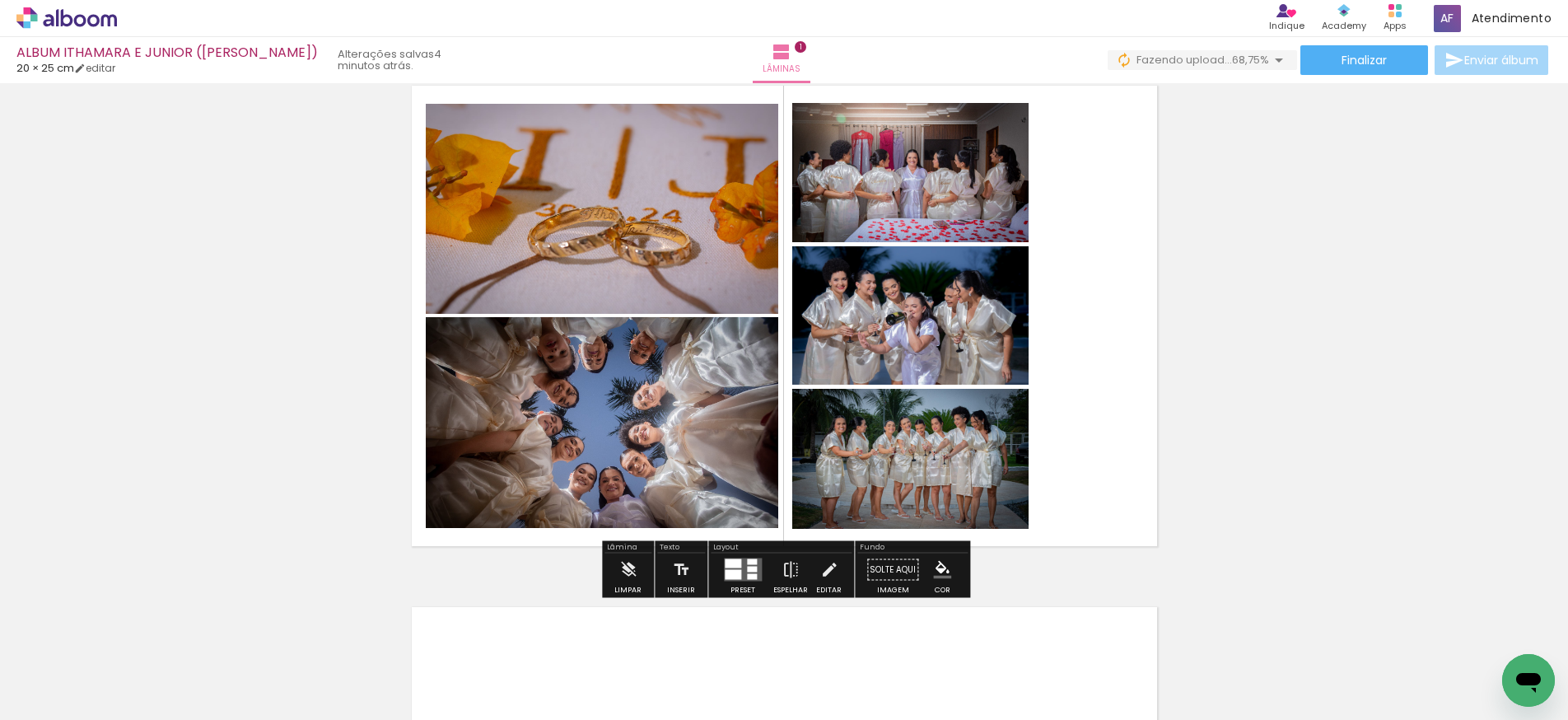
click at [1141, 440] on quentale-layouter at bounding box center [784, 316] width 765 height 480
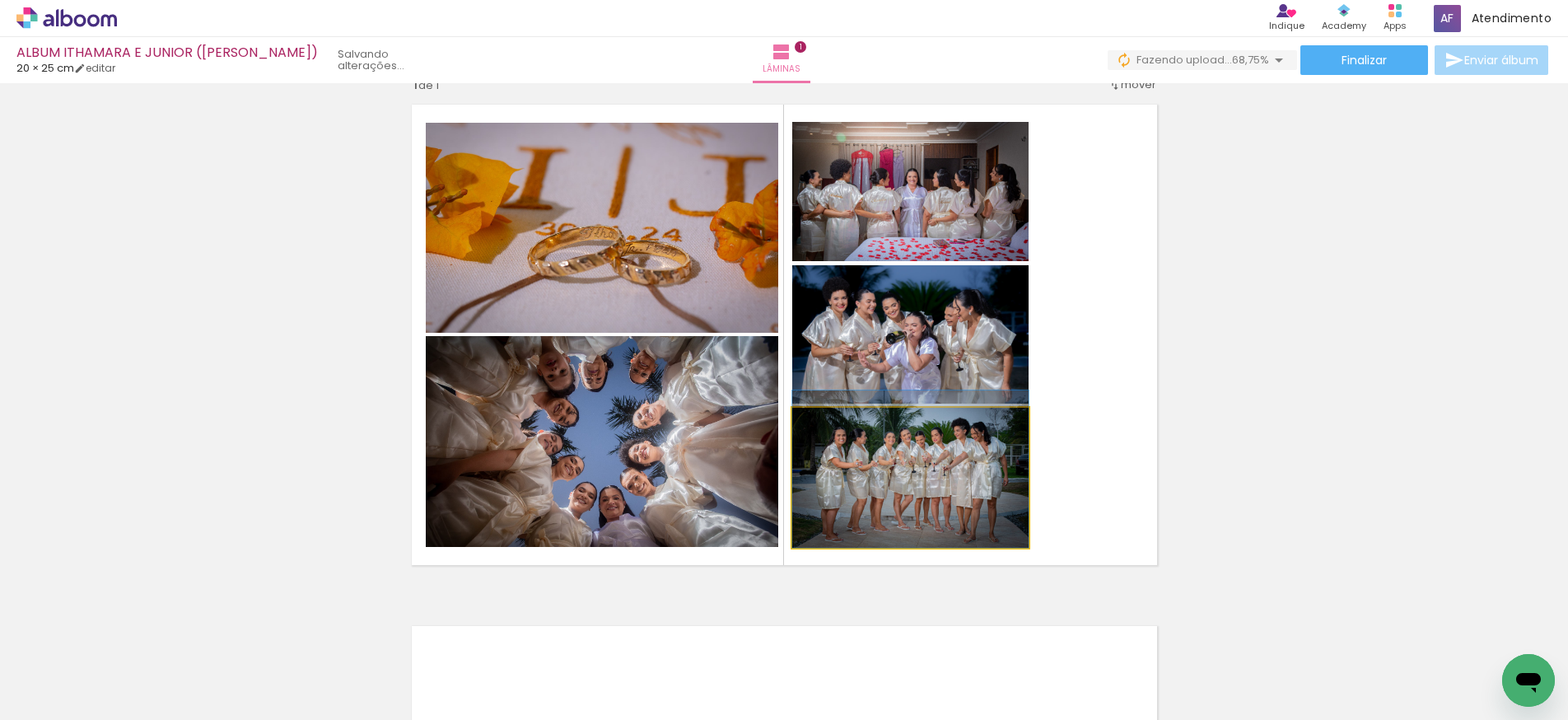
drag, startPoint x: 990, startPoint y: 450, endPoint x: 1000, endPoint y: 447, distance: 10.4
click at [991, 442] on div at bounding box center [910, 468] width 236 height 157
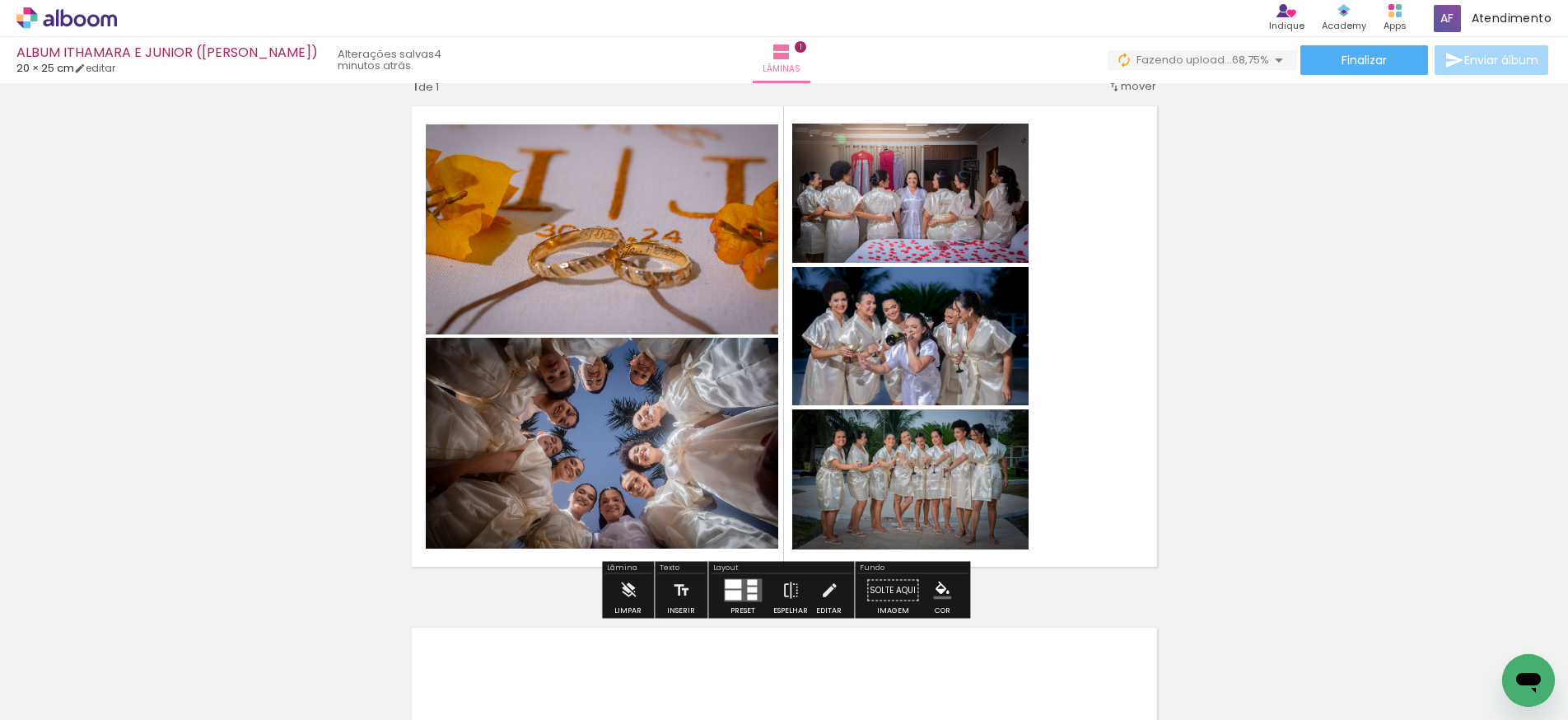
click at [1129, 410] on quentale-layouter at bounding box center [784, 337] width 765 height 480
click at [911, 326] on quentale-photo at bounding box center [910, 336] width 236 height 138
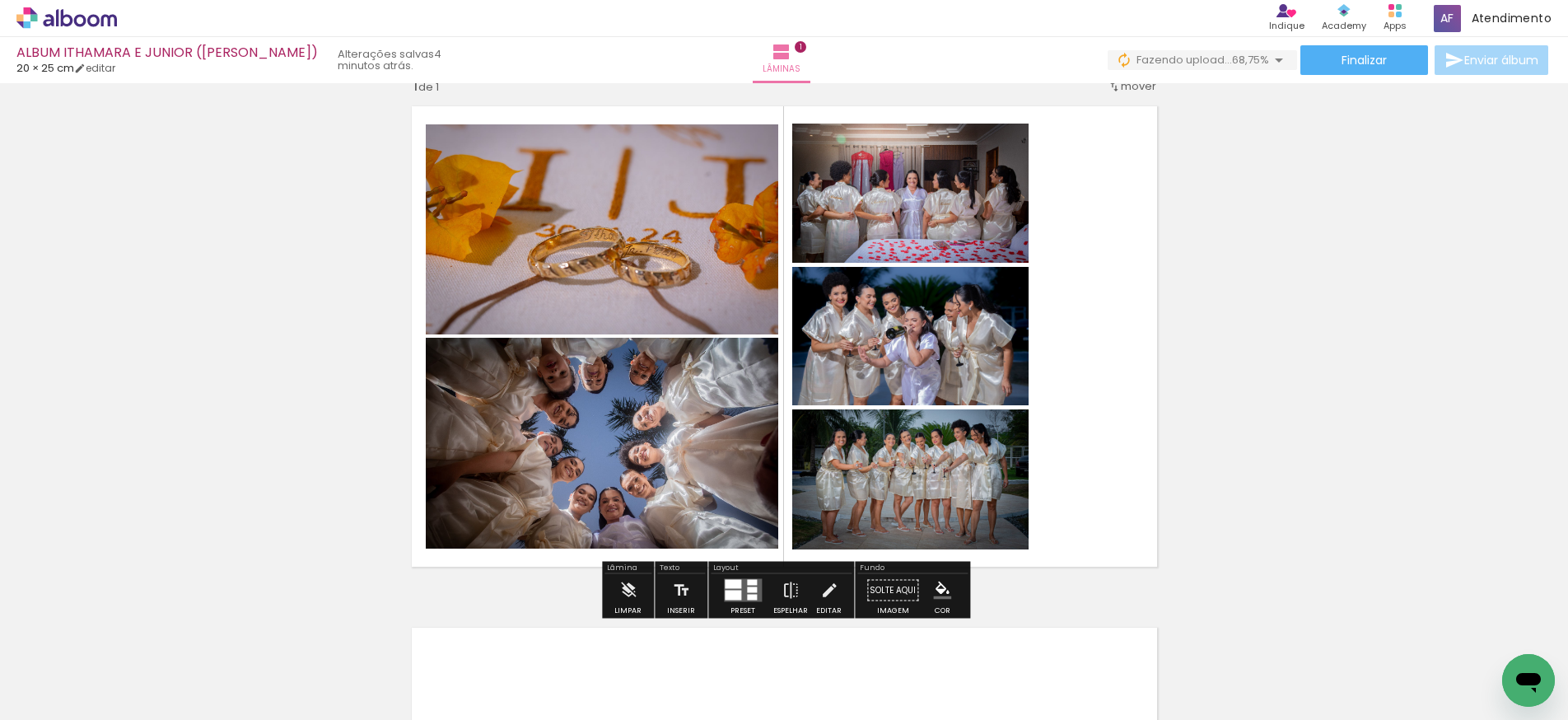
click at [1178, 236] on div "Inserir lâmina 1 de 1" at bounding box center [784, 576] width 1568 height 1043
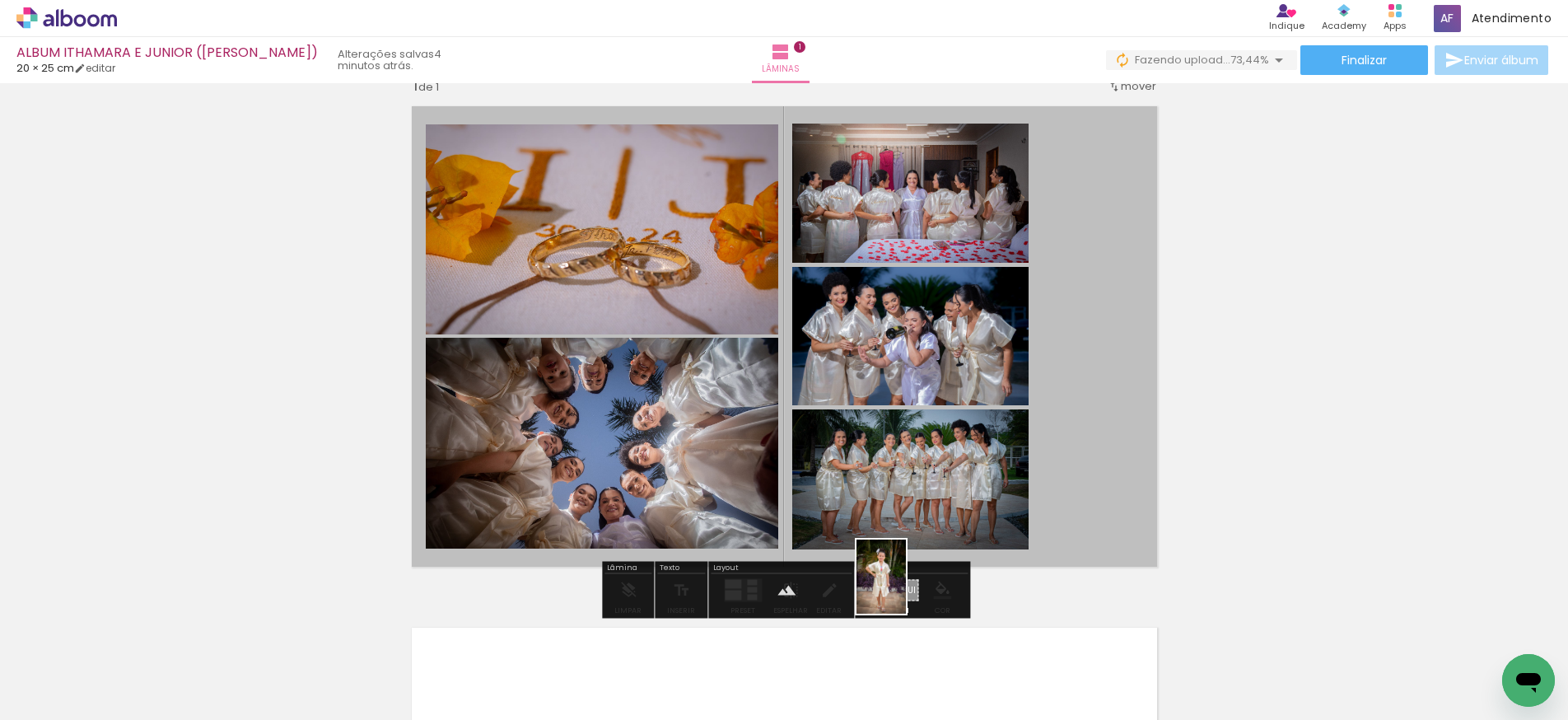
drag, startPoint x: 166, startPoint y: 671, endPoint x: 906, endPoint y: 589, distance: 744.5
click at [906, 589] on quentale-workspace at bounding box center [784, 360] width 1568 height 720
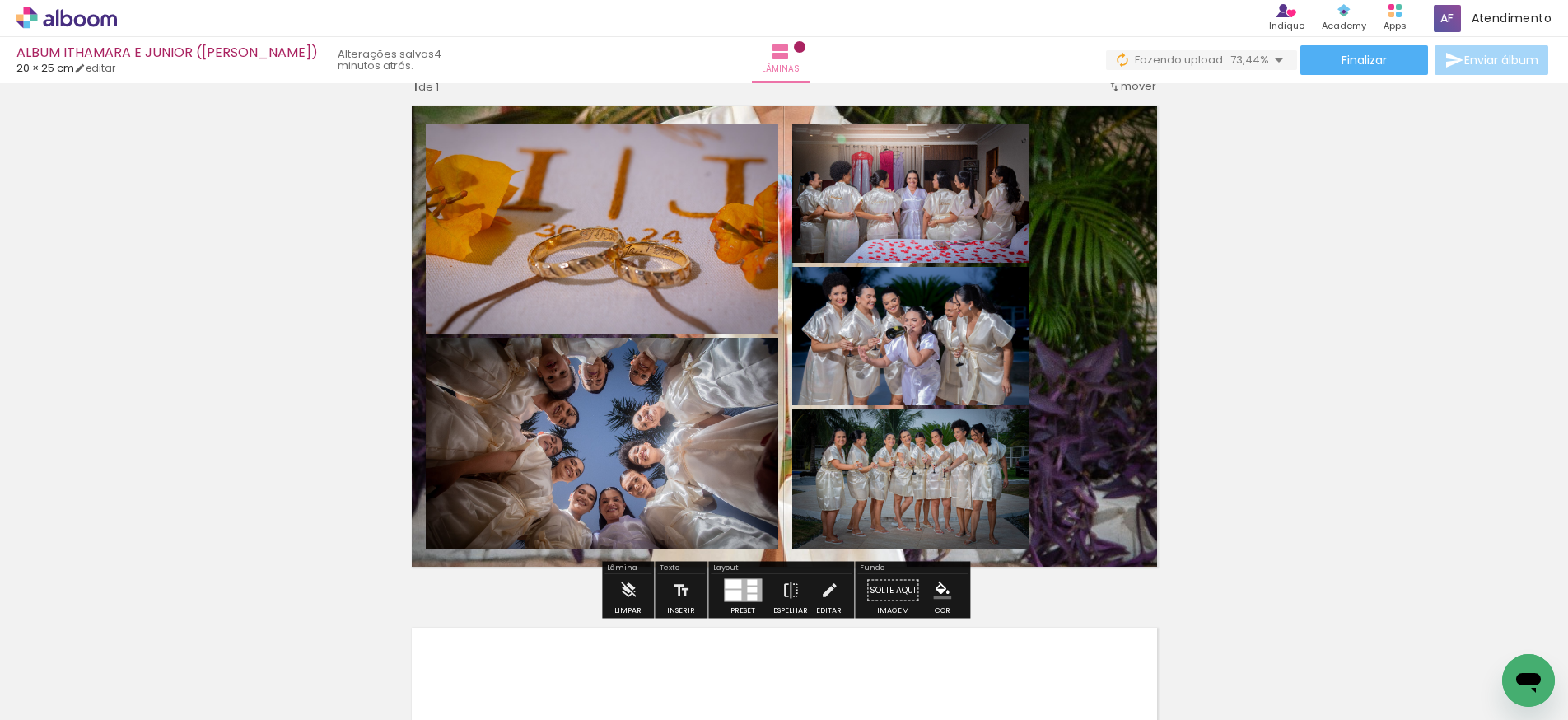
click at [1067, 455] on quentale-layouter at bounding box center [784, 337] width 765 height 480
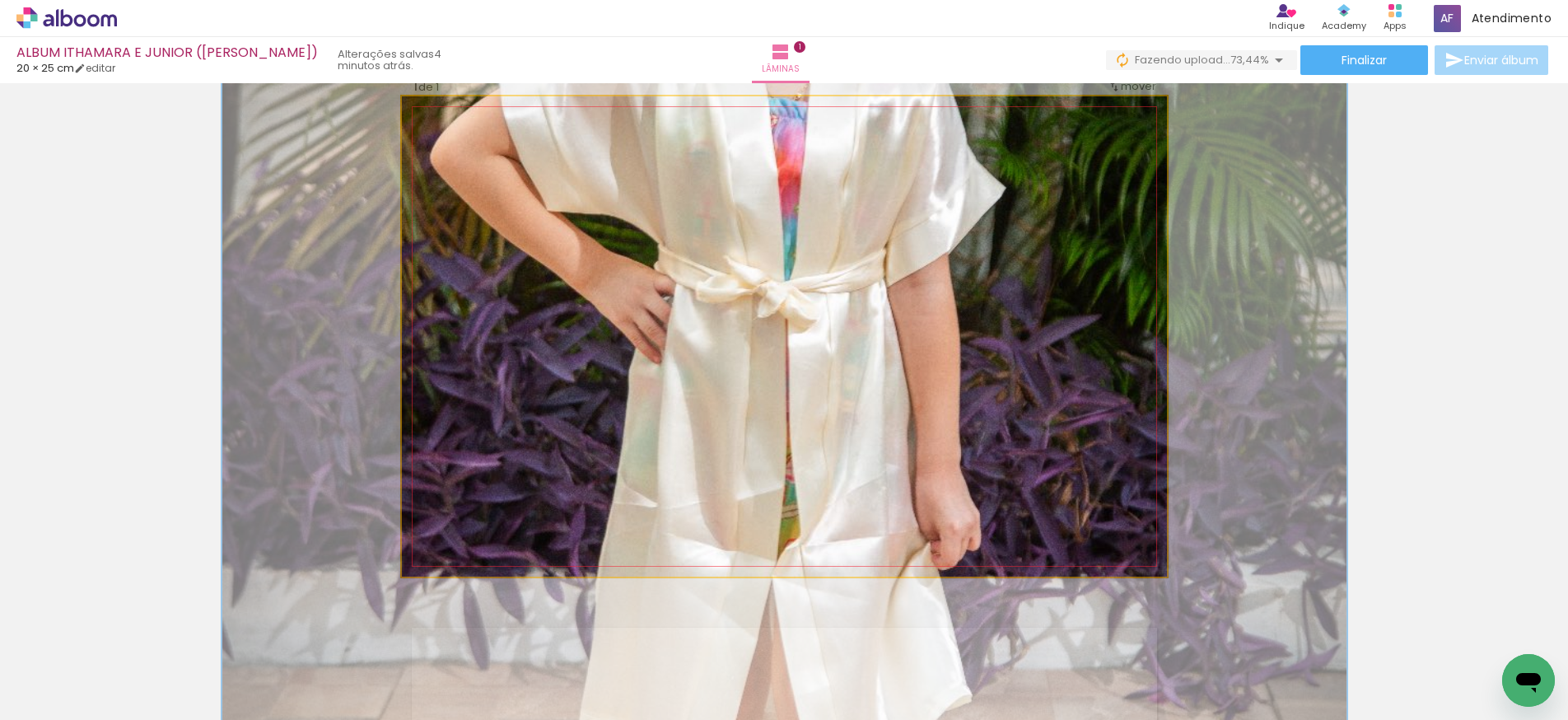
drag, startPoint x: 466, startPoint y: 139, endPoint x: 495, endPoint y: 143, distance: 29.3
click at [495, 143] on div at bounding box center [491, 138] width 15 height 15
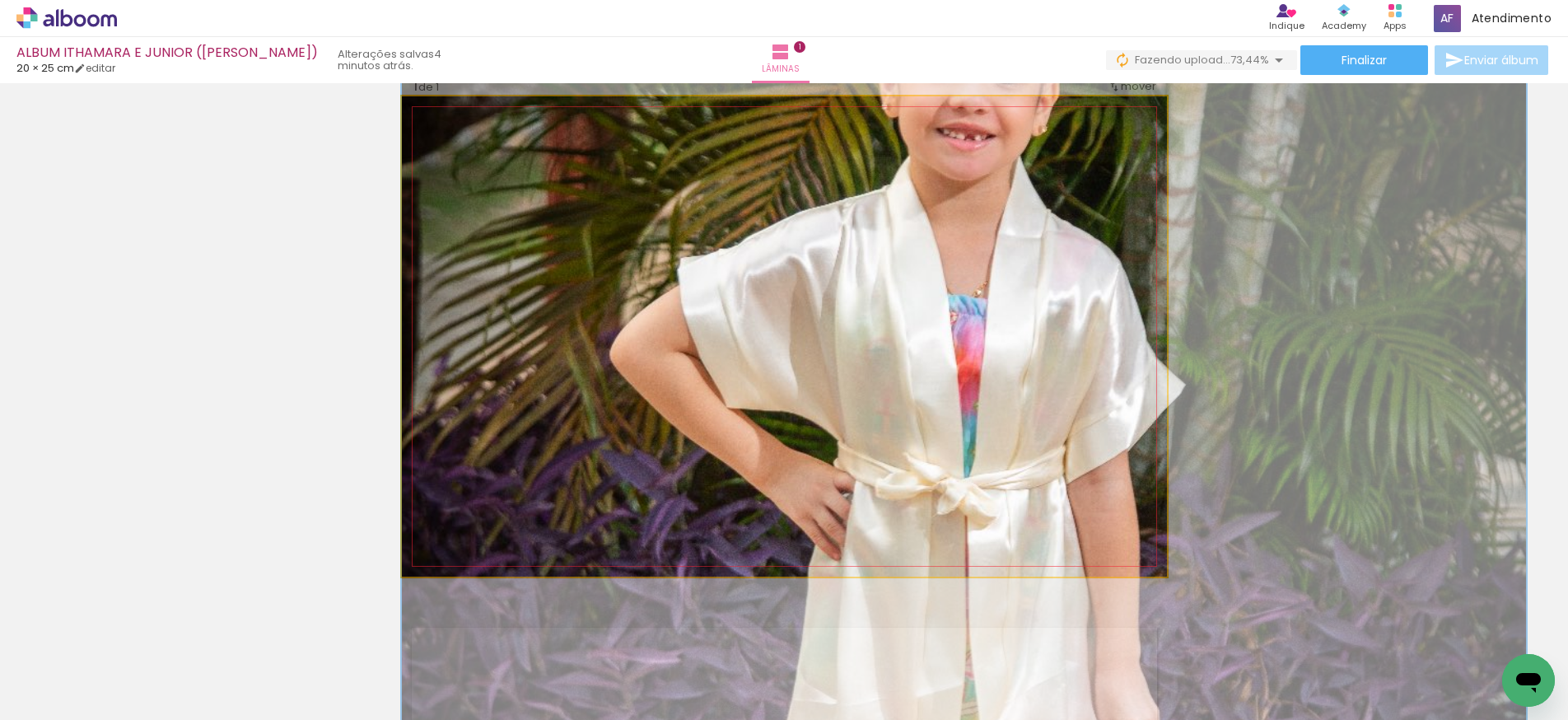
drag, startPoint x: 729, startPoint y: 281, endPoint x: 1070, endPoint y: 509, distance: 410.2
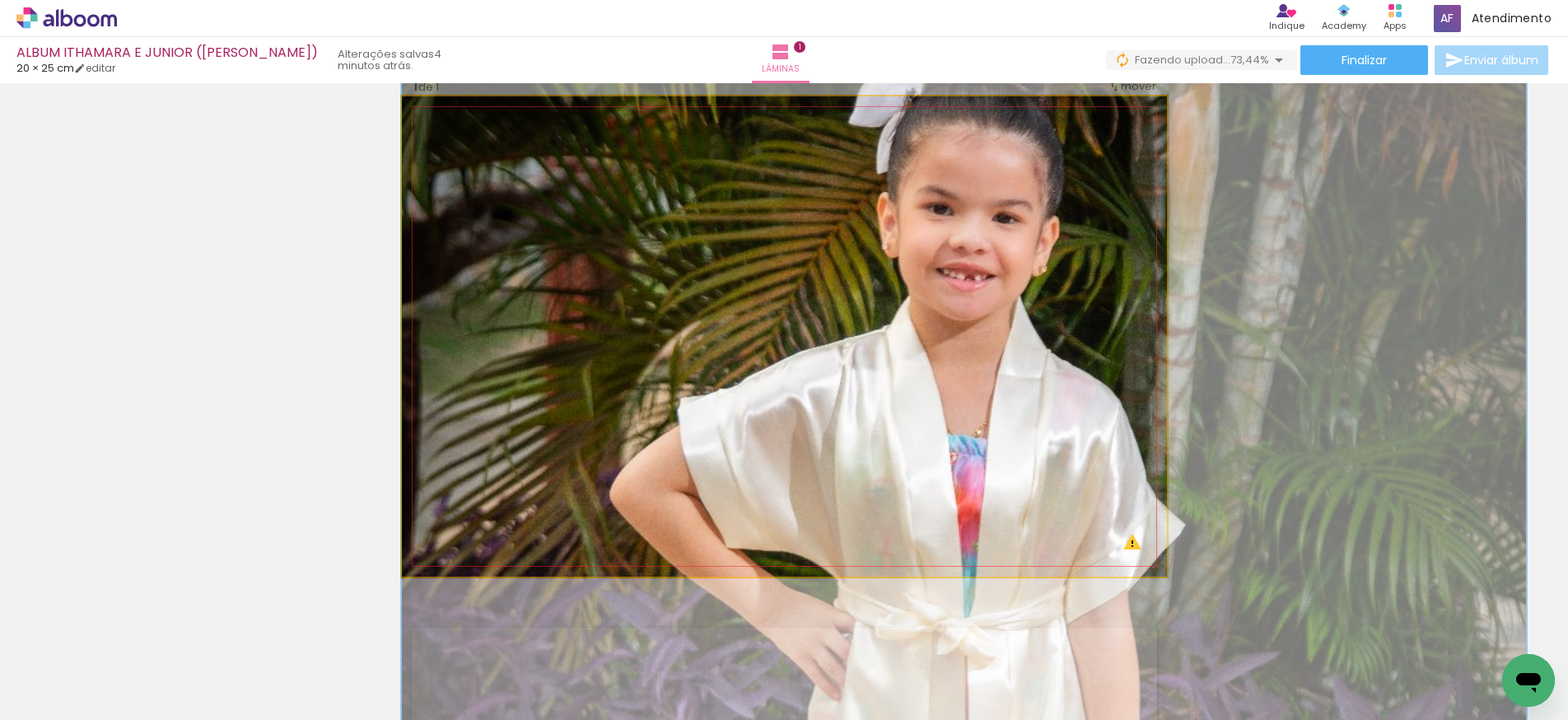
drag, startPoint x: 982, startPoint y: 205, endPoint x: 1007, endPoint y: 304, distance: 102.1
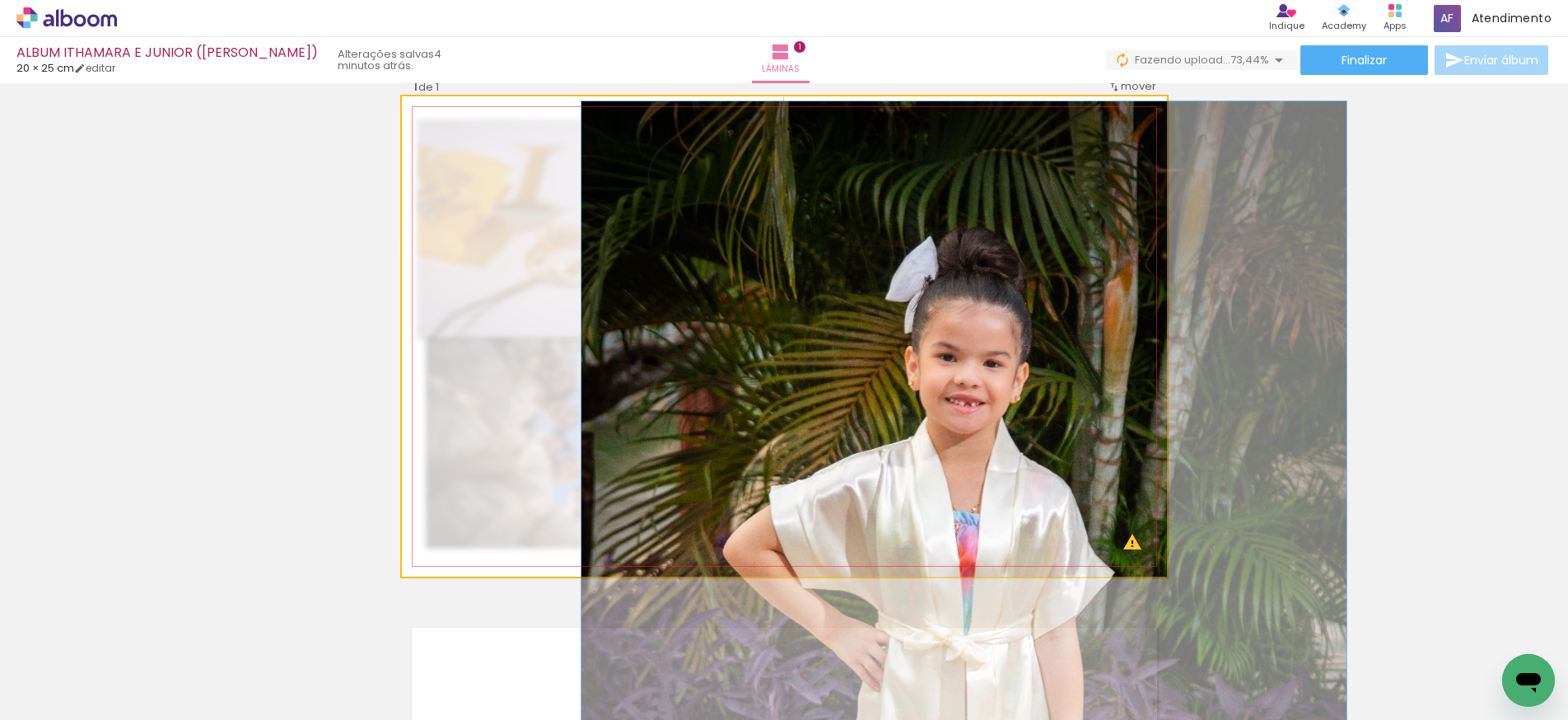
drag, startPoint x: 494, startPoint y: 139, endPoint x: 454, endPoint y: 176, distance: 54.5
click at [454, 176] on quentale-photo at bounding box center [784, 337] width 765 height 480
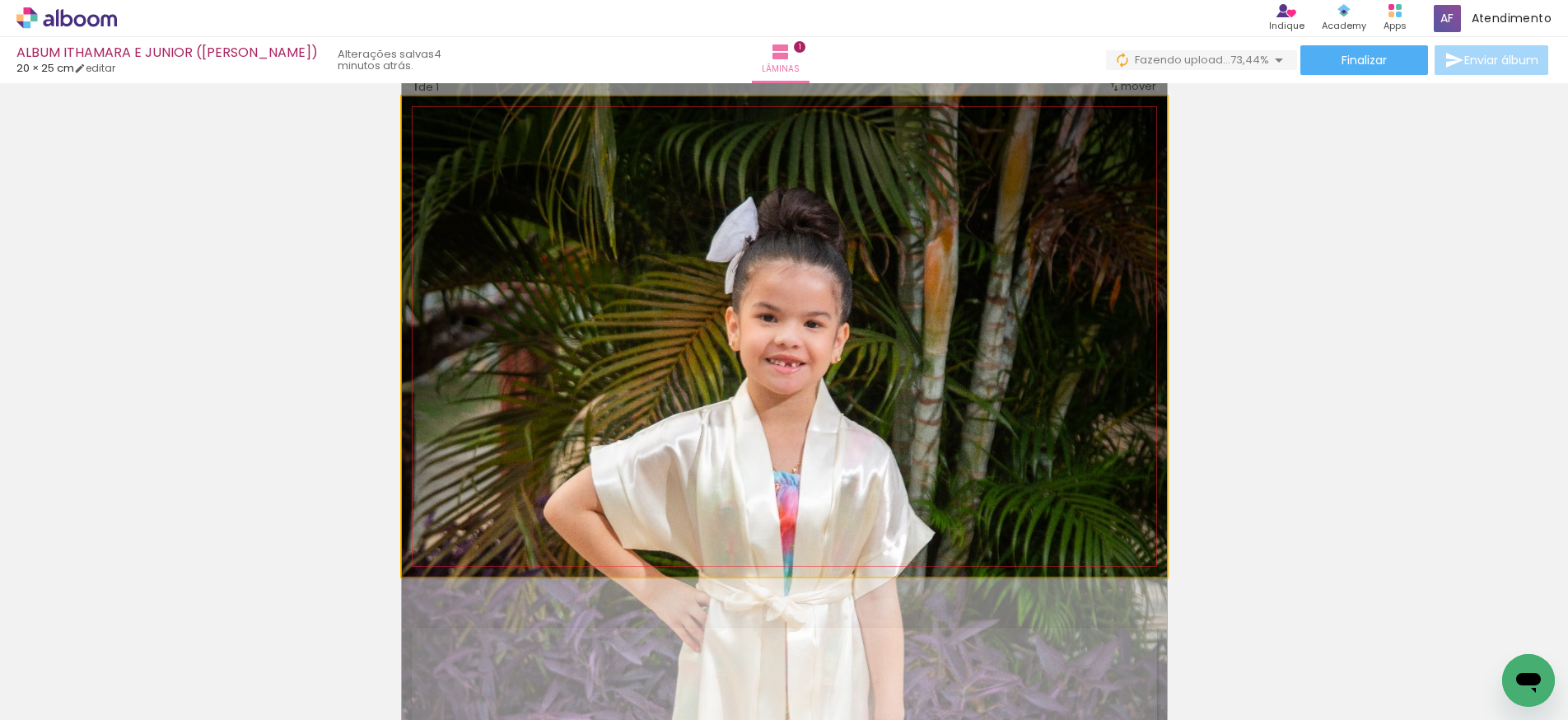
drag, startPoint x: 963, startPoint y: 330, endPoint x: 1041, endPoint y: 290, distance: 87.7
drag, startPoint x: 461, startPoint y: 140, endPoint x: 441, endPoint y: 140, distance: 20.0
click at [442, 140] on div at bounding box center [489, 138] width 115 height 25
click at [442, 138] on iron-icon at bounding box center [444, 138] width 17 height 17
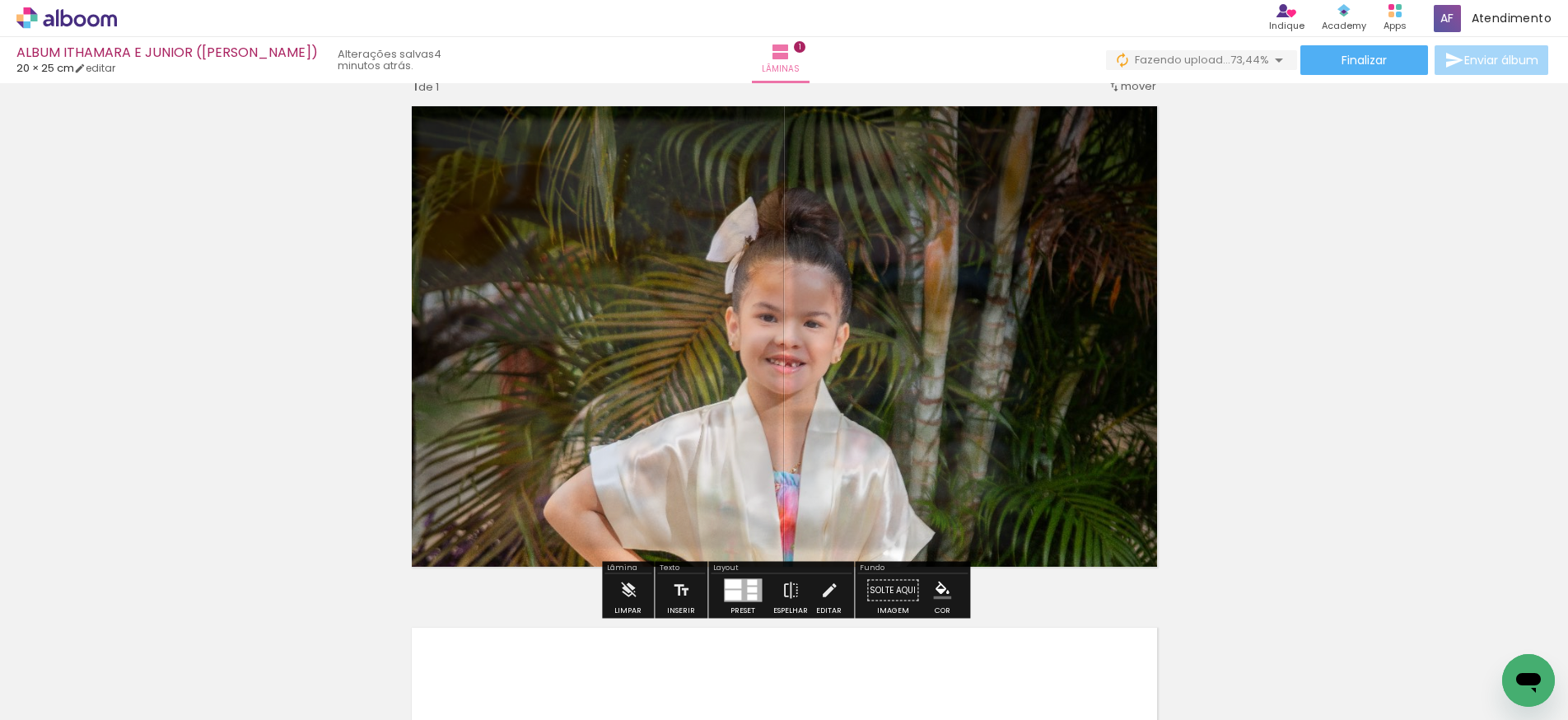
click at [560, 141] on iron-icon at bounding box center [559, 138] width 17 height 17
click at [560, 139] on iron-icon at bounding box center [559, 138] width 17 height 17
click at [652, 321] on quentale-photo at bounding box center [784, 337] width 765 height 480
click at [883, 590] on paper-button "Solte aqui Imagem" at bounding box center [893, 595] width 59 height 42
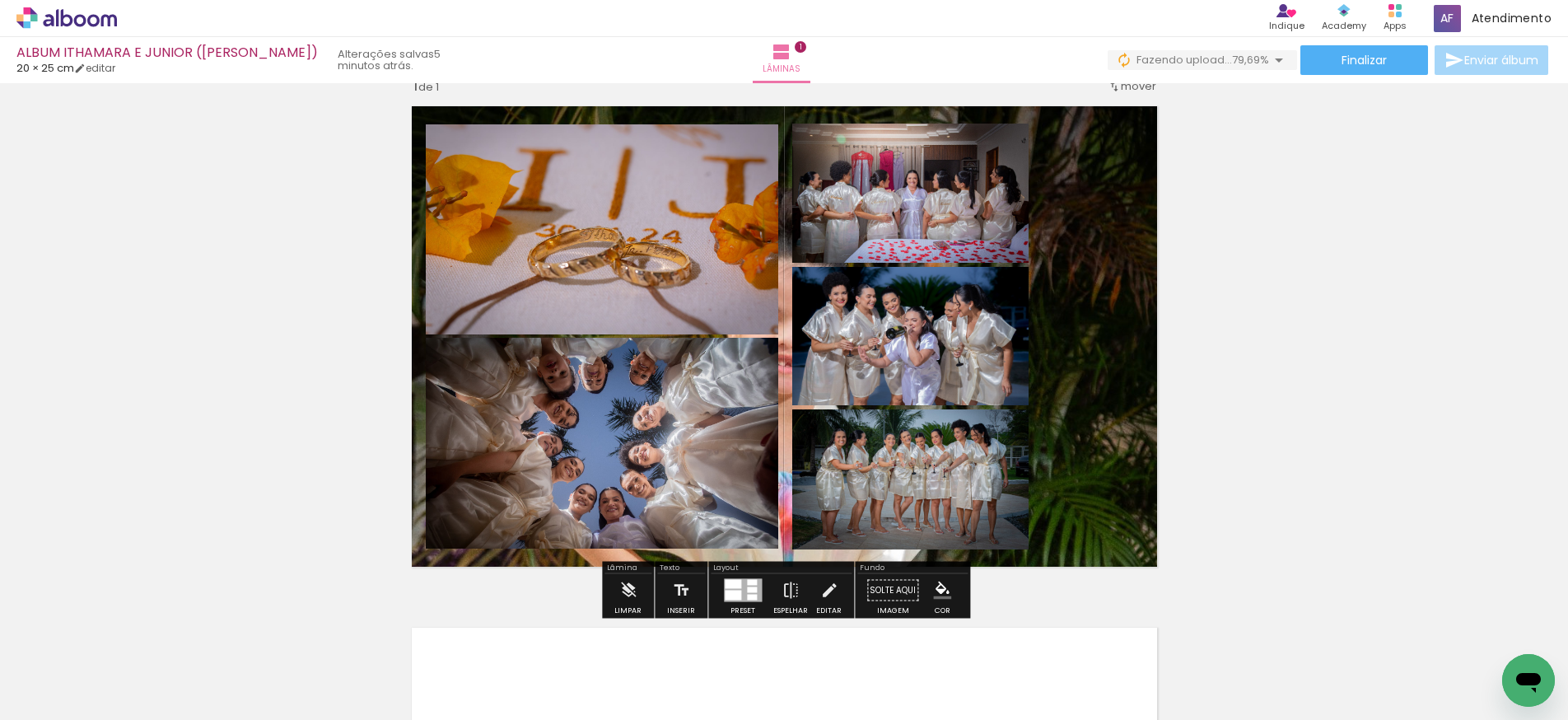
click at [883, 590] on paper-button "Solte aqui Imagem" at bounding box center [893, 595] width 59 height 42
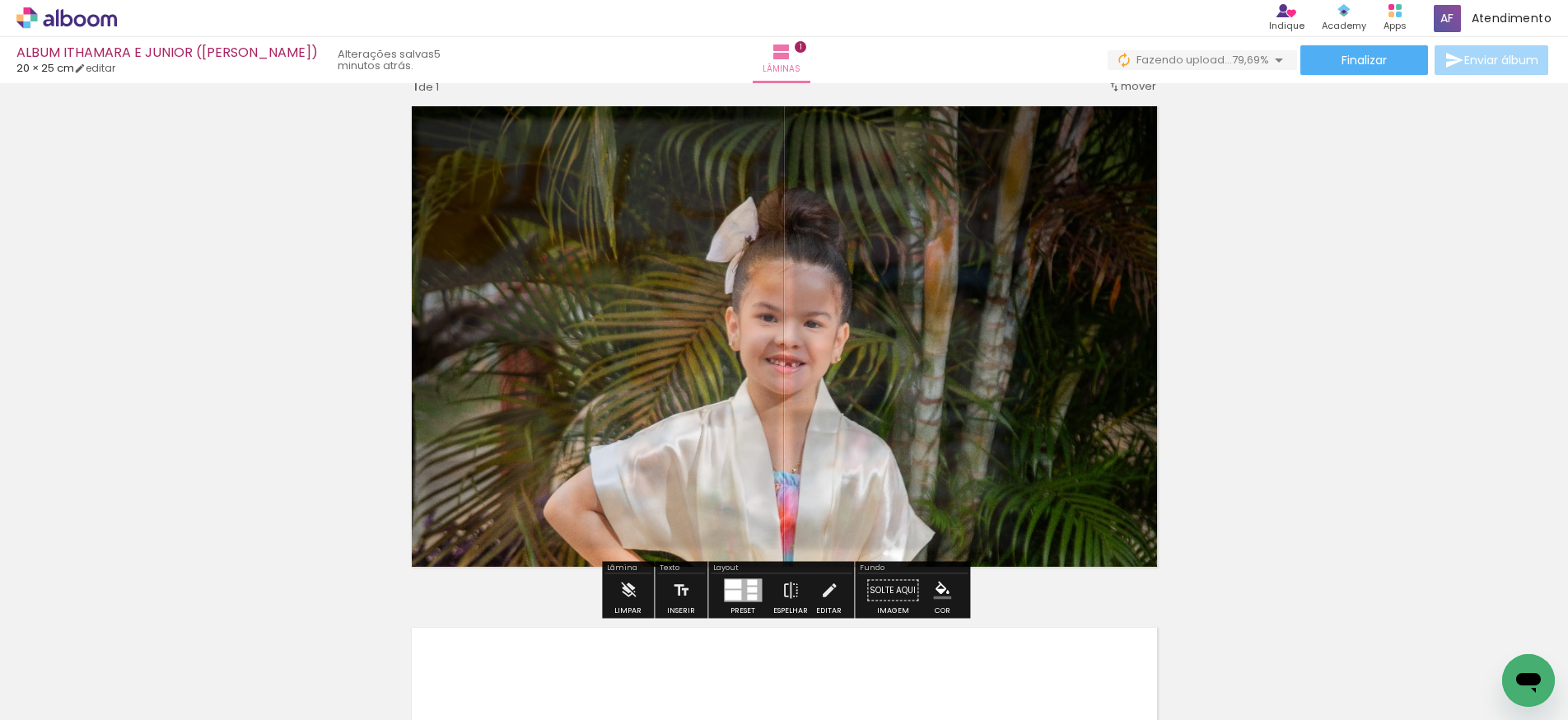
click at [872, 532] on quentale-photo at bounding box center [784, 337] width 765 height 480
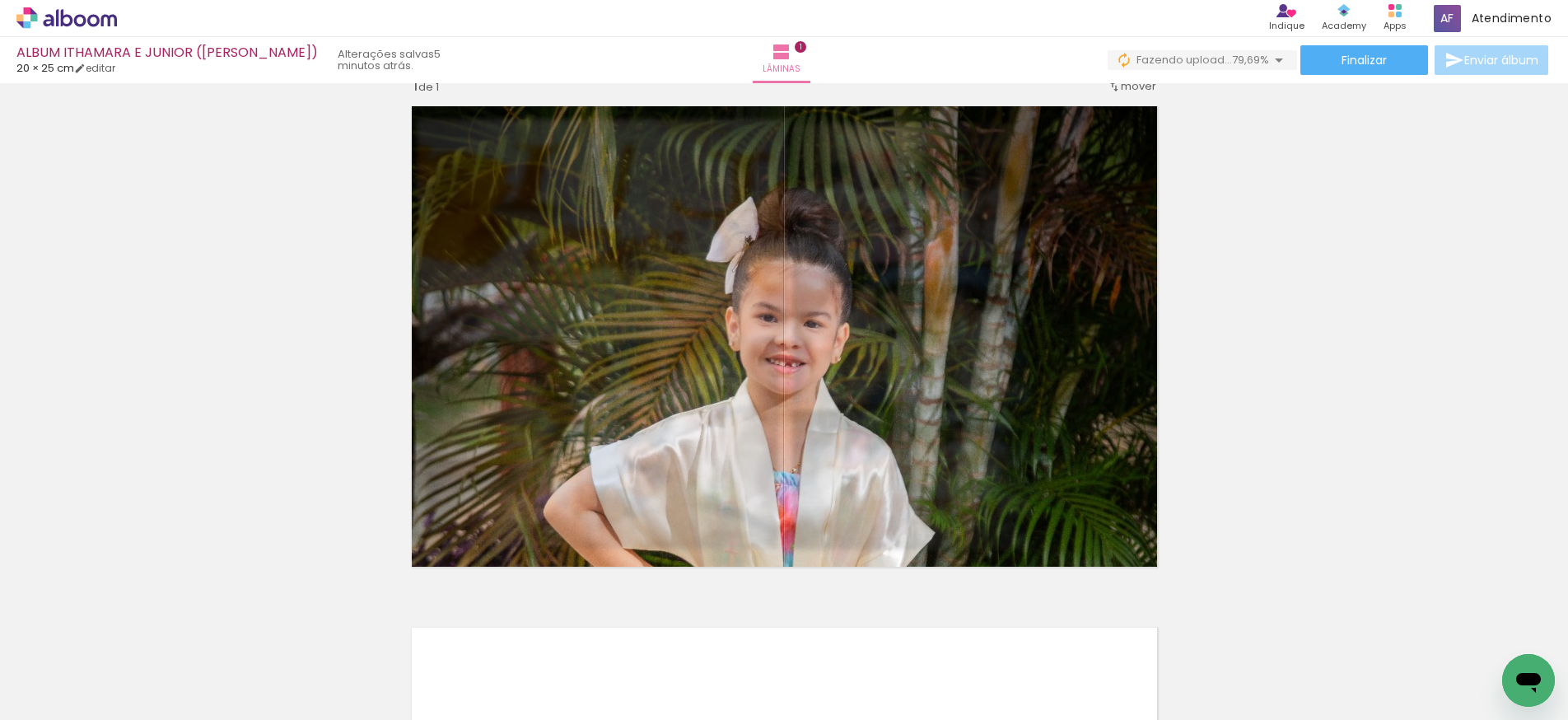
scroll to position [0, 0]
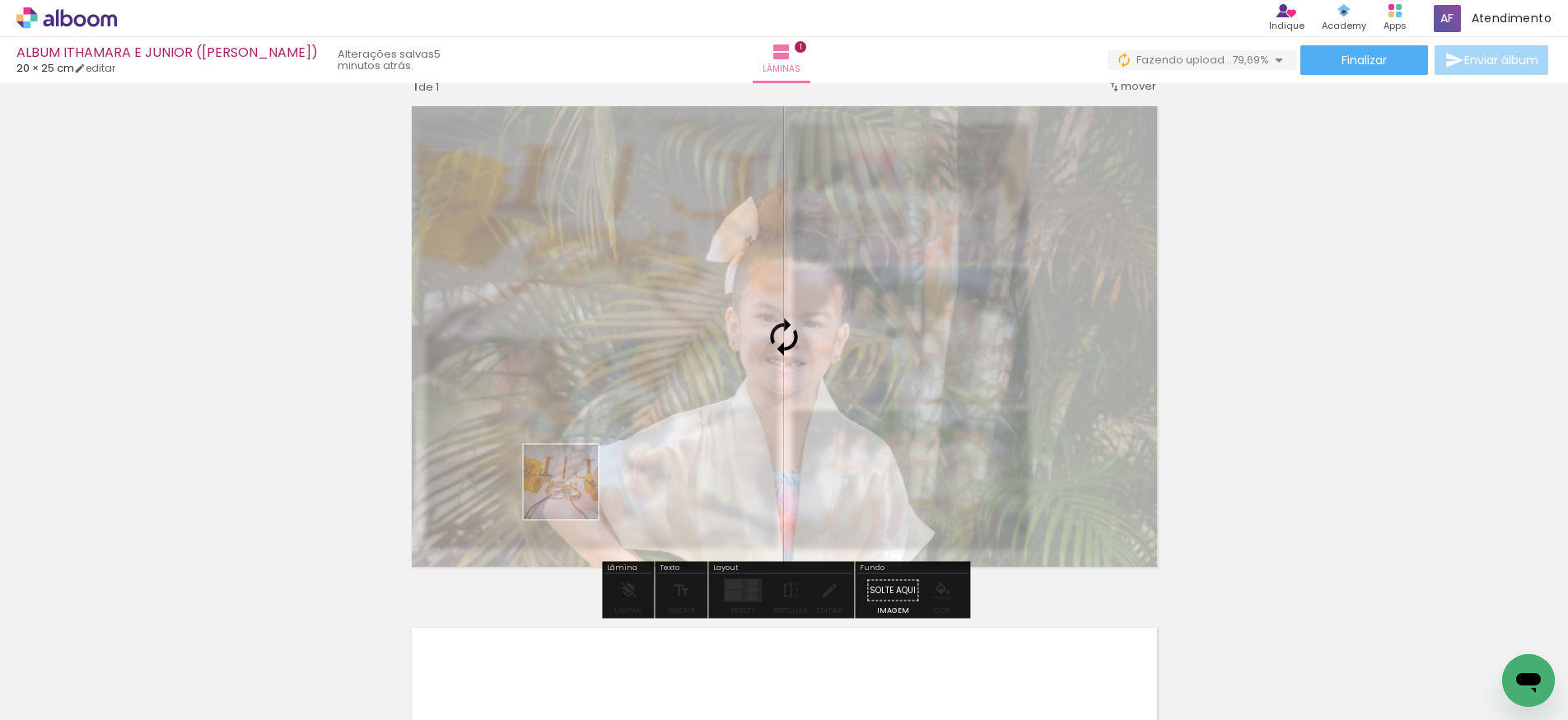
drag, startPoint x: 175, startPoint y: 676, endPoint x: 602, endPoint y: 482, distance: 469.0
click at [602, 482] on quentale-workspace at bounding box center [784, 360] width 1568 height 720
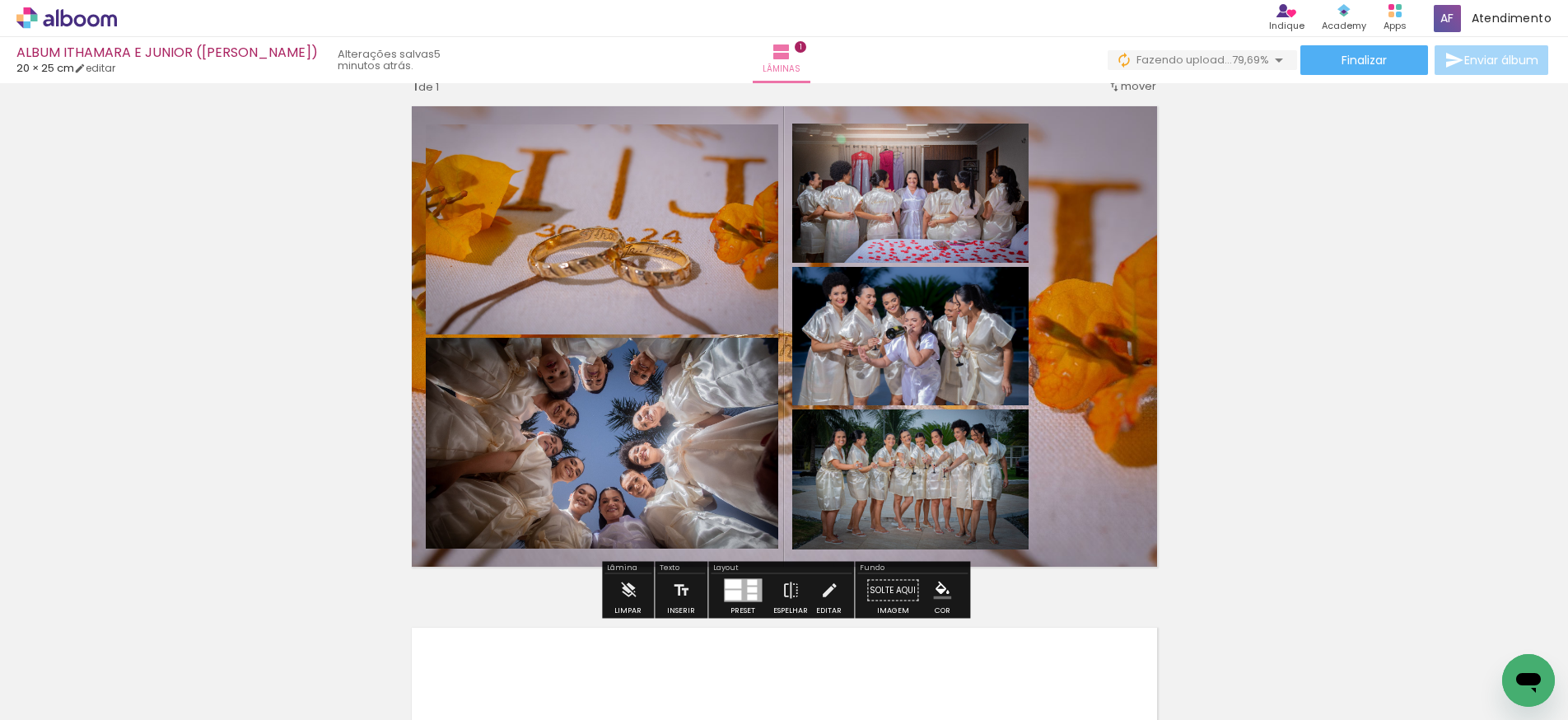
click at [1082, 432] on quentale-layouter at bounding box center [784, 337] width 765 height 480
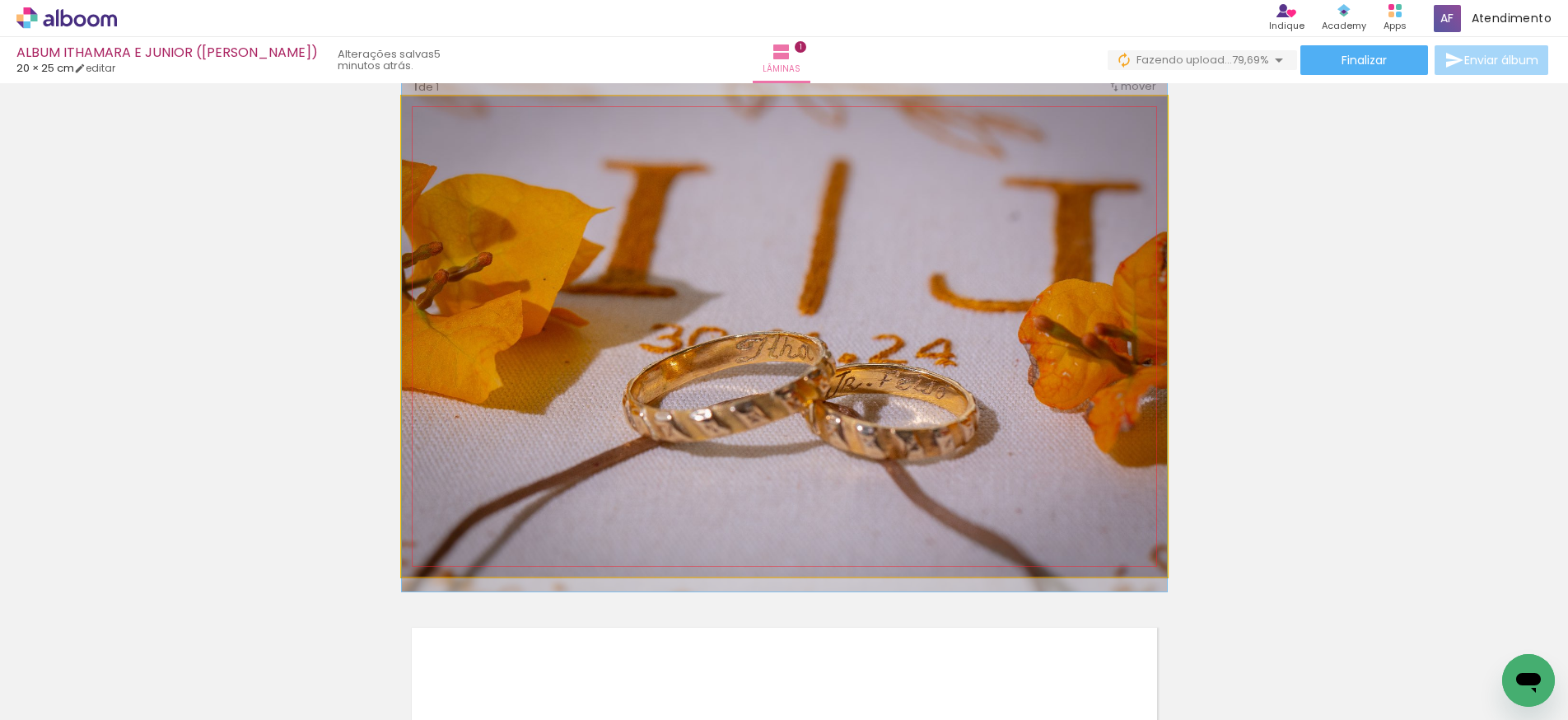
click at [1079, 433] on quentale-photo at bounding box center [784, 337] width 765 height 480
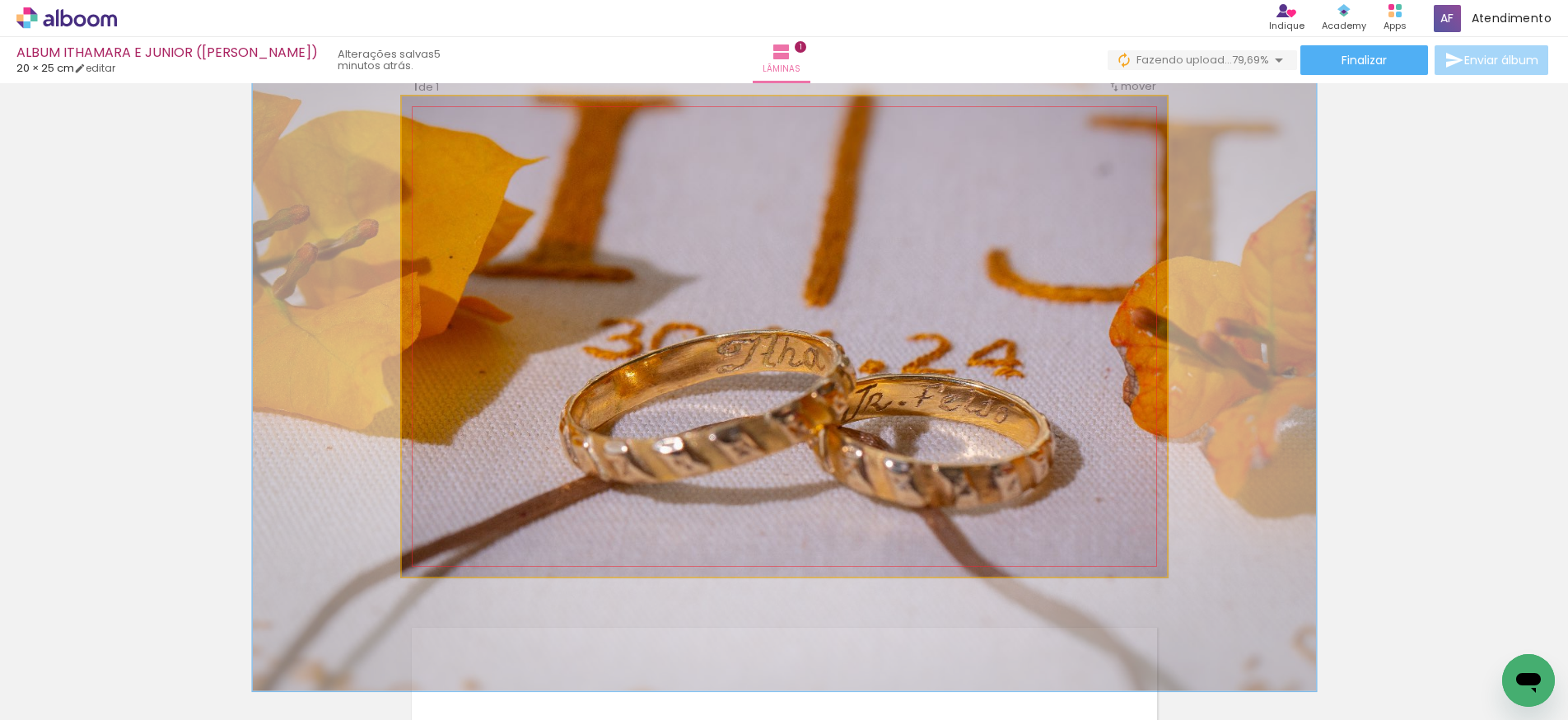
drag, startPoint x: 467, startPoint y: 139, endPoint x: 492, endPoint y: 141, distance: 25.1
type paper-slider "150"
click at [493, 141] on div at bounding box center [487, 138] width 15 height 15
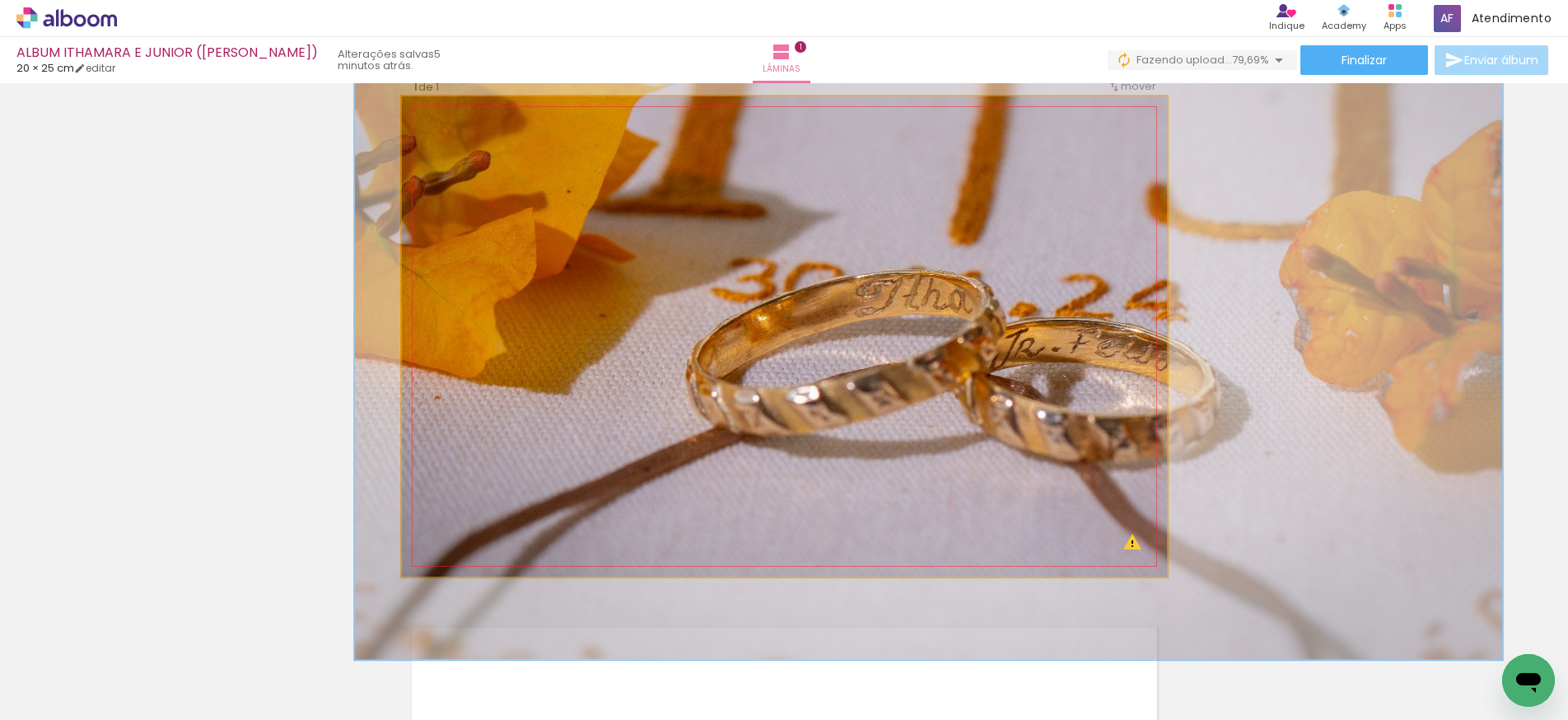
drag, startPoint x: 795, startPoint y: 413, endPoint x: 933, endPoint y: 357, distance: 148.9
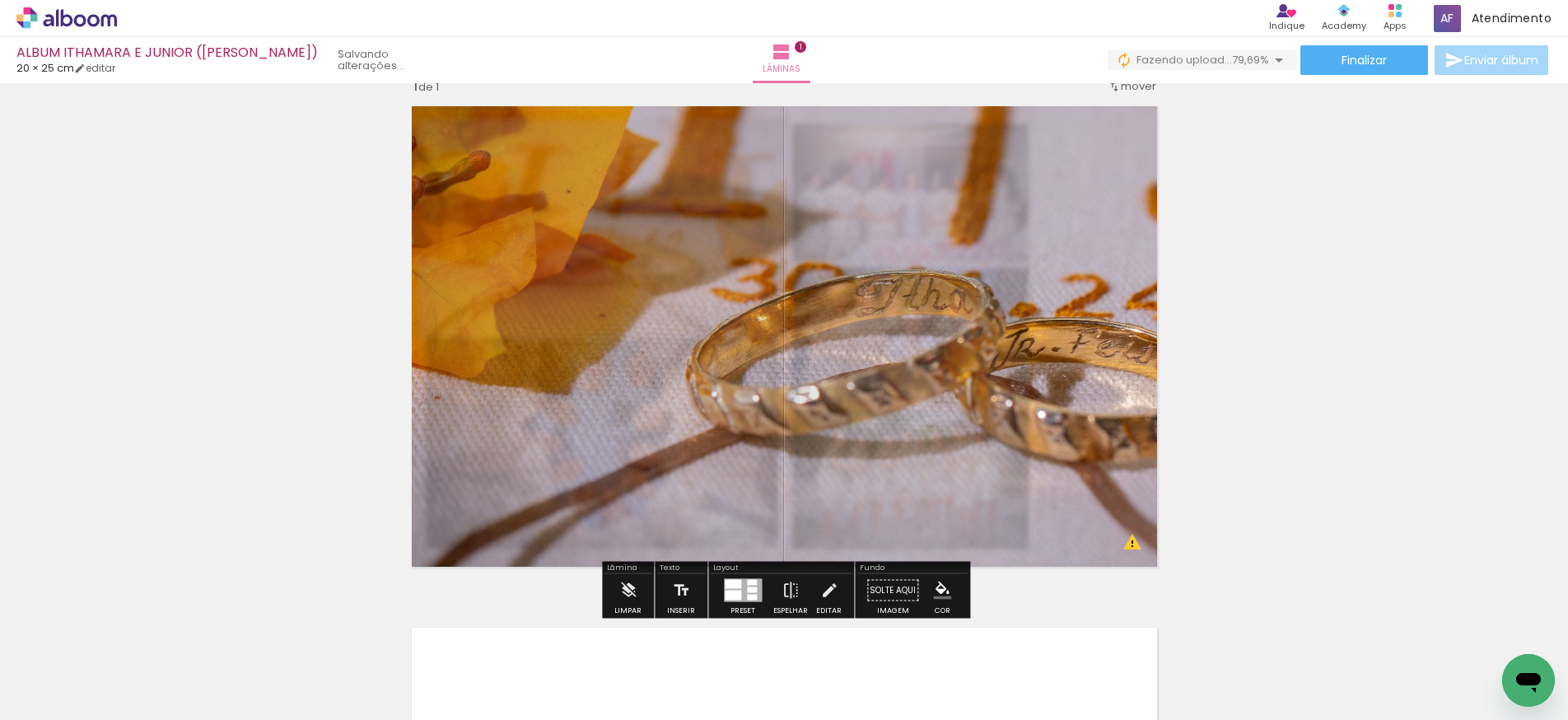
scroll to position [39, 0]
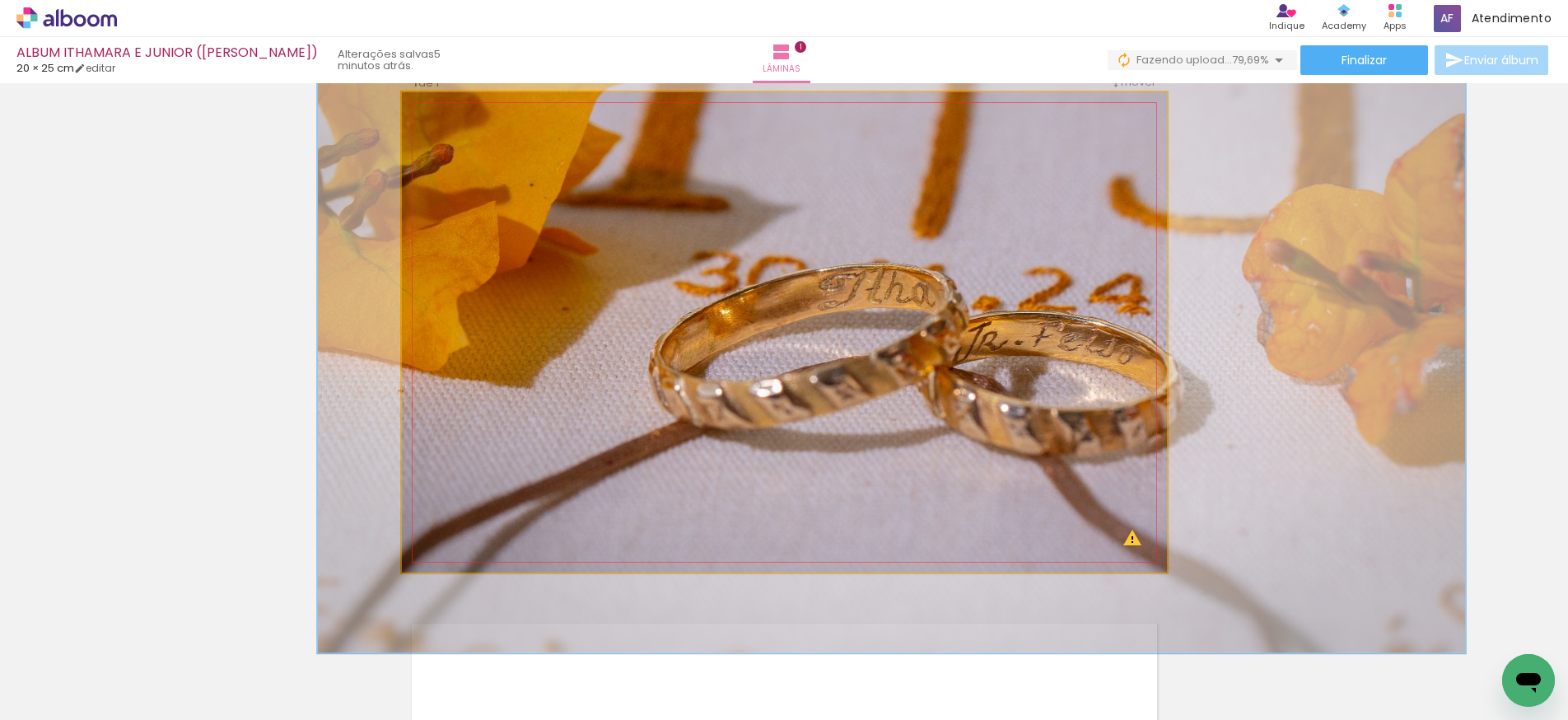
drag, startPoint x: 1043, startPoint y: 363, endPoint x: 1010, endPoint y: 362, distance: 33.0
click at [1011, 363] on div at bounding box center [891, 271] width 1148 height 764
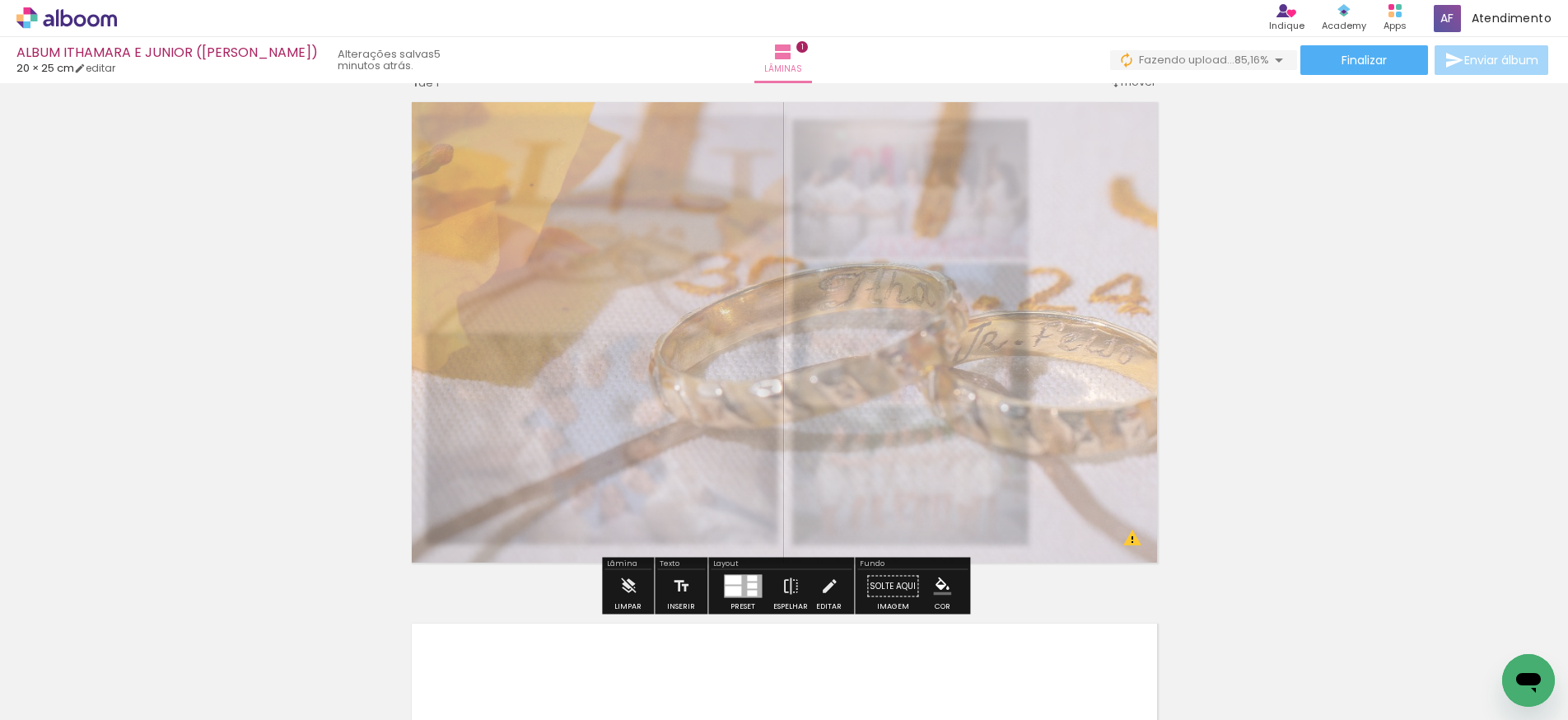
type paper-slider "45"
drag, startPoint x: 634, startPoint y: 136, endPoint x: 599, endPoint y: 141, distance: 35.4
click at [597, 138] on div at bounding box center [610, 134] width 27 height 27
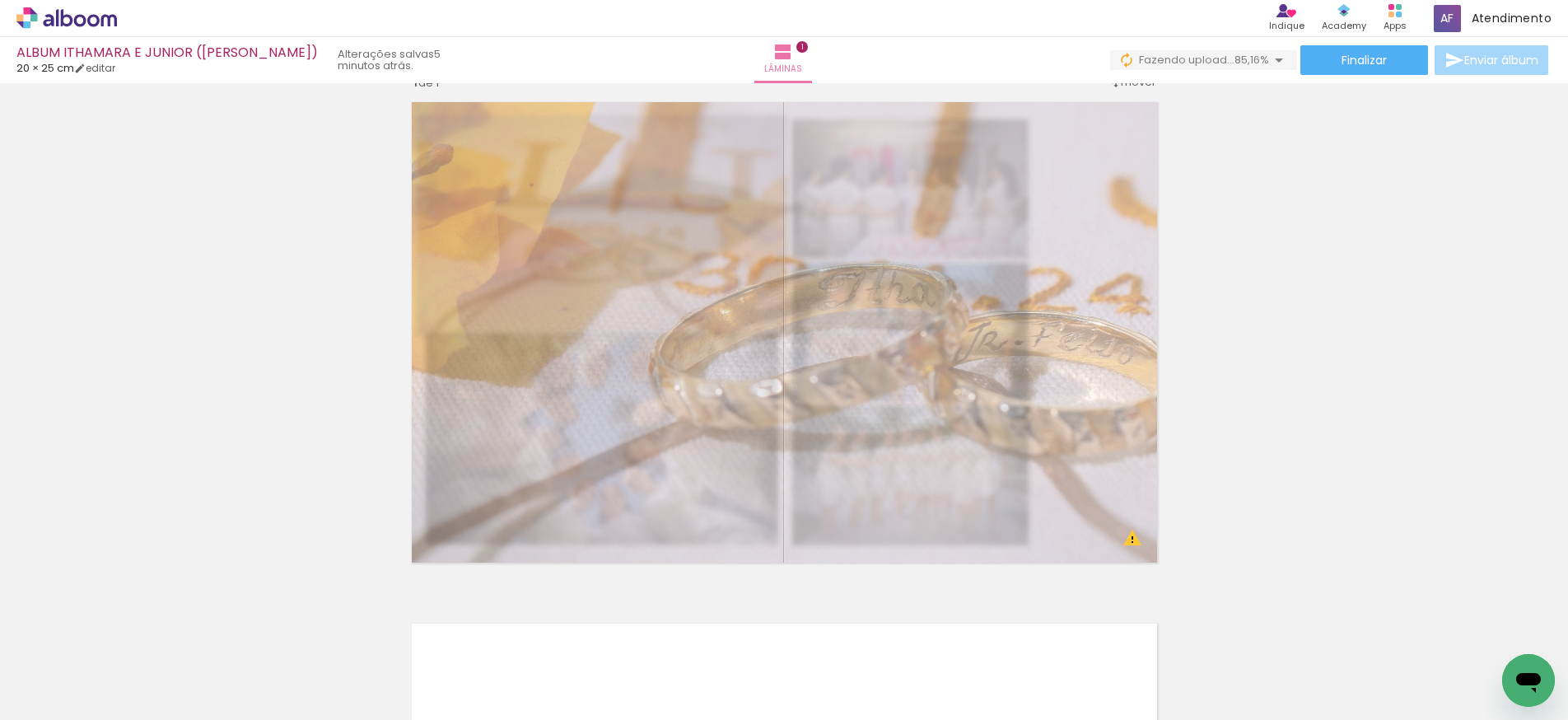
click at [275, 279] on div "Inserir lâmina 1 de 1 O Designbox precisará aumentar a sua imagem em 159% para …" at bounding box center [784, 572] width 1568 height 1043
click at [311, 285] on div "Inserir lâmina 1 de 1 O Designbox precisará aumentar a sua imagem em 159% para …" at bounding box center [784, 572] width 1568 height 1043
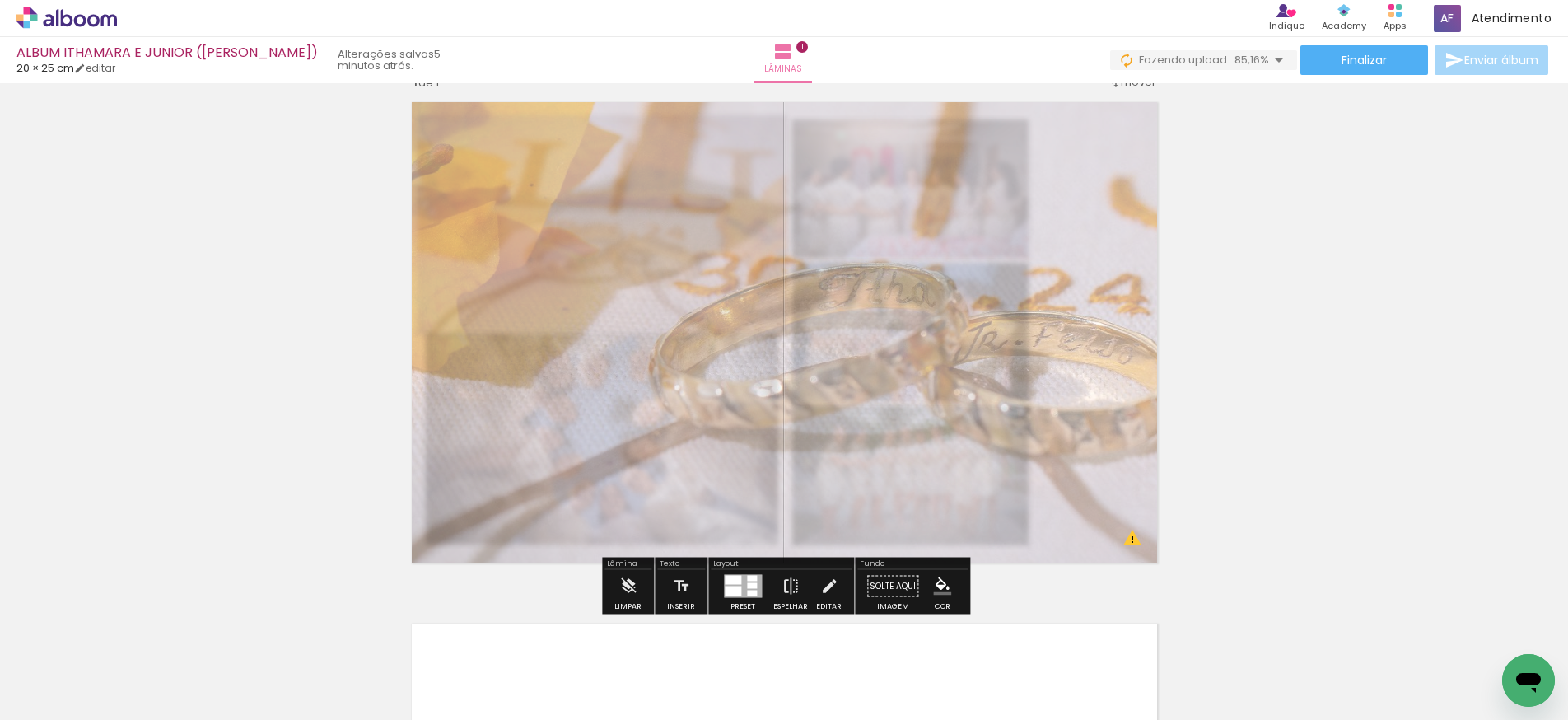
click at [1283, 421] on div "Inserir lâmina 1 de 1 O Designbox precisará aumentar a sua imagem em 159% para …" at bounding box center [784, 572] width 1568 height 1043
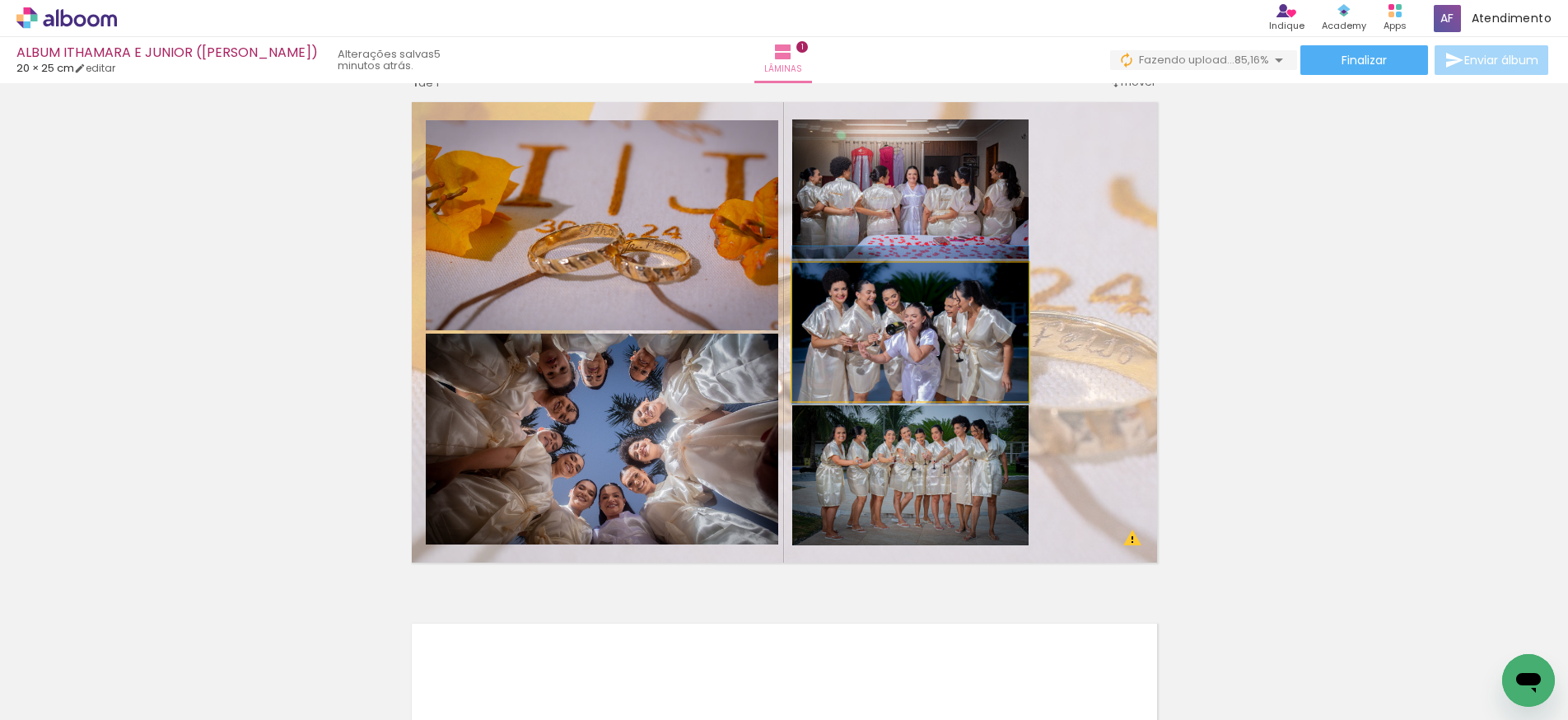
click at [888, 353] on quentale-photo at bounding box center [910, 332] width 236 height 138
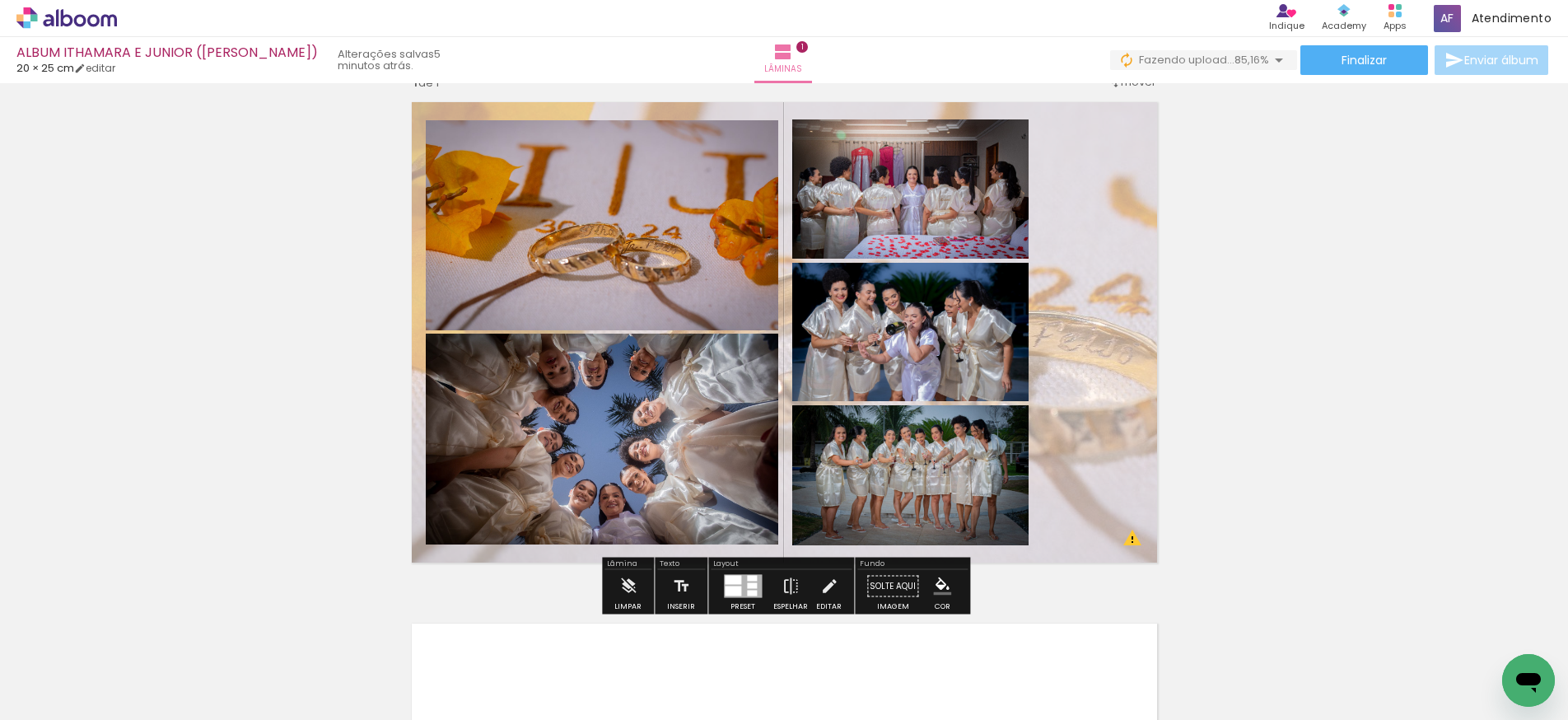
click at [893, 233] on quentale-photo at bounding box center [910, 189] width 236 height 139
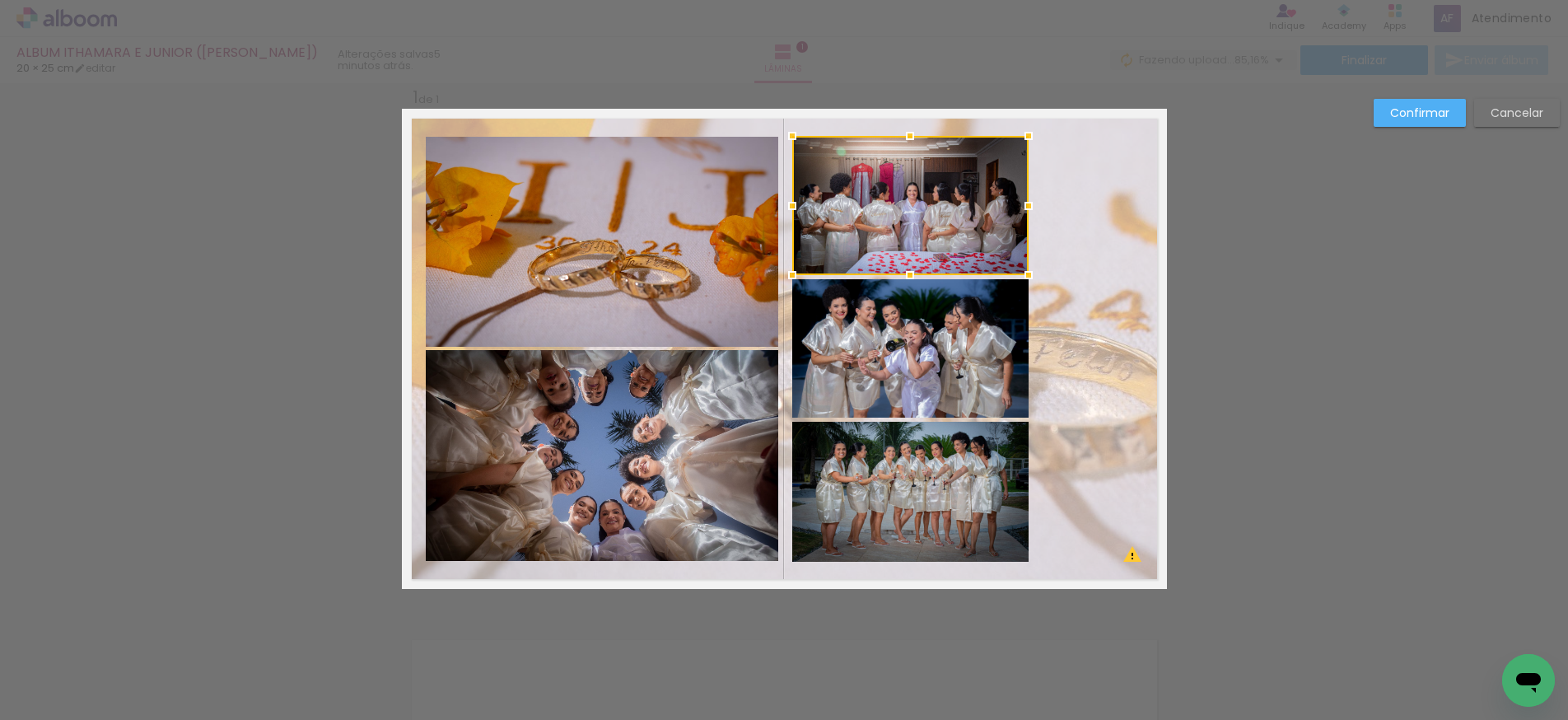
scroll to position [21, 0]
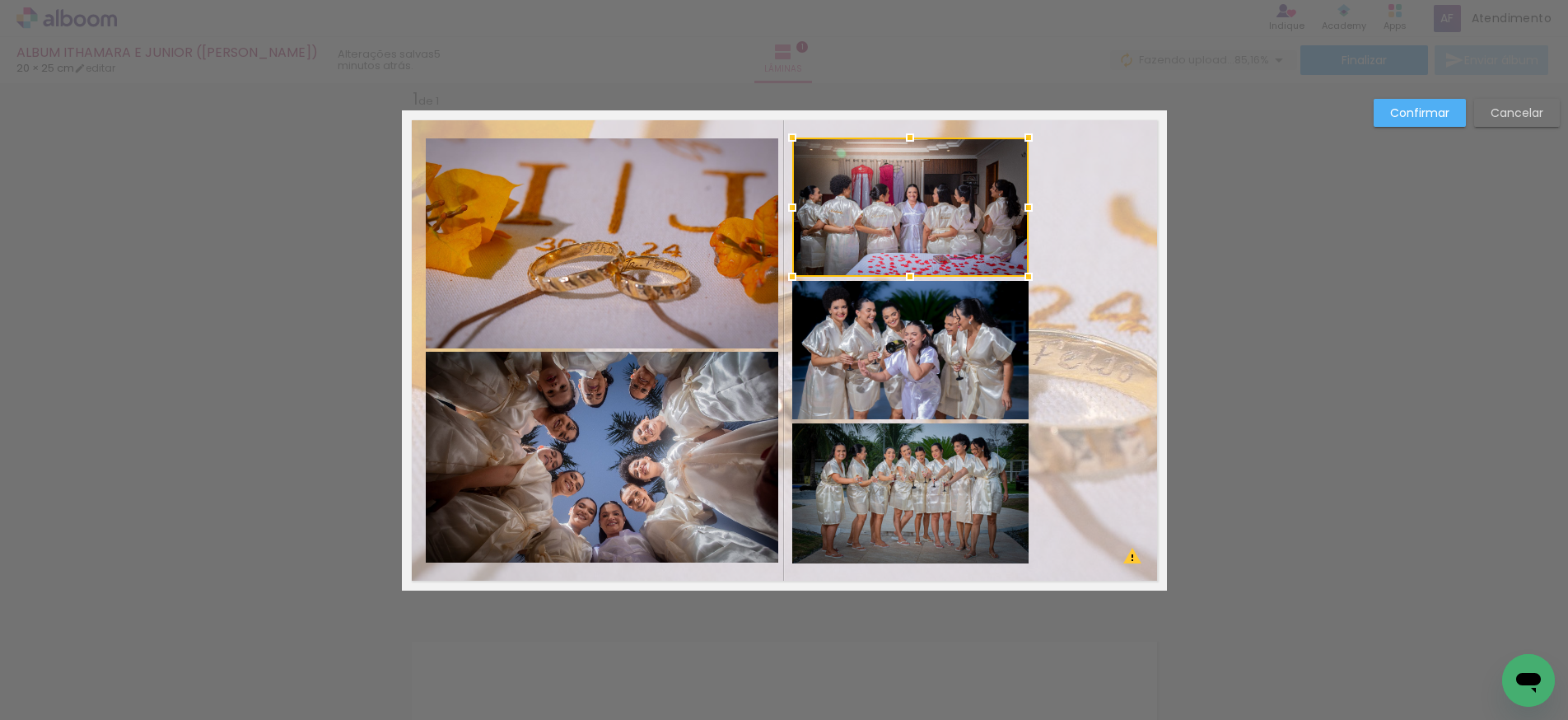
click at [903, 229] on div at bounding box center [910, 206] width 236 height 139
click at [883, 363] on quentale-photo at bounding box center [910, 350] width 236 height 138
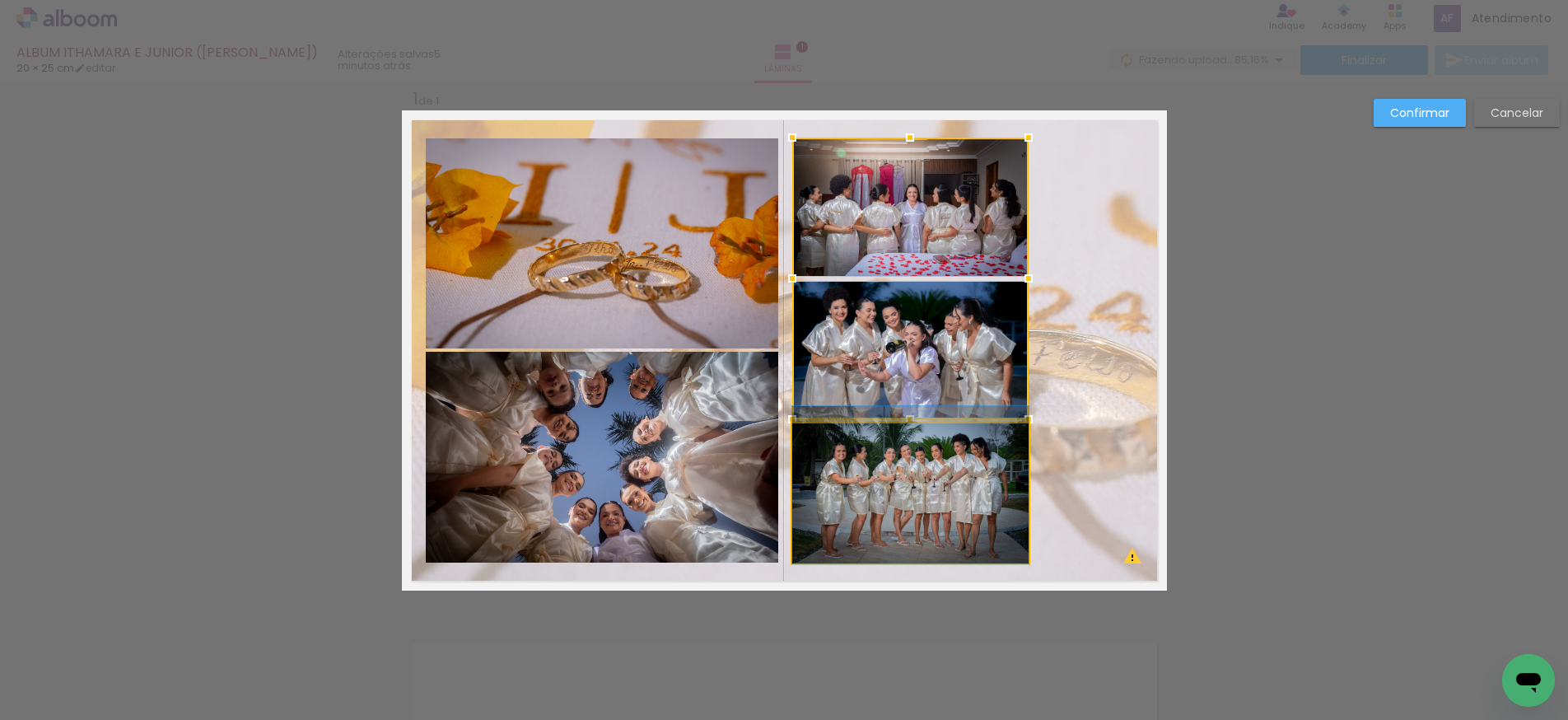
drag, startPoint x: 864, startPoint y: 461, endPoint x: 931, endPoint y: 459, distance: 67.0
click at [931, 459] on album-spread "1 de 1" at bounding box center [784, 351] width 765 height 480
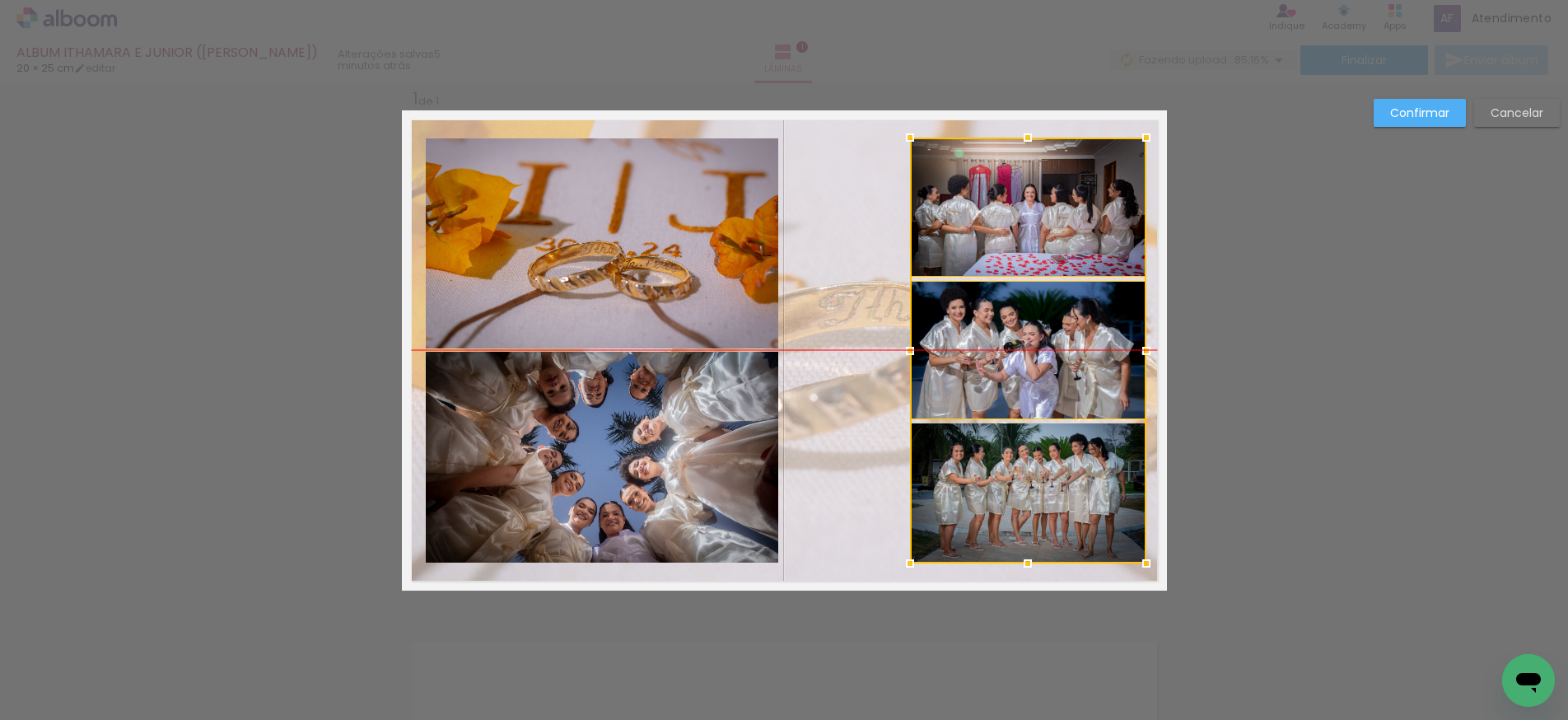
drag, startPoint x: 846, startPoint y: 467, endPoint x: 963, endPoint y: 463, distance: 117.1
click at [963, 463] on div at bounding box center [1028, 350] width 236 height 426
click at [847, 211] on quentale-layouter at bounding box center [784, 351] width 765 height 480
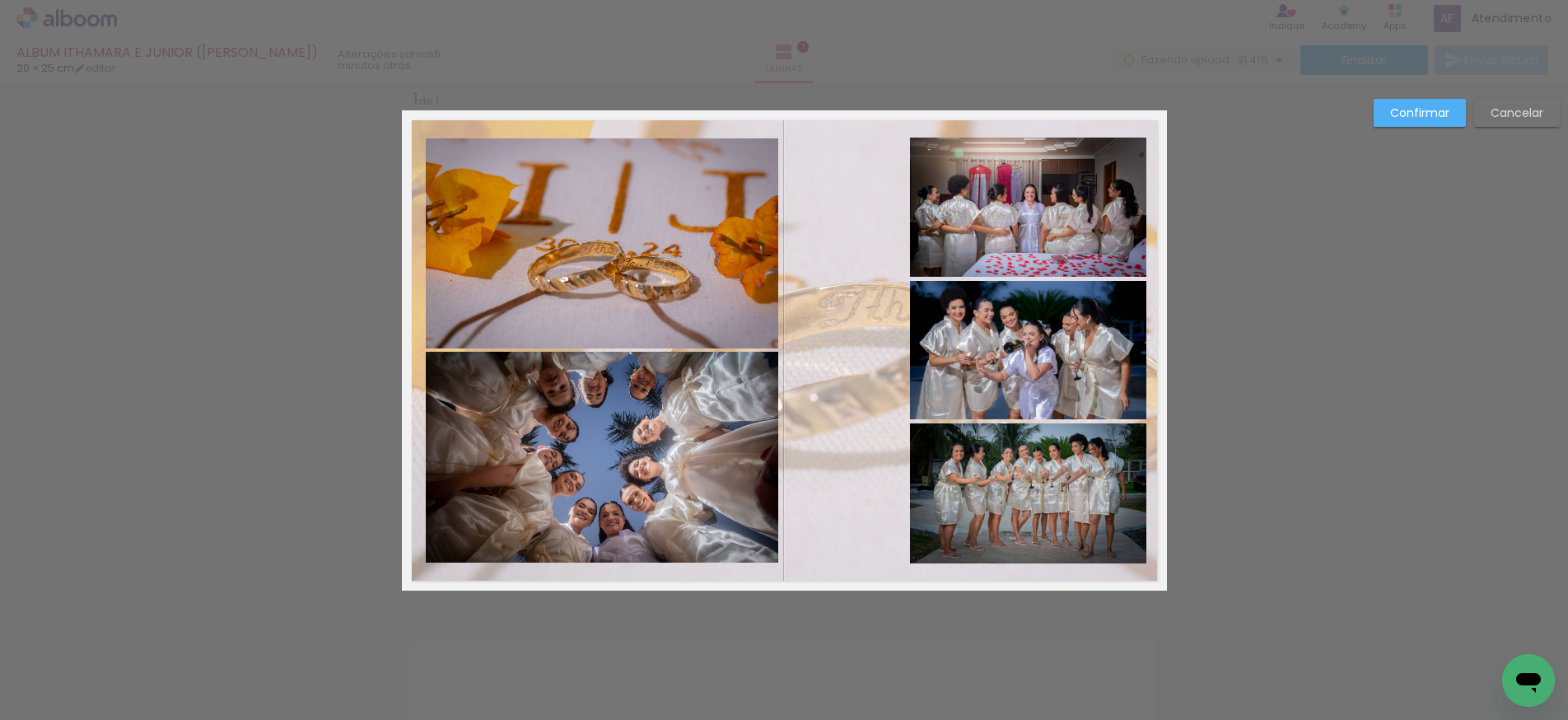
click at [842, 266] on quentale-layouter at bounding box center [784, 351] width 765 height 480
click at [856, 555] on quentale-layouter at bounding box center [784, 351] width 765 height 480
click at [0, 0] on slot "Confirmar" at bounding box center [0, 0] width 0 height 0
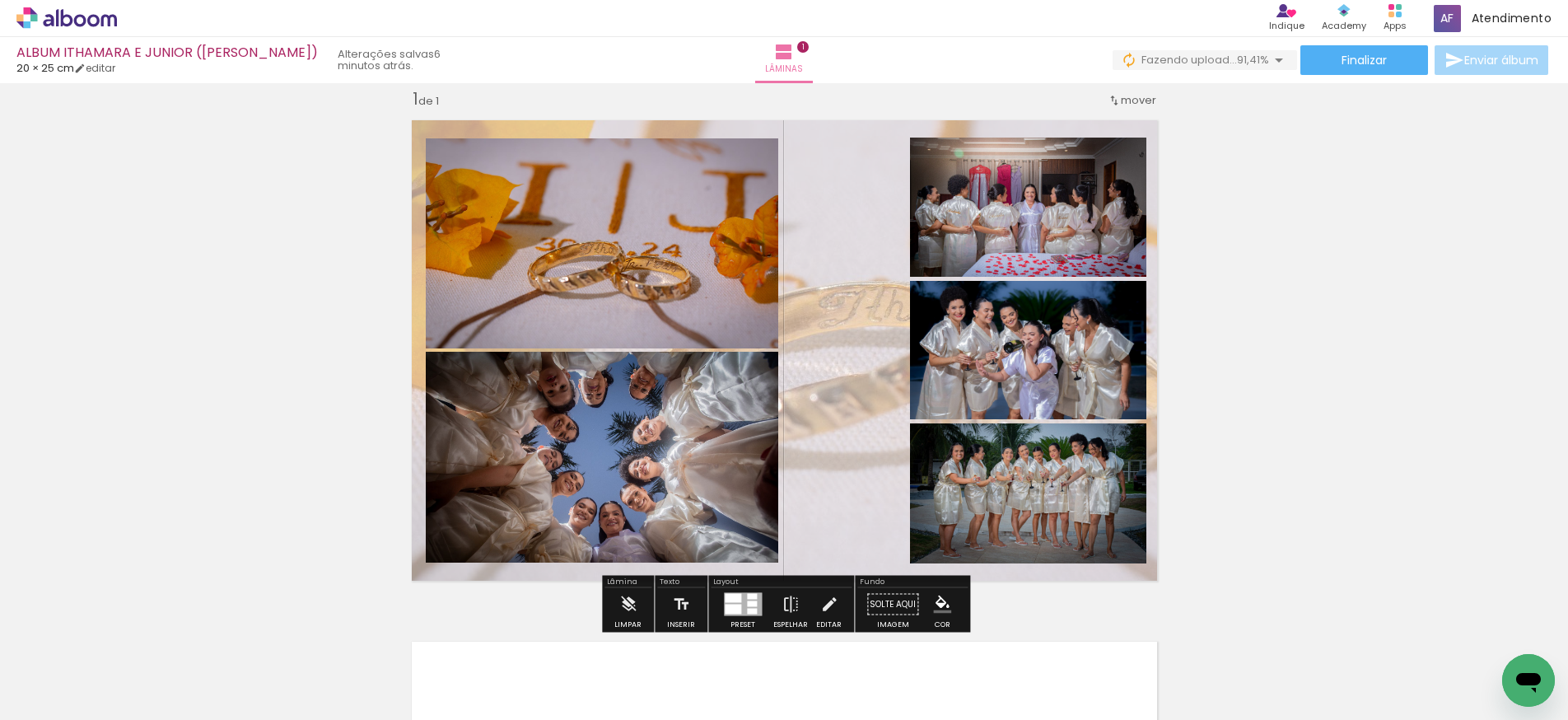
click at [843, 245] on quentale-layouter at bounding box center [784, 351] width 765 height 480
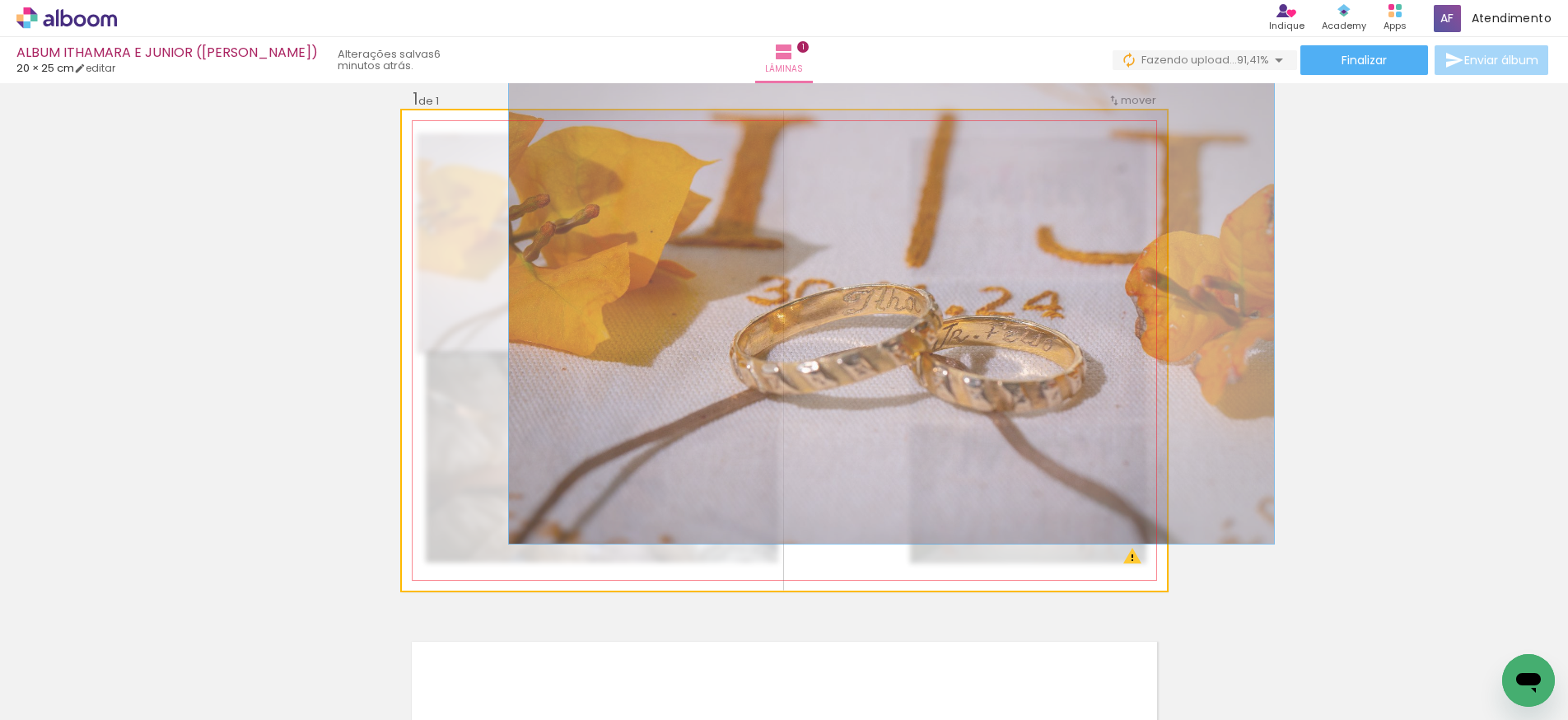
type paper-slider "100"
drag, startPoint x: 481, startPoint y: 153, endPoint x: 643, endPoint y: 222, distance: 176.1
click at [450, 156] on div at bounding box center [489, 152] width 115 height 25
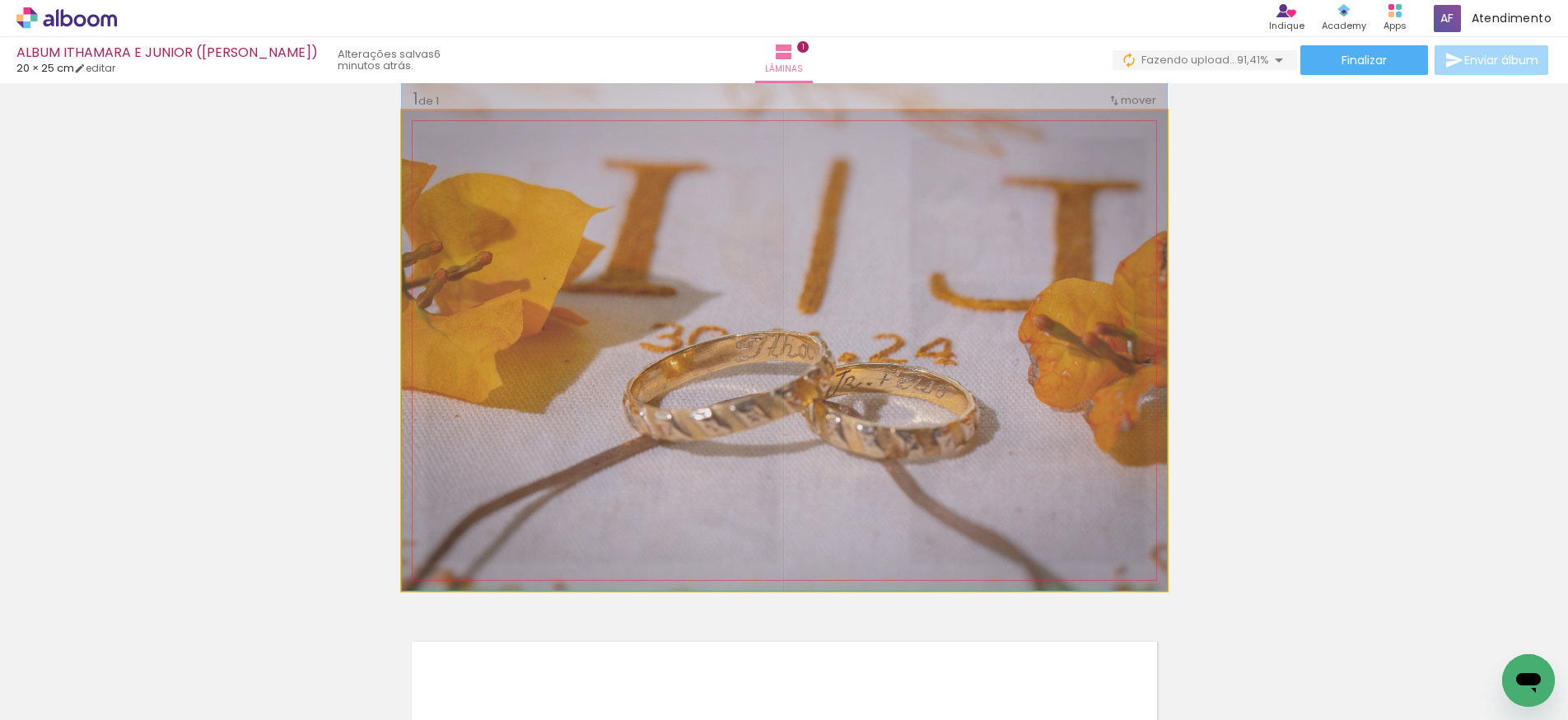
drag, startPoint x: 852, startPoint y: 227, endPoint x: 821, endPoint y: 245, distance: 35.8
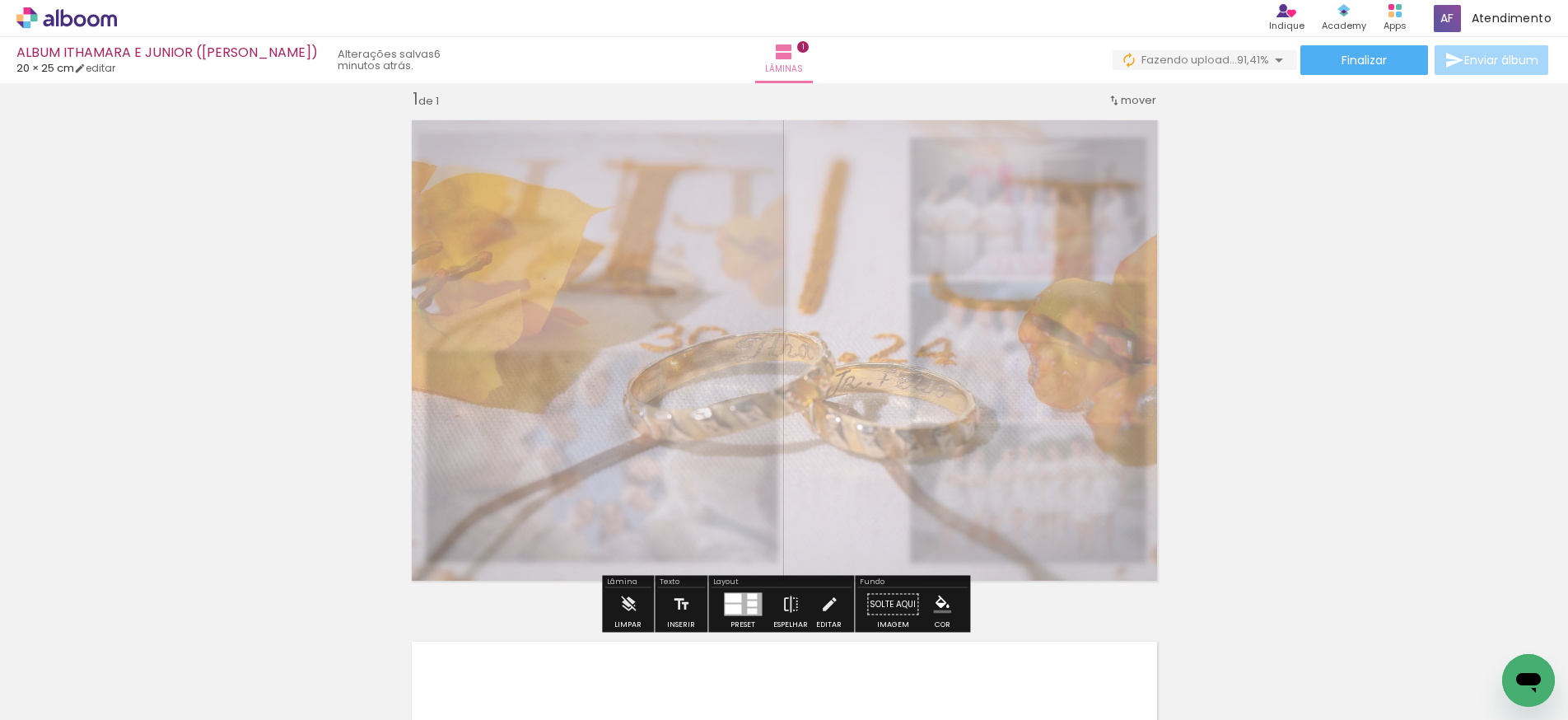
click at [849, 340] on quentale-photo at bounding box center [784, 351] width 765 height 480
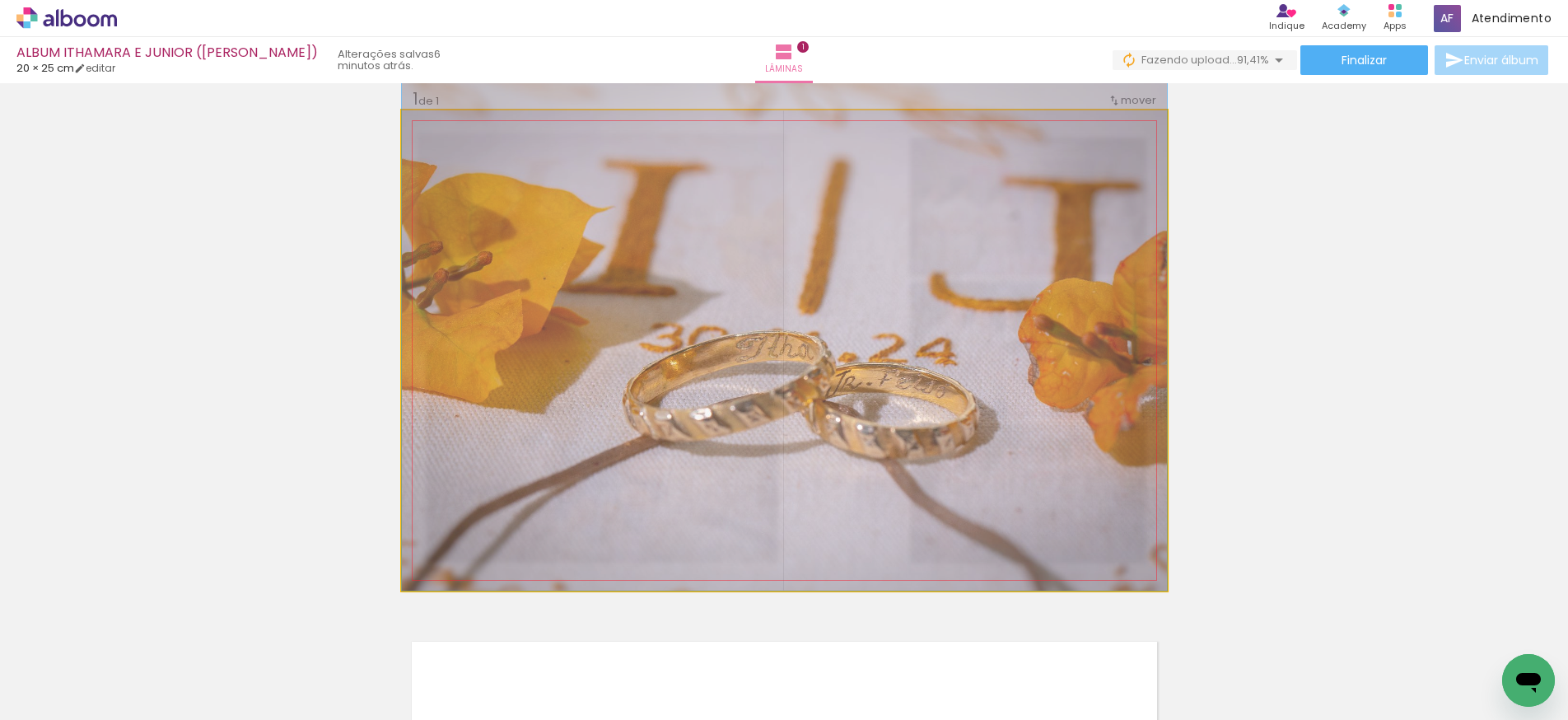
click at [849, 340] on quentale-photo at bounding box center [784, 351] width 765 height 480
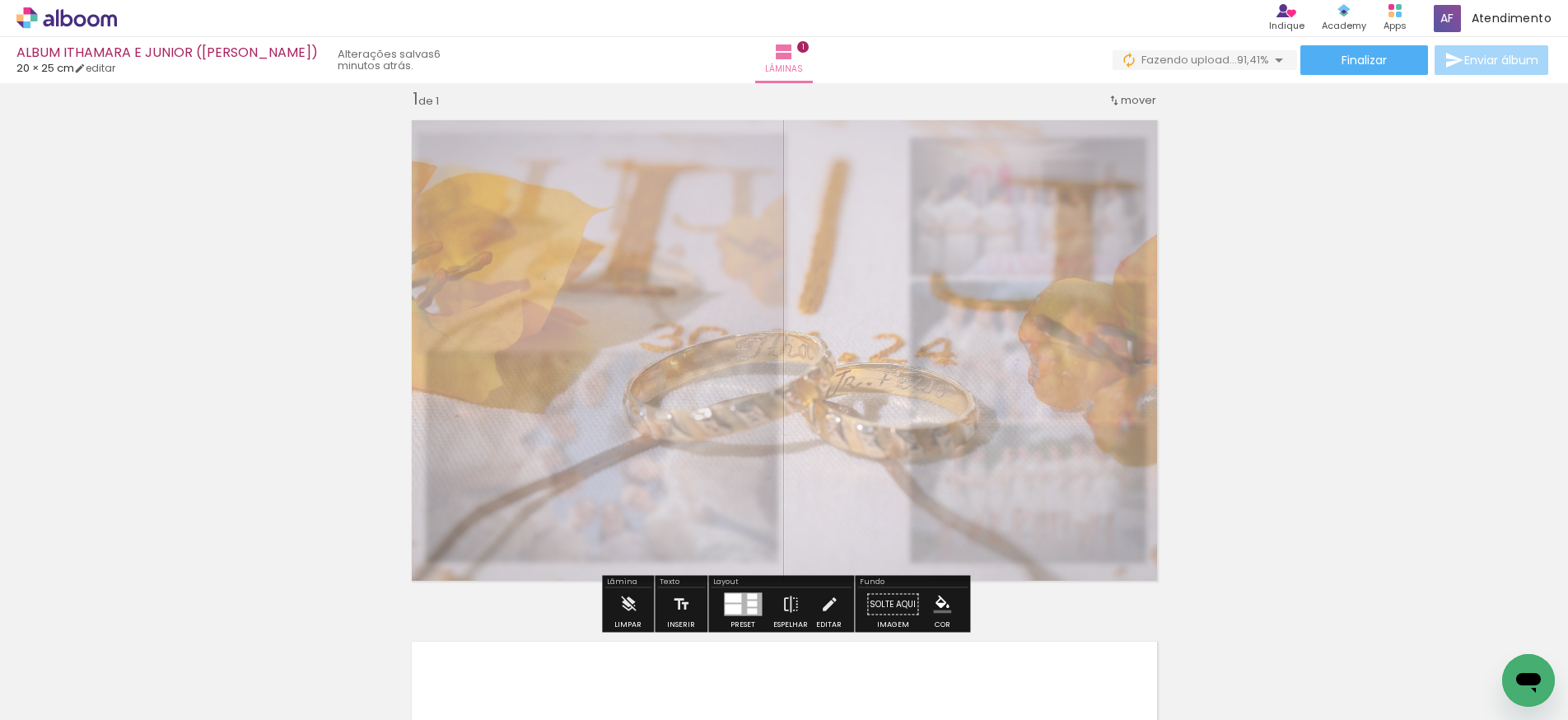
click at [849, 340] on quentale-photo at bounding box center [784, 351] width 765 height 480
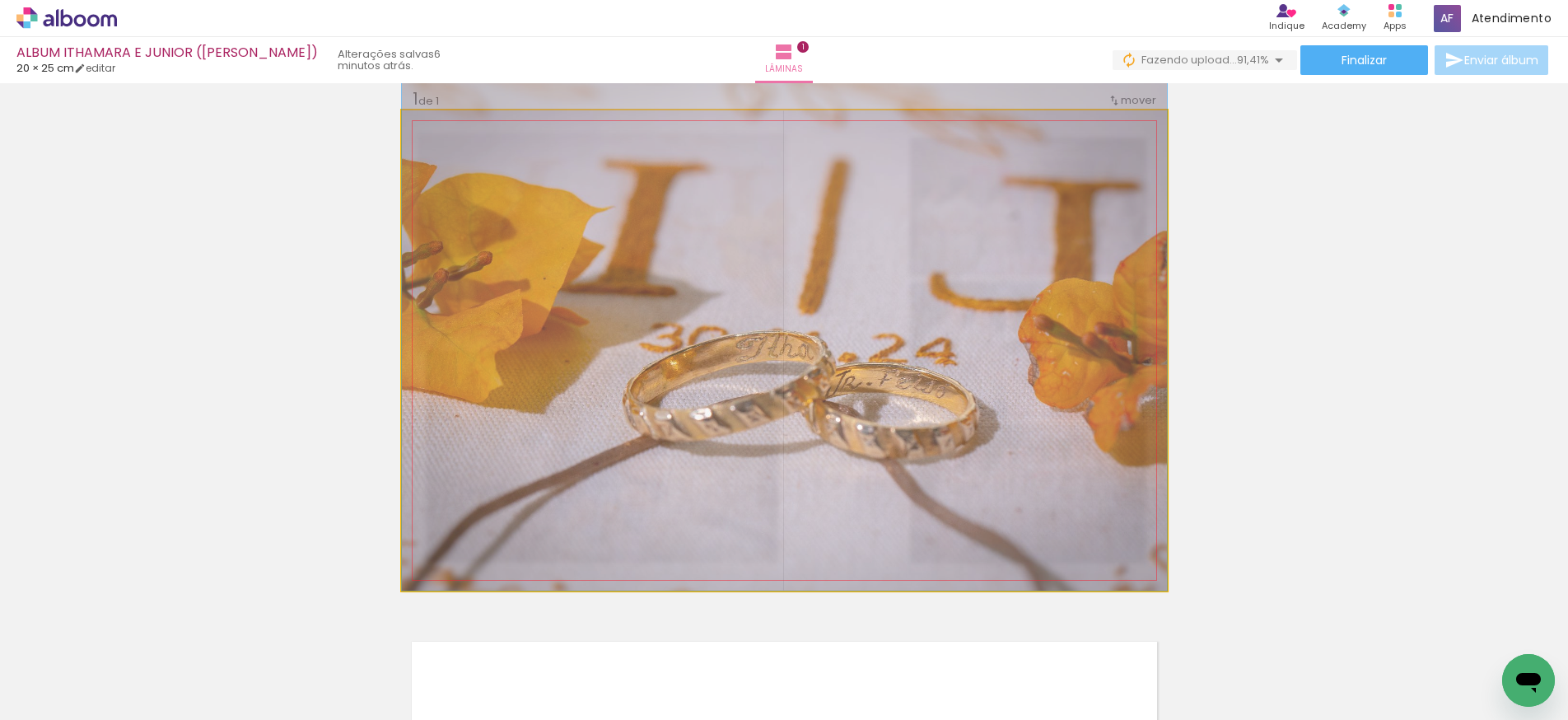
click at [849, 340] on quentale-photo at bounding box center [784, 351] width 765 height 480
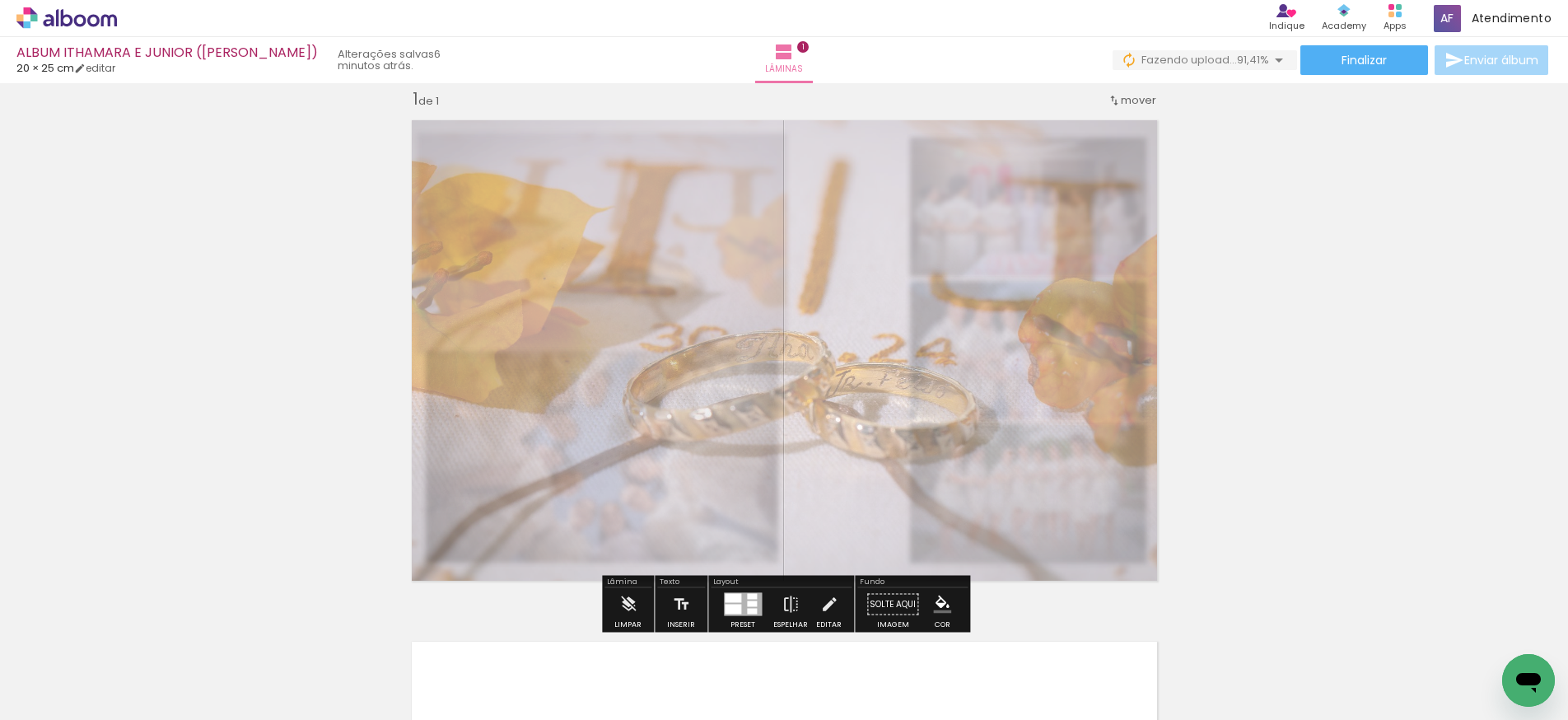
click at [849, 340] on quentale-photo at bounding box center [784, 351] width 765 height 480
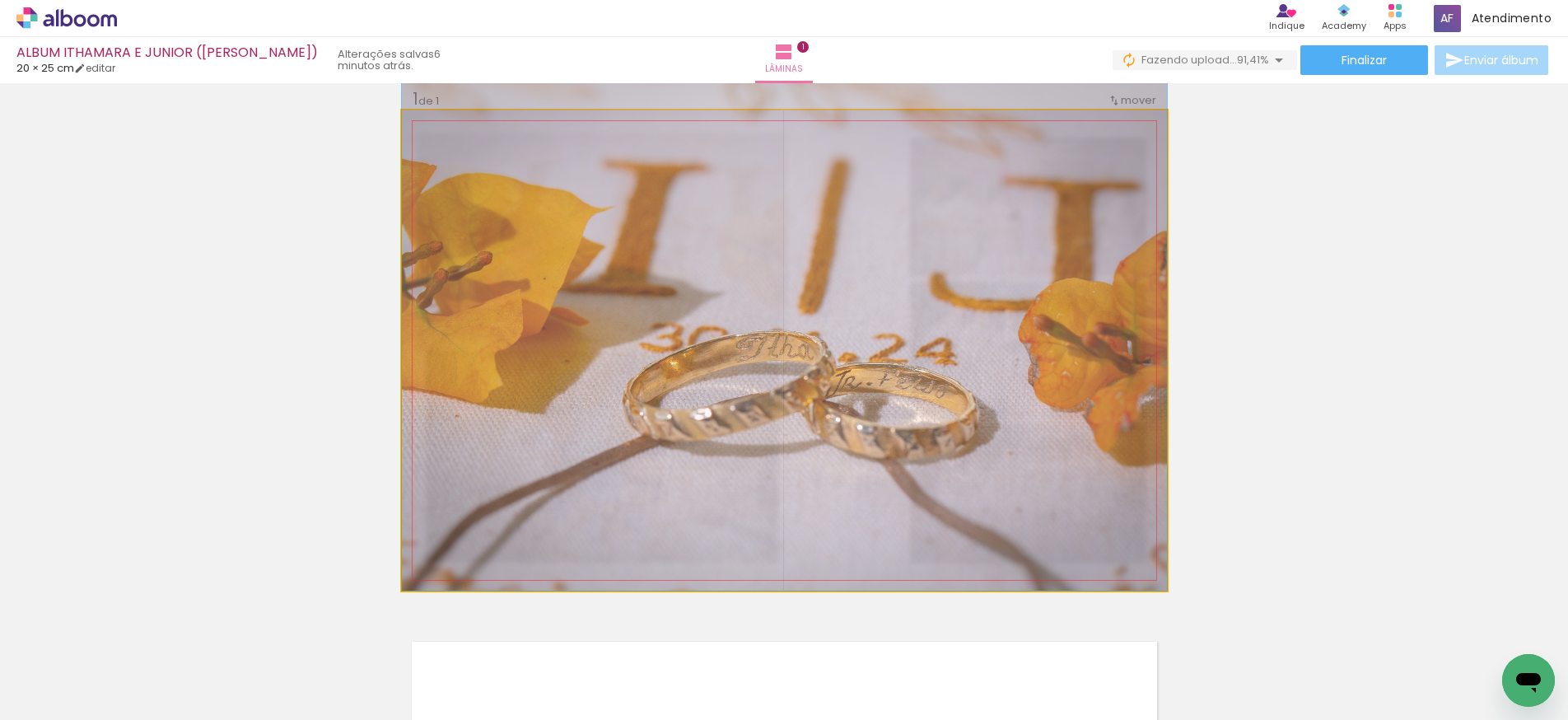
click at [849, 340] on quentale-photo at bounding box center [784, 351] width 765 height 480
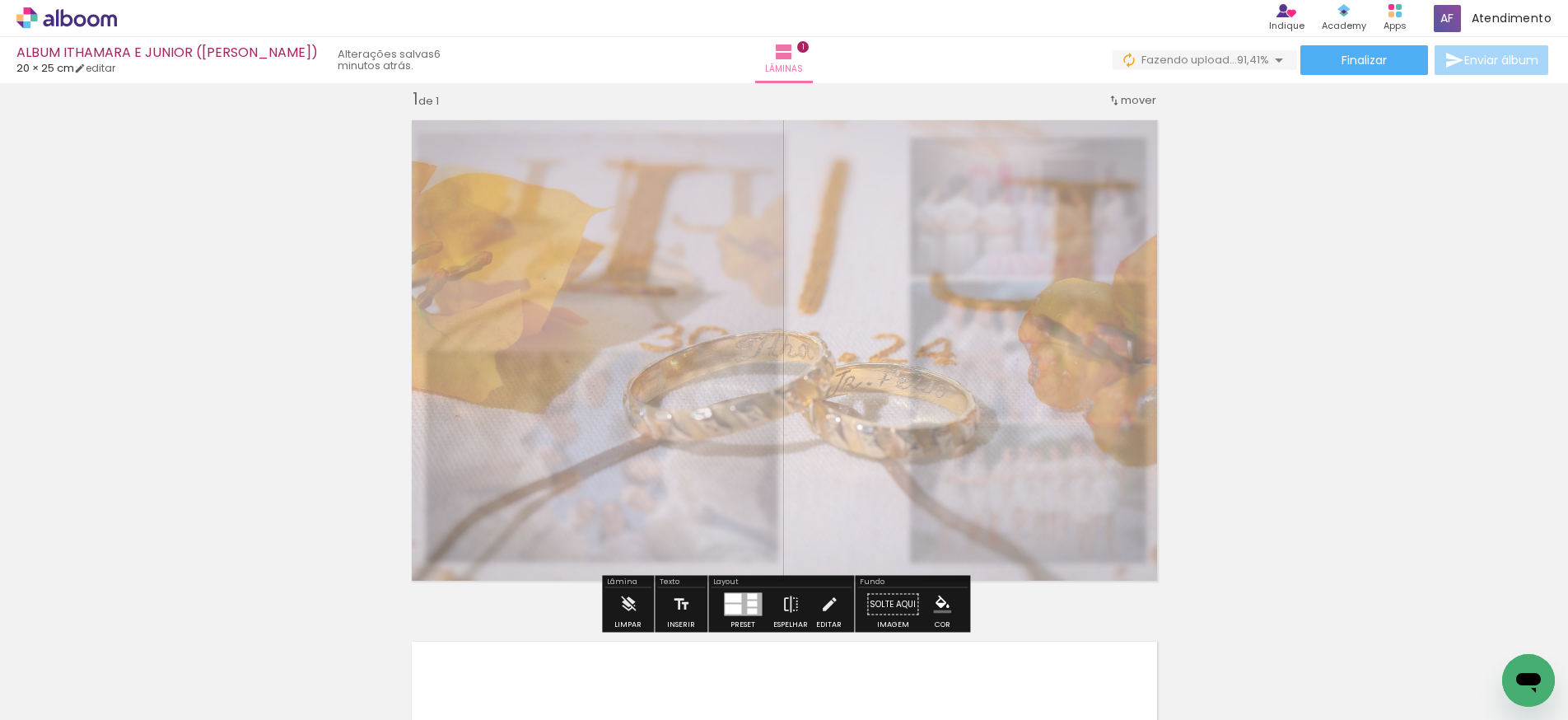
click at [849, 340] on quentale-photo at bounding box center [784, 351] width 765 height 480
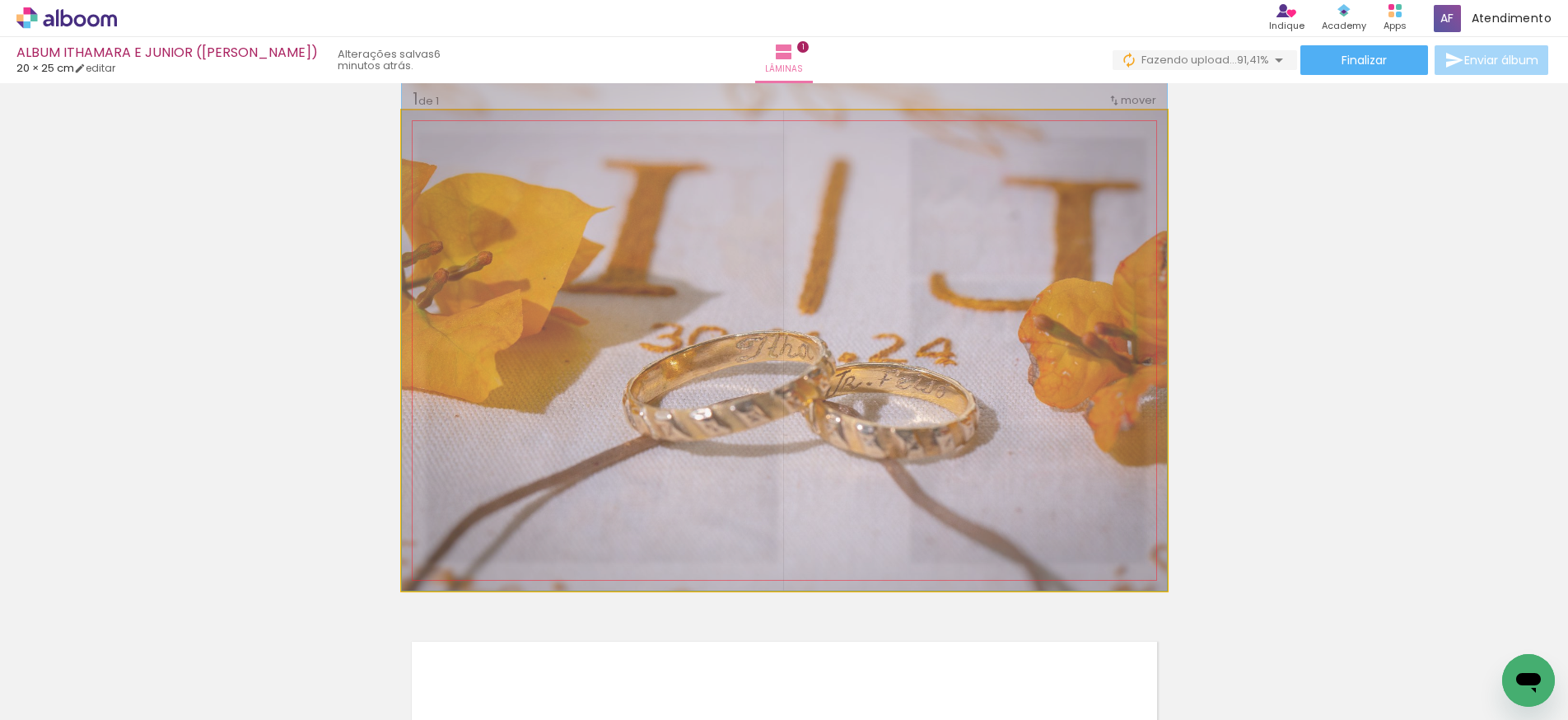
click at [849, 340] on quentale-photo at bounding box center [784, 351] width 765 height 480
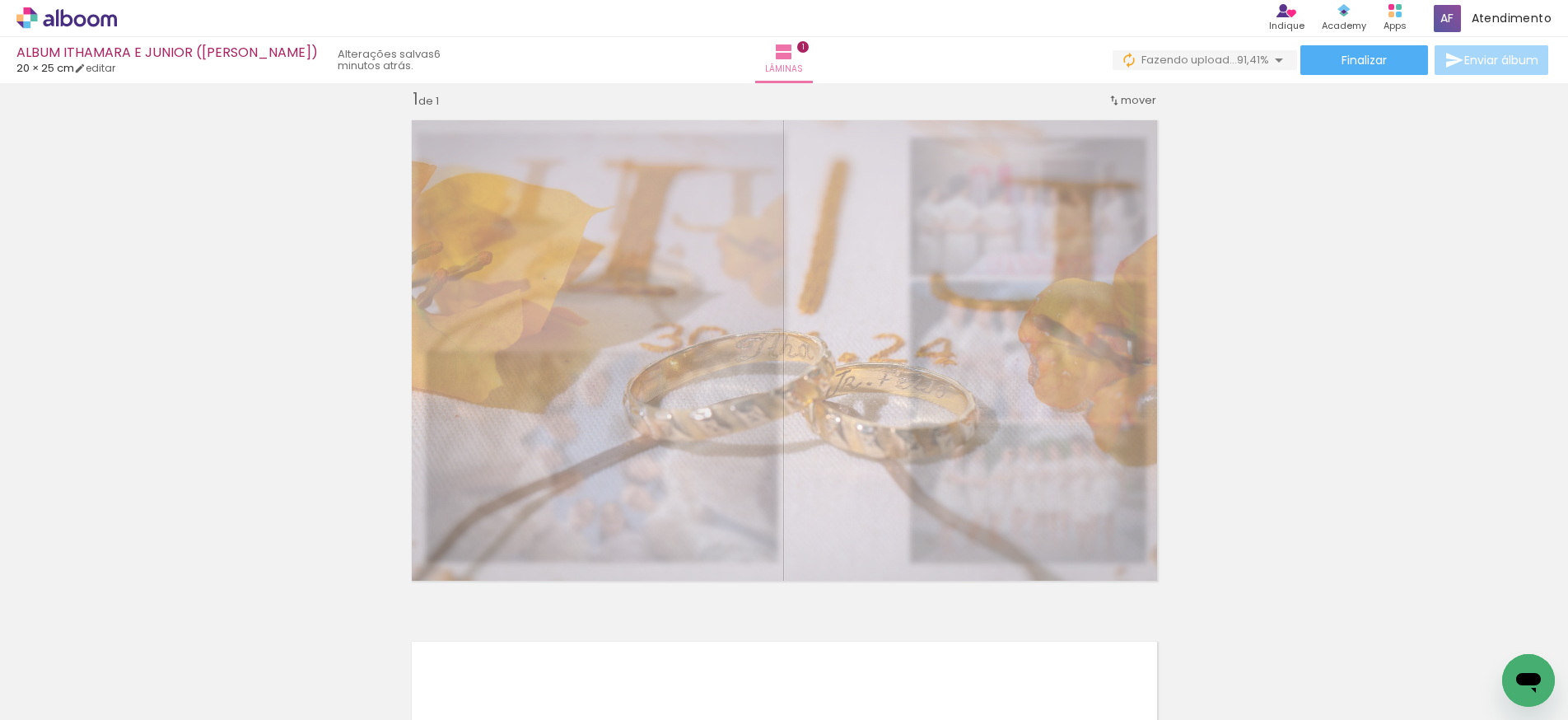
click at [325, 321] on div "Inserir lâmina 1 de 1" at bounding box center [784, 590] width 1568 height 1043
click at [265, 319] on div "Inserir lâmina 1 de 1" at bounding box center [784, 590] width 1568 height 1043
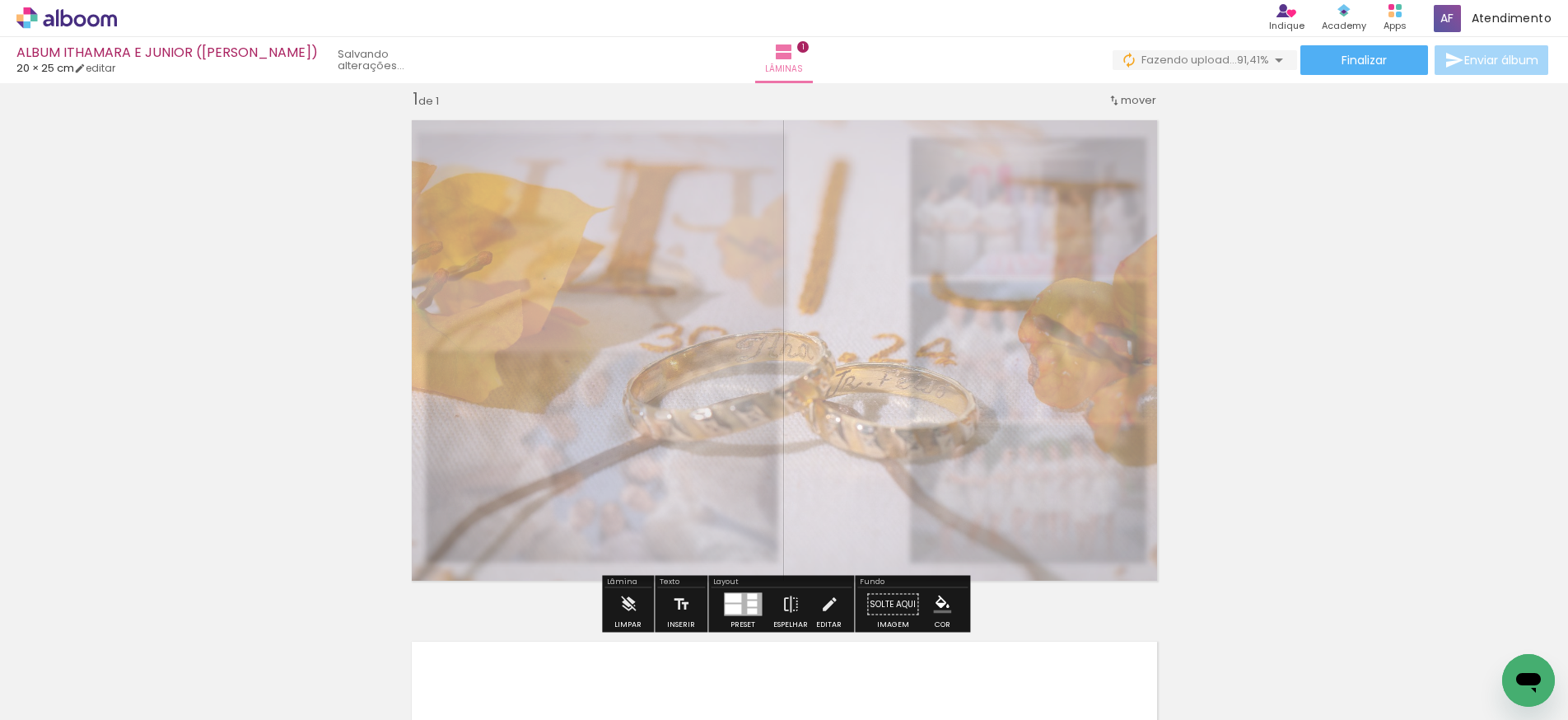
click at [1362, 153] on div "Inserir lâmina 1 de 1" at bounding box center [784, 590] width 1568 height 1043
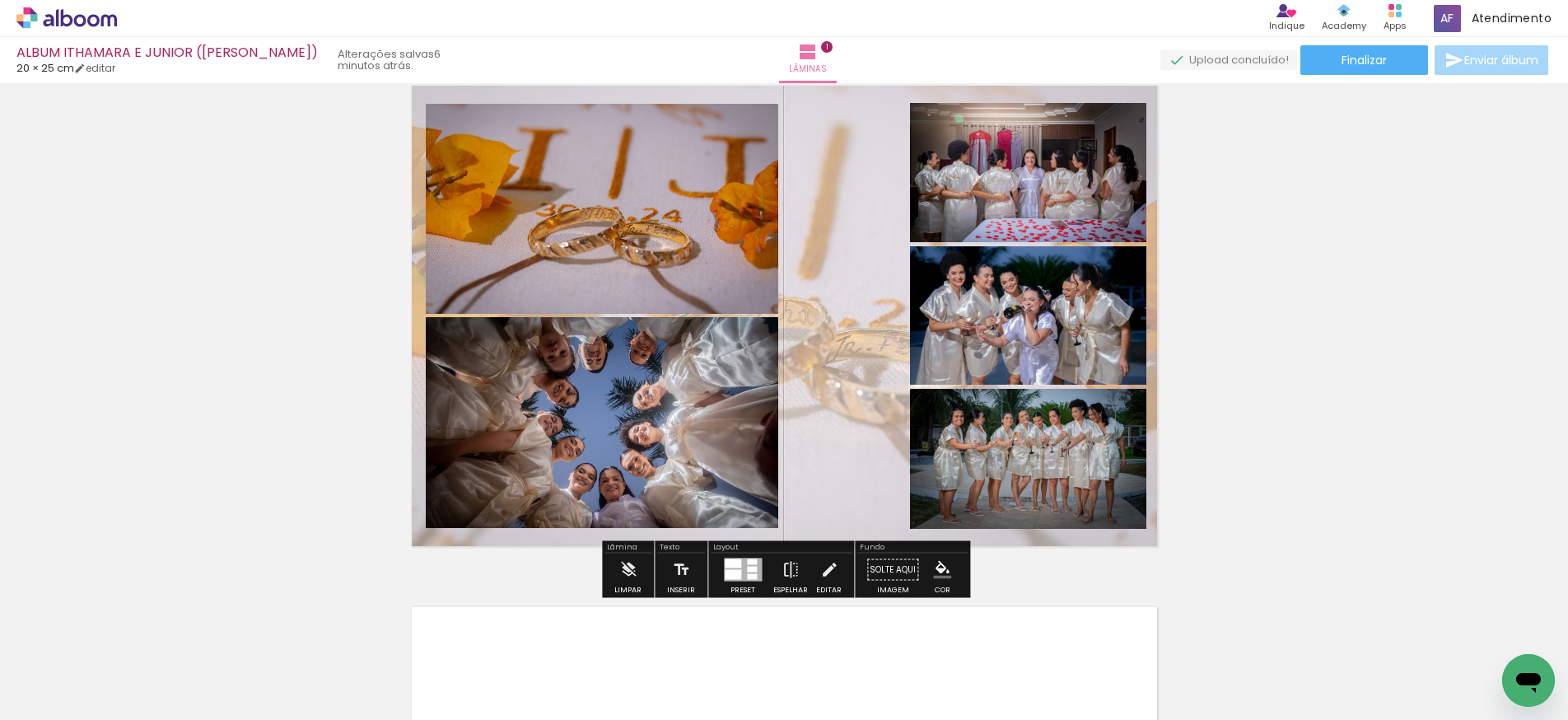
scroll to position [58, 0]
